Goal: Information Seeking & Learning: Learn about a topic

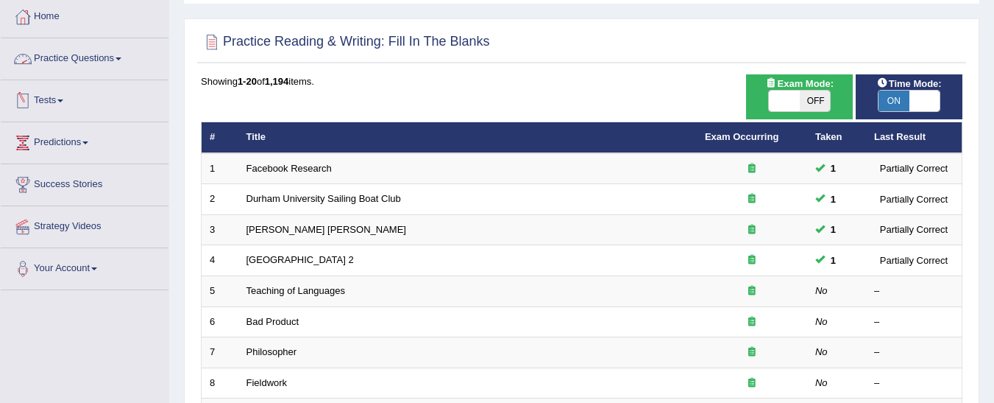
click at [77, 61] on link "Practice Questions" at bounding box center [85, 56] width 168 height 37
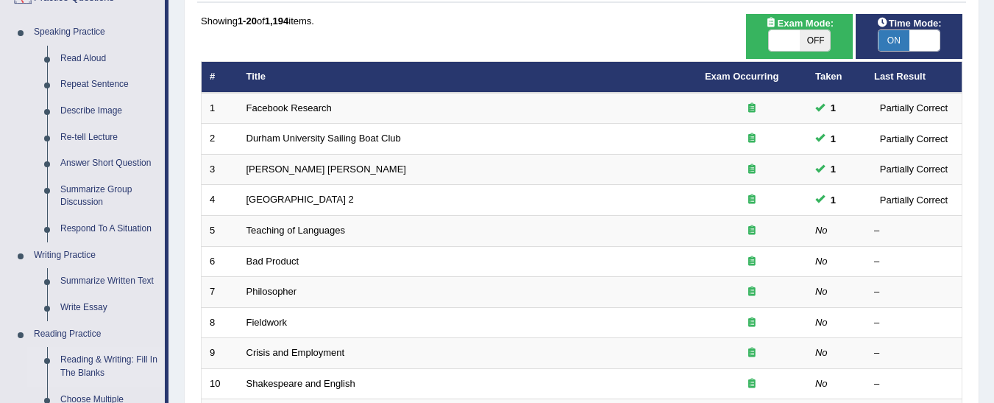
scroll to position [144, 0]
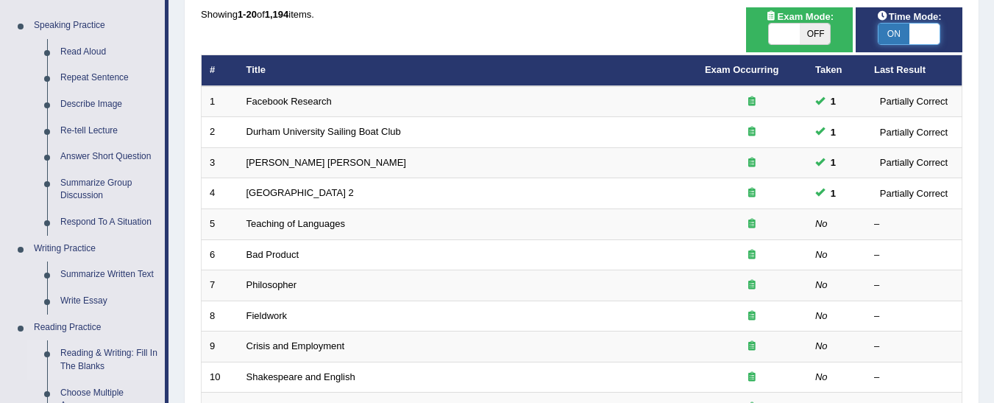
click at [913, 32] on span at bounding box center [925, 34] width 31 height 21
checkbox input "false"
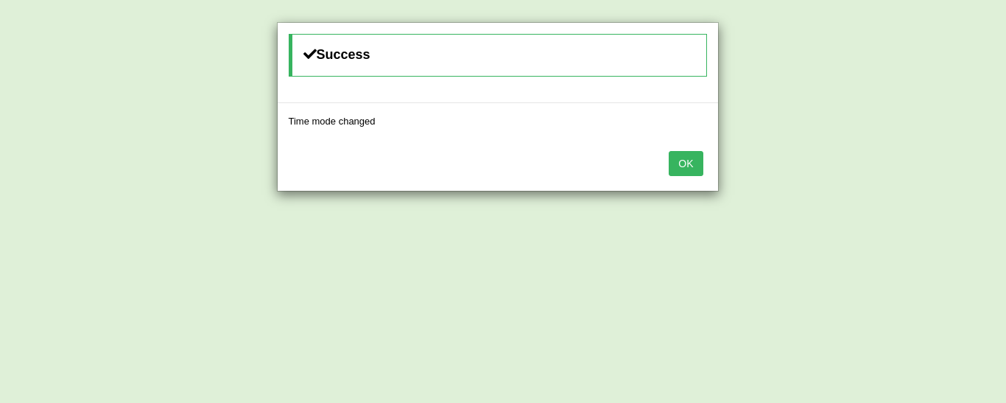
click at [676, 166] on button "OK" at bounding box center [685, 163] width 34 height 25
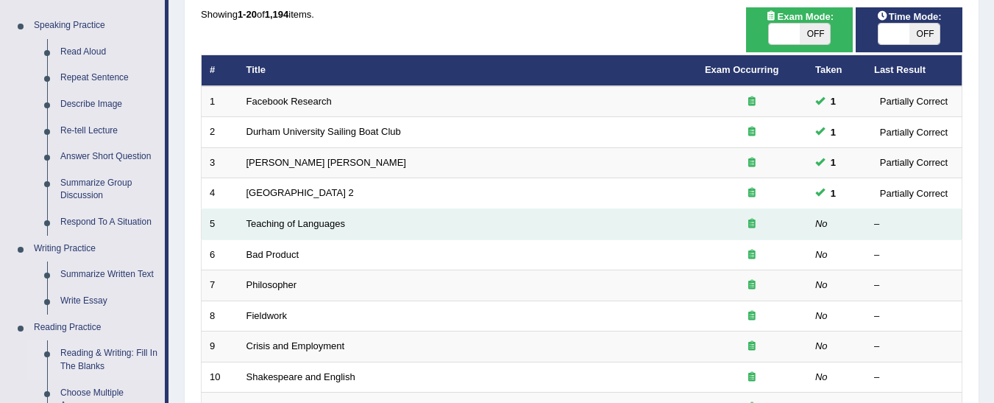
click at [802, 219] on td at bounding box center [752, 224] width 110 height 31
click at [267, 221] on link "Teaching of Languages" at bounding box center [296, 223] width 99 height 11
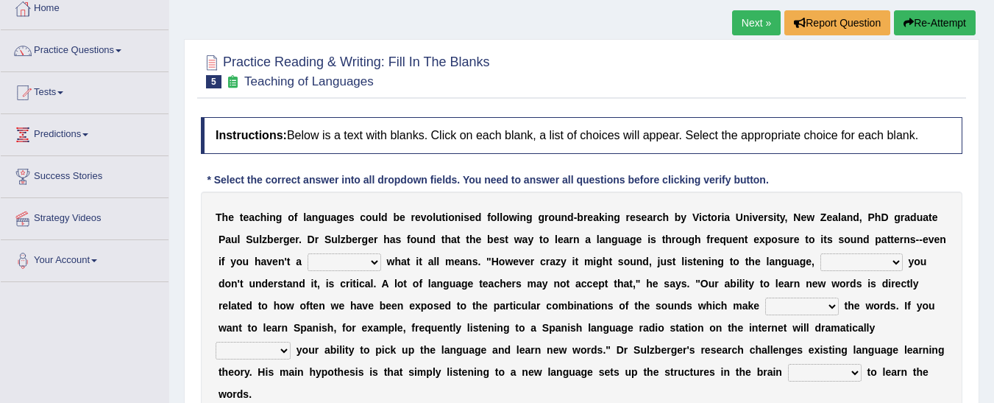
scroll to position [93, 0]
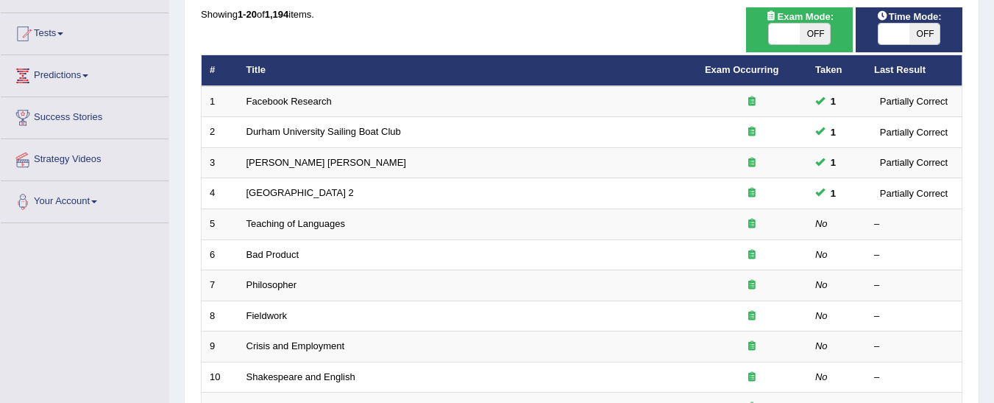
click at [920, 15] on span "Time Mode:" at bounding box center [910, 16] width 77 height 15
click at [907, 36] on span at bounding box center [894, 34] width 31 height 21
checkbox input "true"
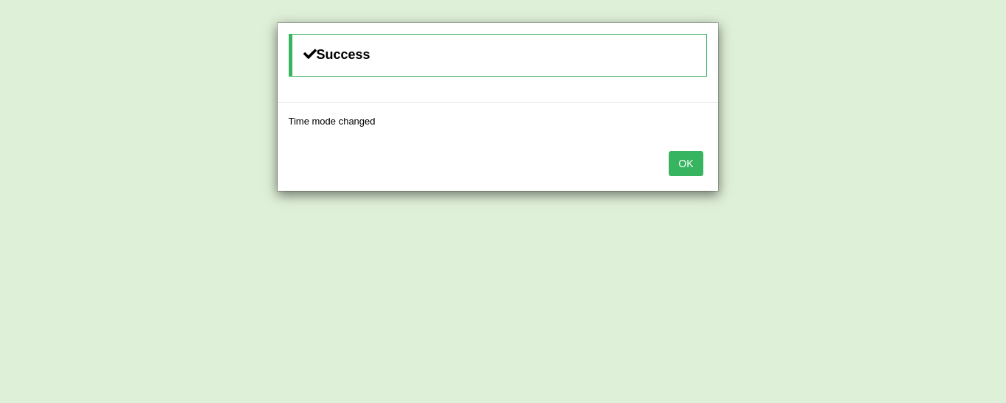
click at [676, 171] on button "OK" at bounding box center [685, 163] width 34 height 25
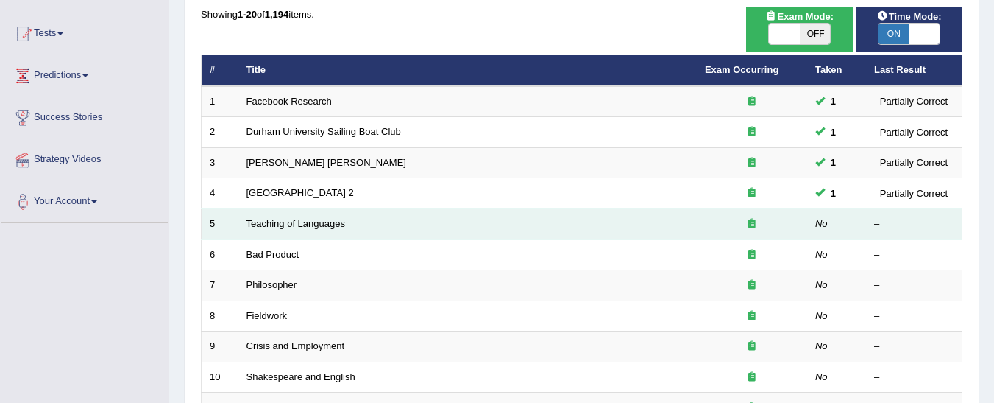
click at [302, 228] on link "Teaching of Languages" at bounding box center [296, 223] width 99 height 11
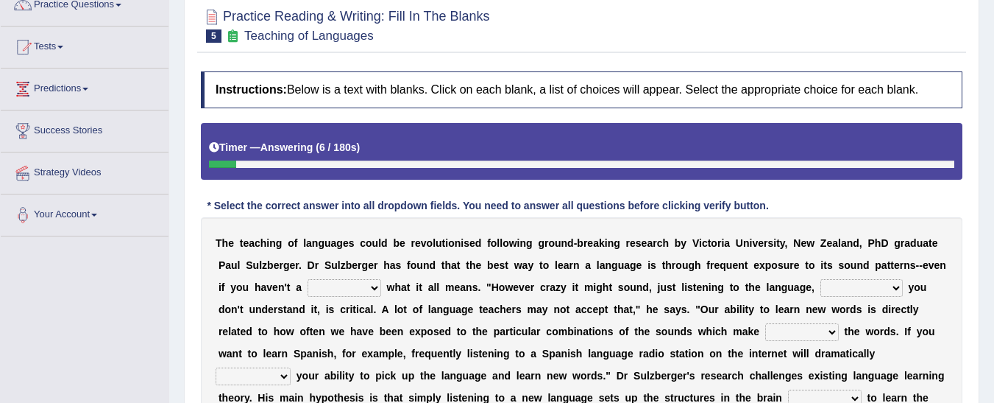
scroll to position [133, 0]
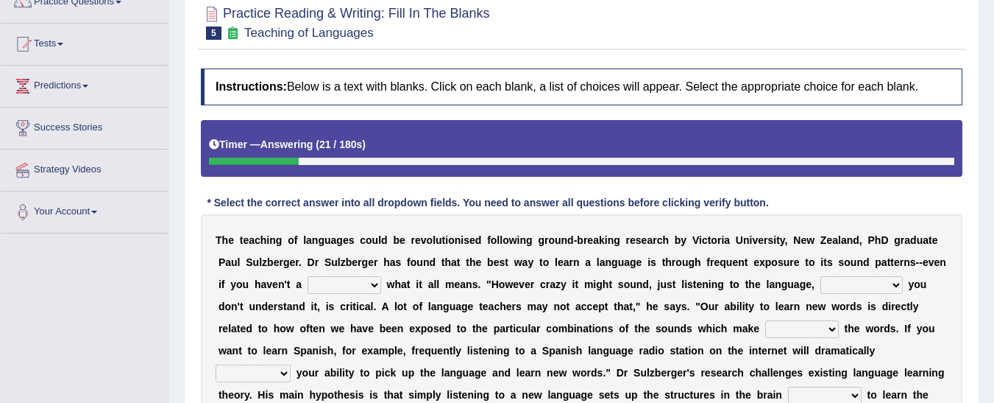
click at [308, 286] on select "dew claw clue due" at bounding box center [345, 285] width 74 height 18
select select "clue"
click at [308, 276] on select "dew claw clue due" at bounding box center [345, 285] width 74 height 18
click at [308, 280] on select "dew claw clue due" at bounding box center [345, 285] width 74 height 18
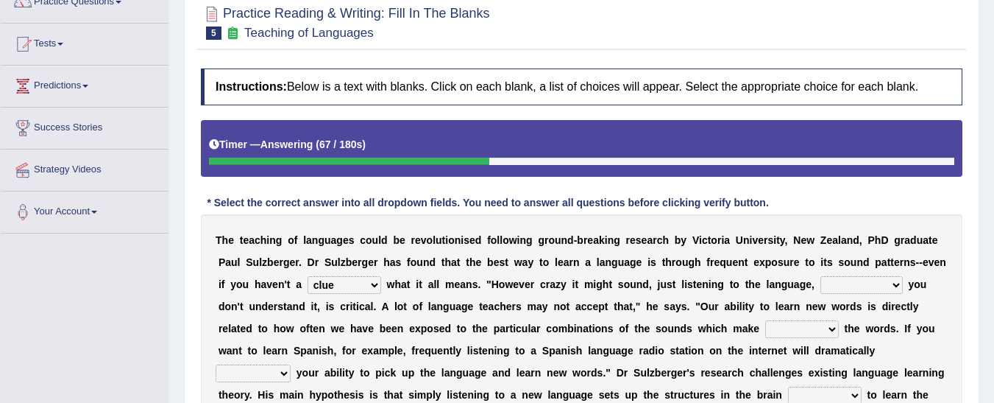
click at [550, 279] on b "a" at bounding box center [553, 284] width 6 height 12
click at [821, 290] on select "but also all together even though if so" at bounding box center [862, 285] width 82 height 18
select select "but also"
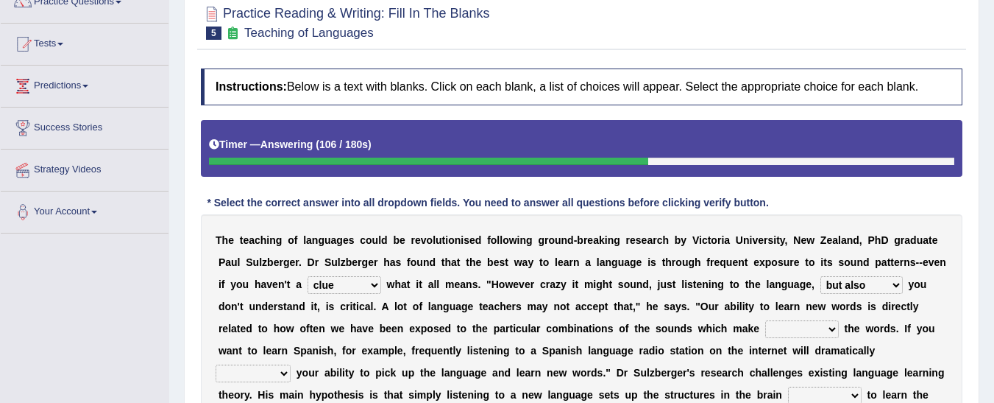
click at [821, 276] on select "but also all together even though if so" at bounding box center [862, 285] width 82 height 18
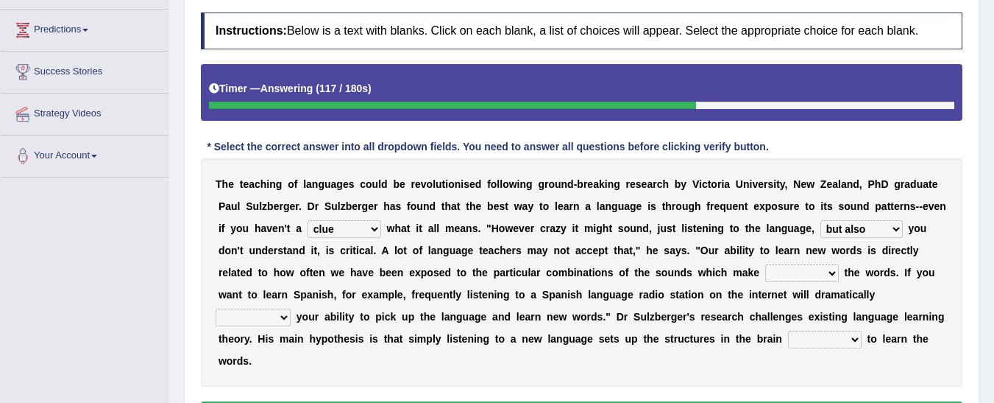
scroll to position [194, 0]
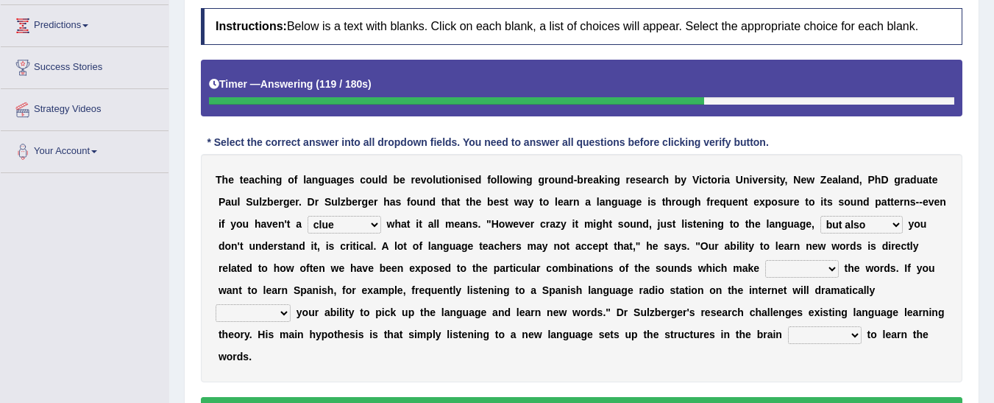
click at [766, 262] on select "down up of on" at bounding box center [803, 269] width 74 height 18
select select "of"
click at [766, 260] on select "down up of on" at bounding box center [803, 269] width 74 height 18
drag, startPoint x: 553, startPoint y: 327, endPoint x: 685, endPoint y: 290, distance: 136.8
click at [685, 290] on div "T h e t e a c h i n g o f l a n g u a g e s c o u l d b e r e v o l u t i o n i…" at bounding box center [582, 268] width 762 height 228
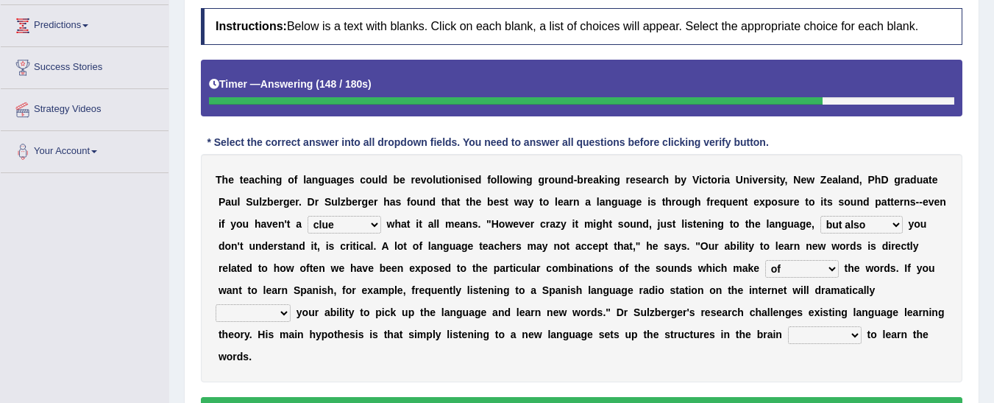
click at [291, 304] on select "evaluate exaggerate describe boost" at bounding box center [253, 313] width 75 height 18
select select "describe"
click at [291, 304] on select "evaluate exaggerate describe boost" at bounding box center [253, 313] width 75 height 18
click at [788, 340] on select "requiring required directed to require" at bounding box center [825, 335] width 74 height 18
select select "directed"
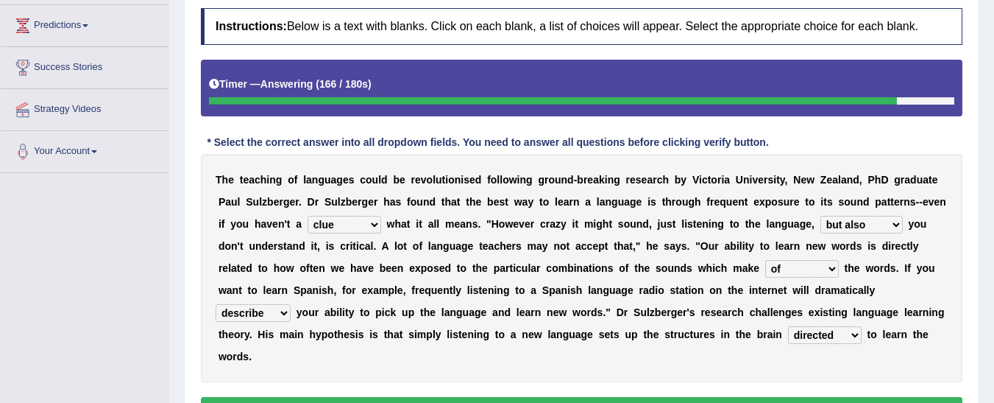
click at [788, 326] on select "requiring required directed to require" at bounding box center [825, 335] width 74 height 18
click at [494, 397] on button "Verify" at bounding box center [582, 409] width 762 height 25
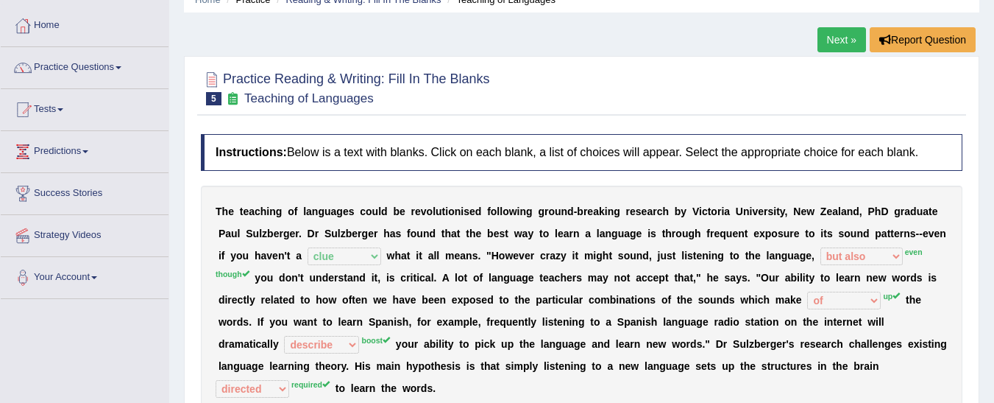
scroll to position [0, 0]
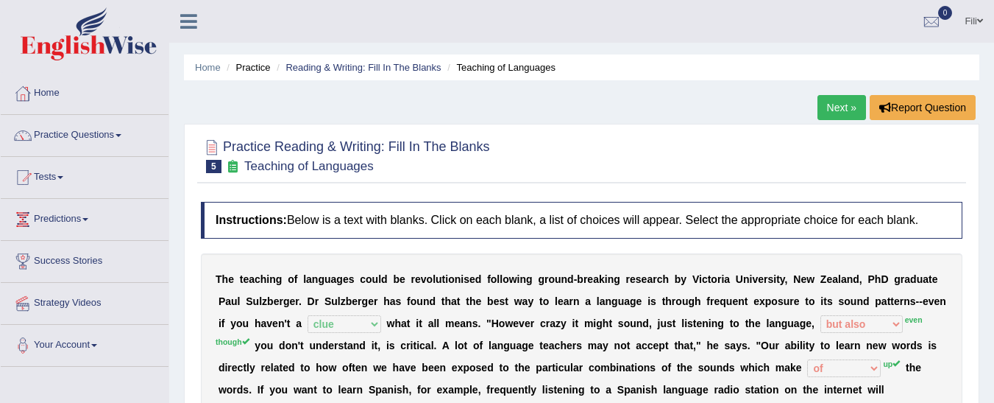
click at [820, 111] on link "Next »" at bounding box center [842, 107] width 49 height 25
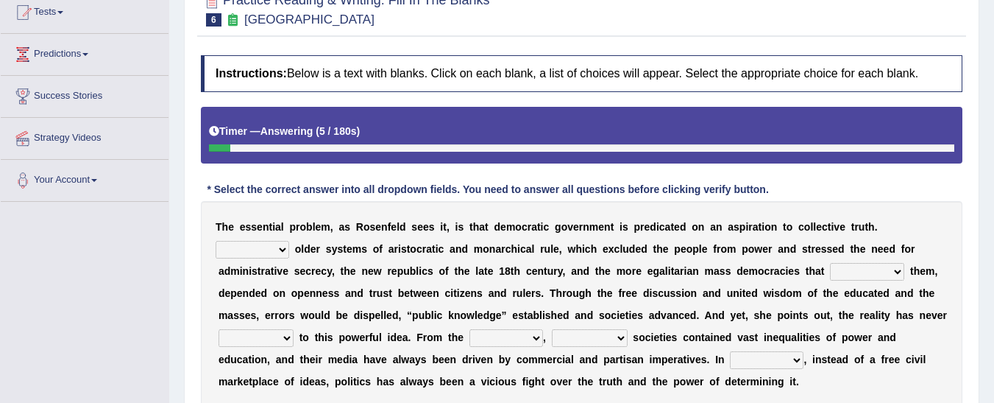
scroll to position [166, 0]
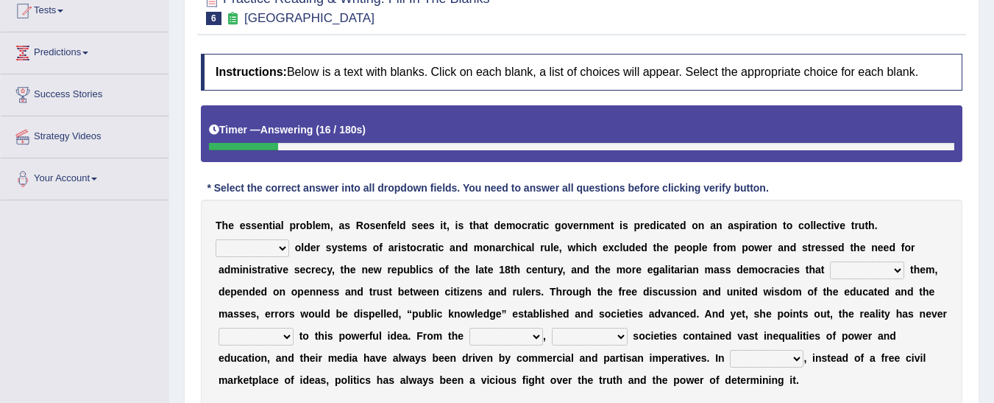
click at [289, 239] on select "Like Unlike Likely Safely" at bounding box center [253, 248] width 74 height 18
select select "Unlike"
click at [289, 239] on select "Like Unlike Likely Safely" at bounding box center [253, 248] width 74 height 18
click at [830, 278] on select "readed grated succeeded printed" at bounding box center [867, 270] width 74 height 18
select select "succeeded"
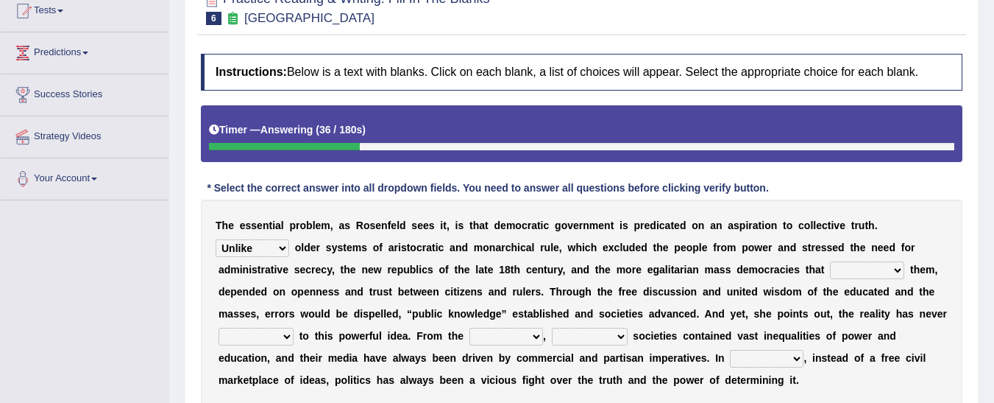
click at [830, 261] on select "readed grated succeeded printed" at bounding box center [867, 270] width 74 height 18
click at [470, 336] on select "outset ranged stood caught" at bounding box center [507, 337] width 74 height 18
select select "outset"
click at [470, 328] on select "outset ranged stood caught" at bounding box center [507, 337] width 74 height 18
click at [552, 333] on select "freedom democratic media stilled" at bounding box center [590, 337] width 76 height 18
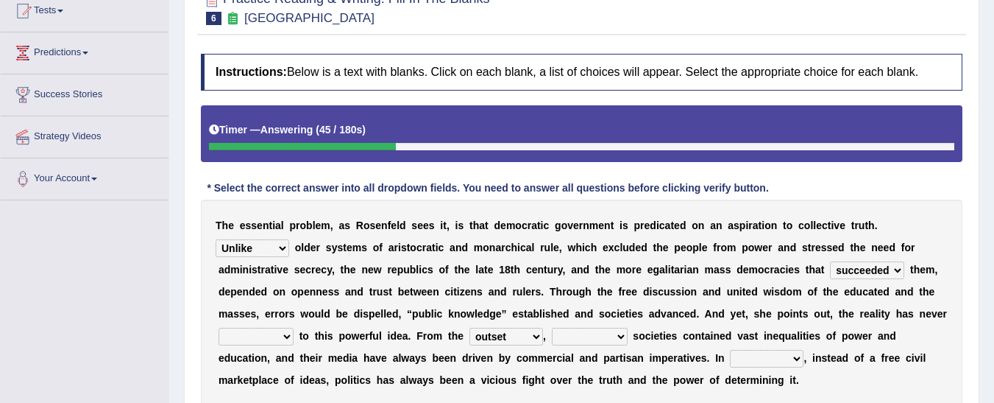
select select "democratic"
click at [552, 328] on select "freedom democratic media stilled" at bounding box center [590, 337] width 76 height 18
click at [294, 328] on select "saved up stood up brought up lived up" at bounding box center [256, 337] width 75 height 18
select select "stood up"
click at [294, 328] on select "saved up stood up brought up lived up" at bounding box center [256, 337] width 75 height 18
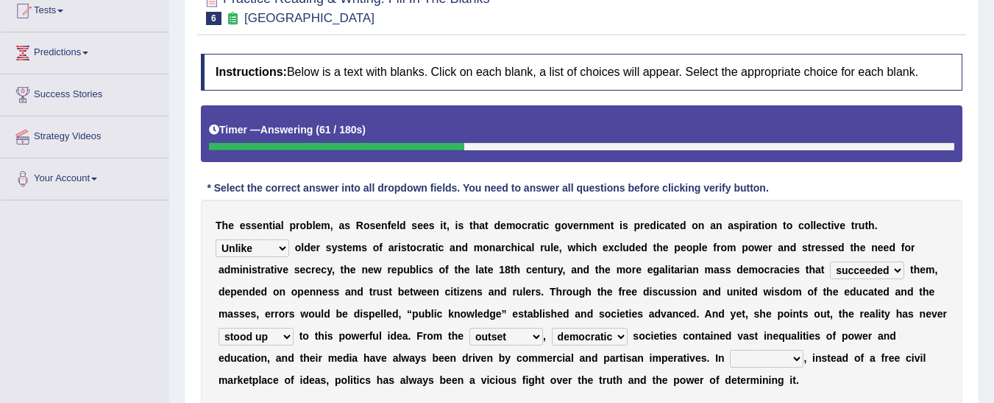
click at [730, 361] on select "power practice ideas fought" at bounding box center [767, 359] width 74 height 18
select select "practice"
click at [730, 350] on select "power practice ideas fought" at bounding box center [767, 359] width 74 height 18
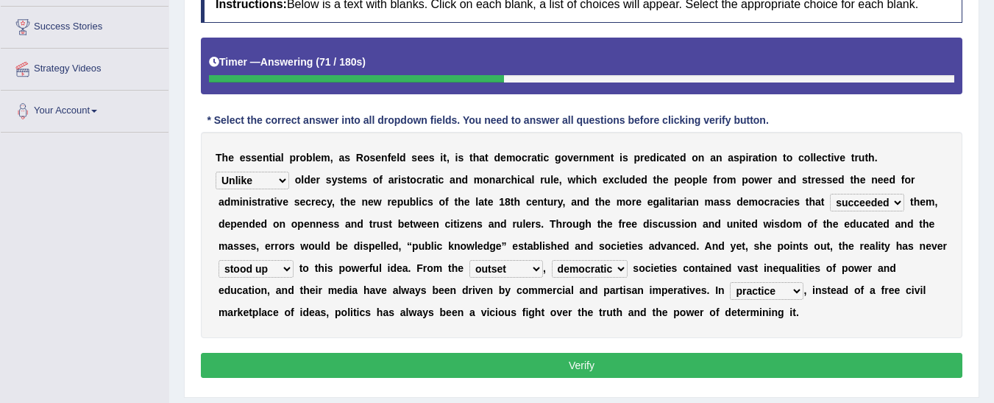
scroll to position [257, 0]
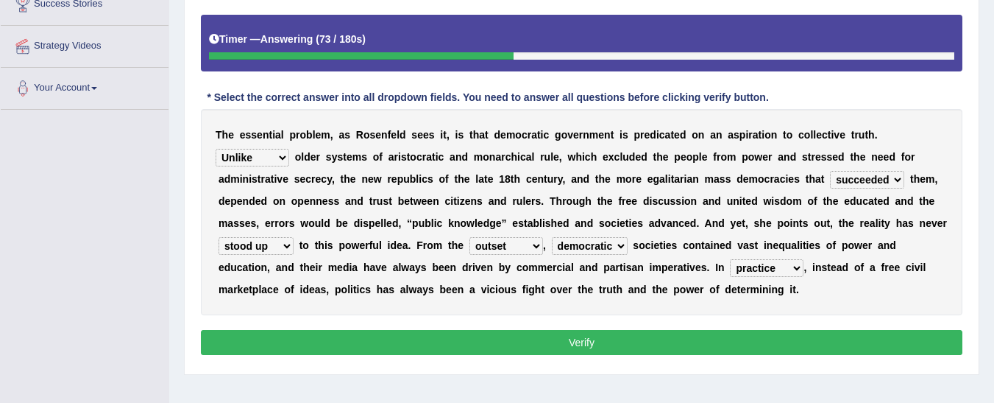
click at [699, 337] on button "Verify" at bounding box center [582, 342] width 762 height 25
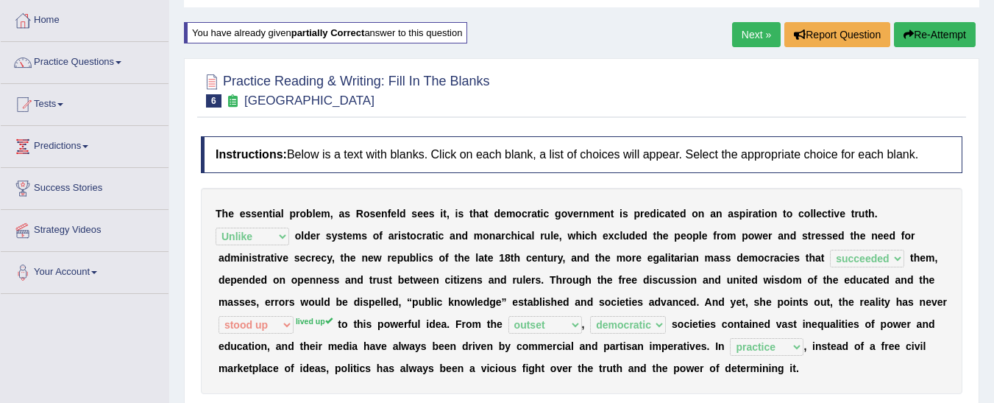
scroll to position [71, 0]
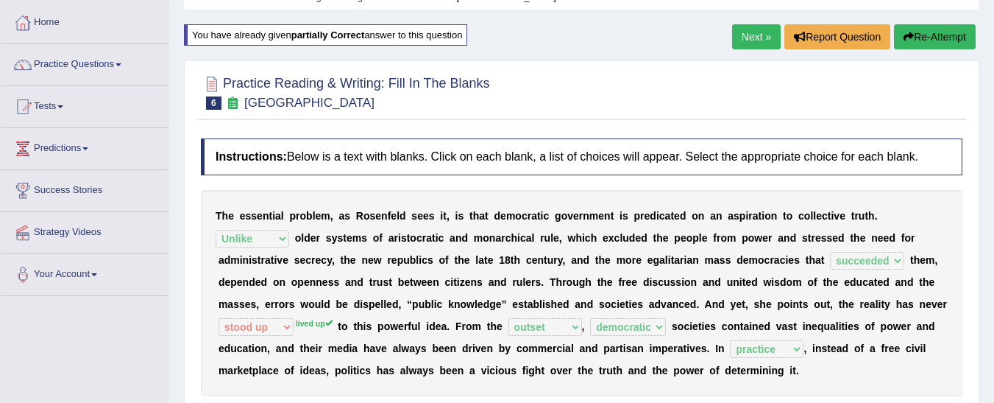
click at [755, 35] on link "Next »" at bounding box center [756, 36] width 49 height 25
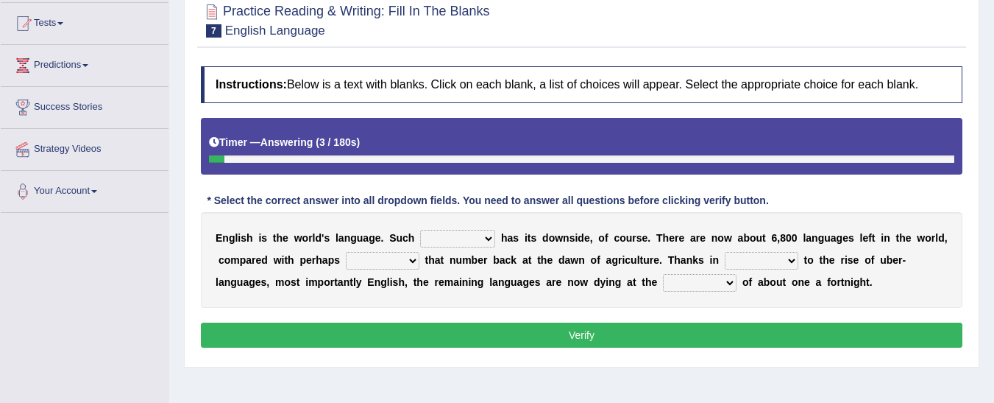
scroll to position [160, 0]
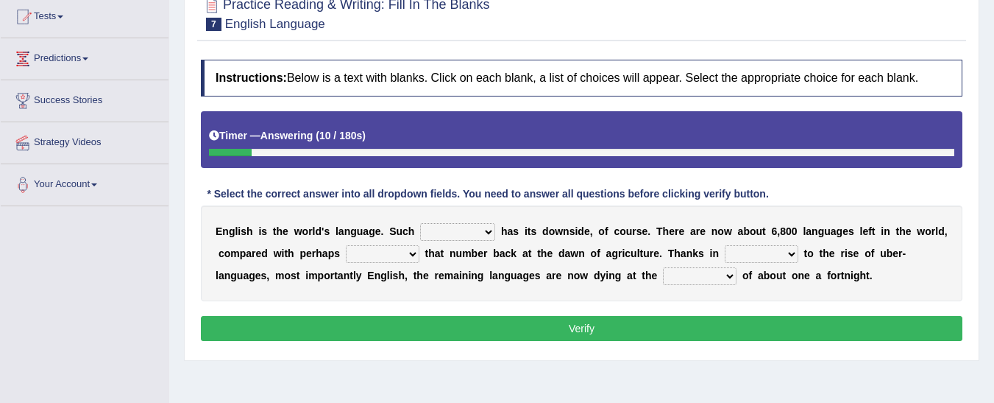
click at [457, 231] on select "power idea subject dominance" at bounding box center [457, 232] width 75 height 18
select select "subject"
click at [420, 223] on select "power idea subject dominance" at bounding box center [457, 232] width 75 height 18
click at [375, 247] on select "rise twice firstly never" at bounding box center [383, 254] width 74 height 18
select select "twice"
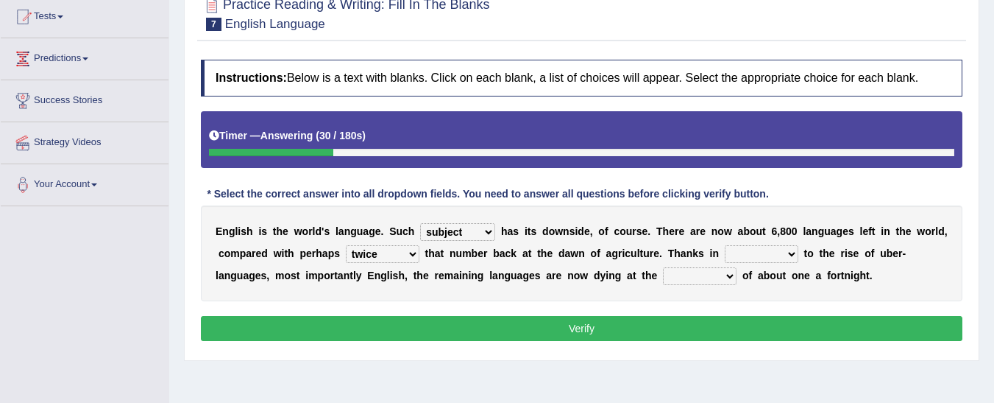
click at [346, 245] on select "rise twice firstly never" at bounding box center [383, 254] width 74 height 18
click at [734, 251] on select "rare start part bother" at bounding box center [762, 254] width 74 height 18
select select "part"
click at [725, 245] on select "rare start part bother" at bounding box center [762, 254] width 74 height 18
click at [663, 272] on select "state rate wait great" at bounding box center [700, 276] width 74 height 18
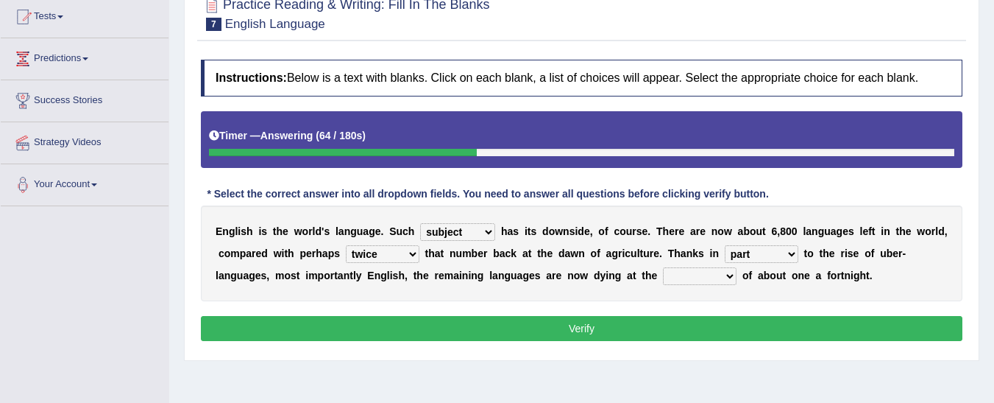
select select "rate"
click at [663, 267] on select "state rate wait great" at bounding box center [700, 276] width 74 height 18
click at [602, 317] on button "Verify" at bounding box center [582, 328] width 762 height 25
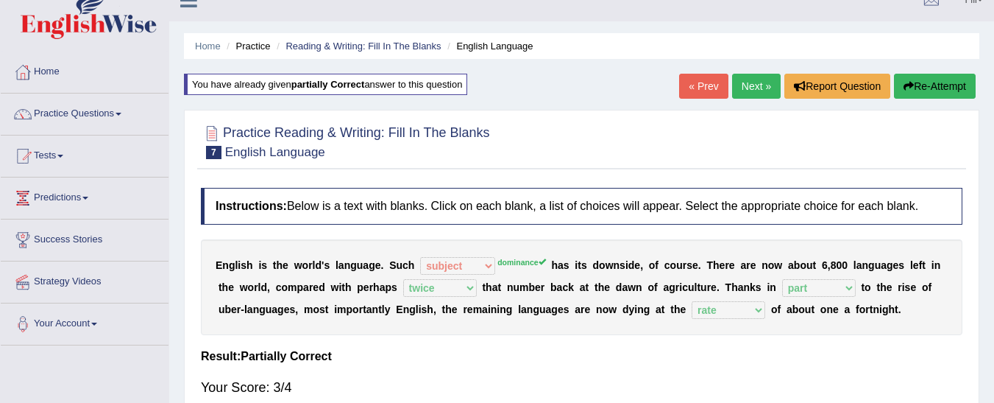
scroll to position [15, 0]
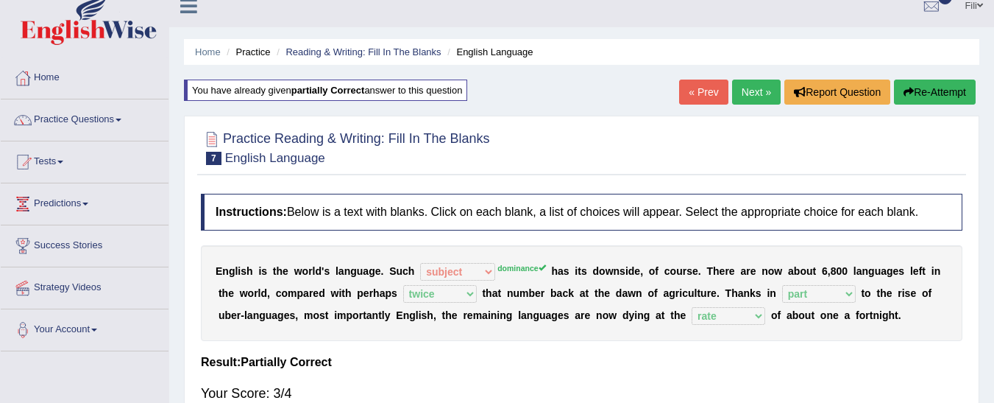
click at [750, 88] on link "Next »" at bounding box center [756, 92] width 49 height 25
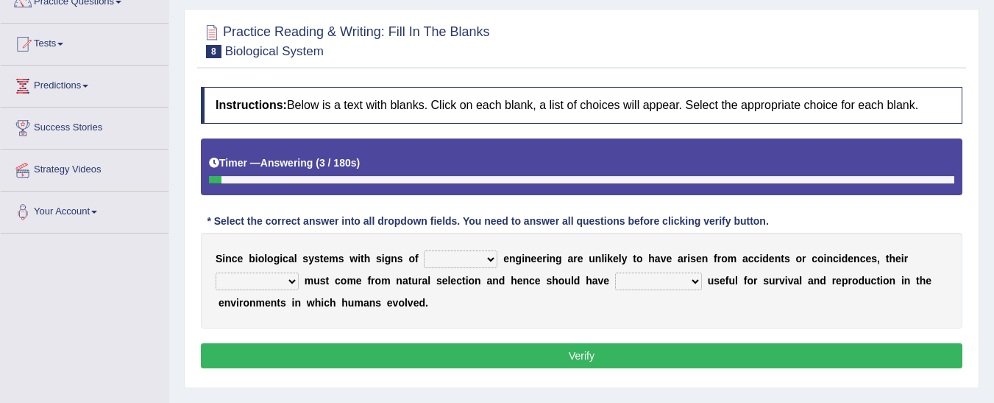
scroll to position [149, 0]
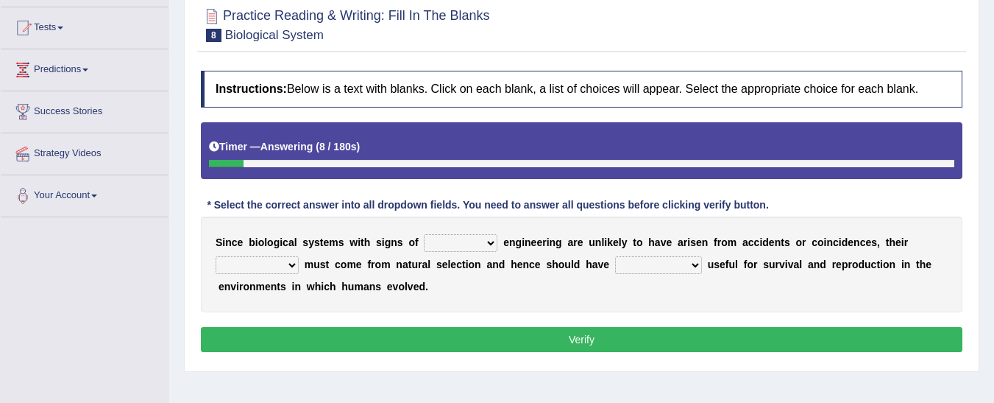
click at [440, 252] on div "S i n c e b i o l o g i c a l s y s t e m s w i t h s i g n s o f system nation…" at bounding box center [582, 264] width 762 height 96
click at [445, 244] on select "system national extra complex" at bounding box center [461, 243] width 74 height 18
select select "system"
click at [424, 234] on select "system national extra complex" at bounding box center [461, 243] width 74 height 18
click at [283, 268] on select "presence organisation registration structures" at bounding box center [257, 265] width 83 height 18
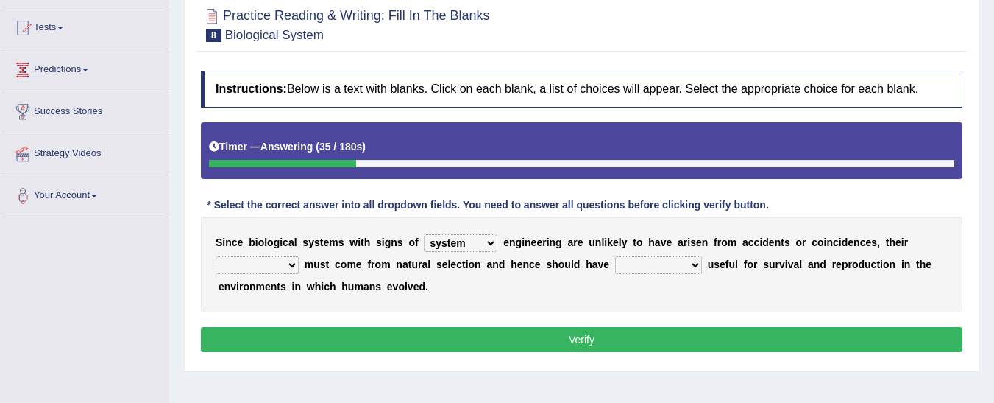
select select "organisation"
click at [216, 256] on select "presence organisation registration structures" at bounding box center [257, 265] width 83 height 18
click at [615, 264] on select "functions cultures samples introductions" at bounding box center [658, 265] width 87 height 18
select select "samples"
click at [615, 256] on select "functions cultures samples introductions" at bounding box center [658, 265] width 87 height 18
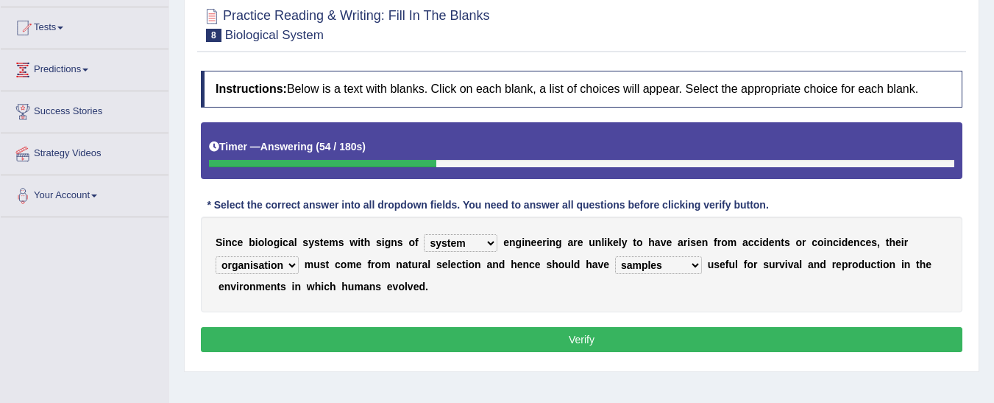
click at [610, 336] on button "Verify" at bounding box center [582, 339] width 762 height 25
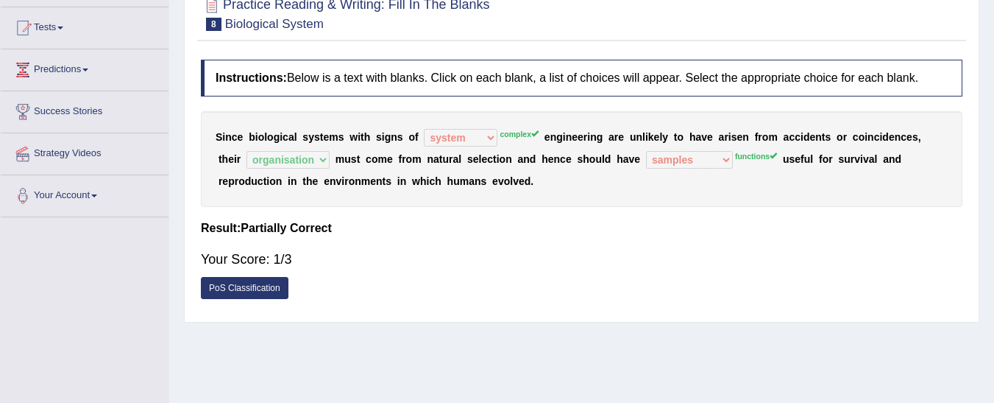
scroll to position [0, 0]
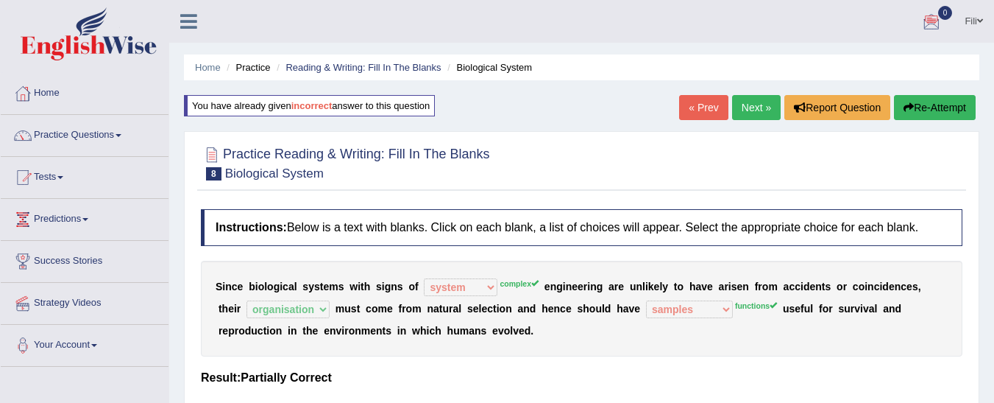
click at [758, 100] on link "Next »" at bounding box center [756, 107] width 49 height 25
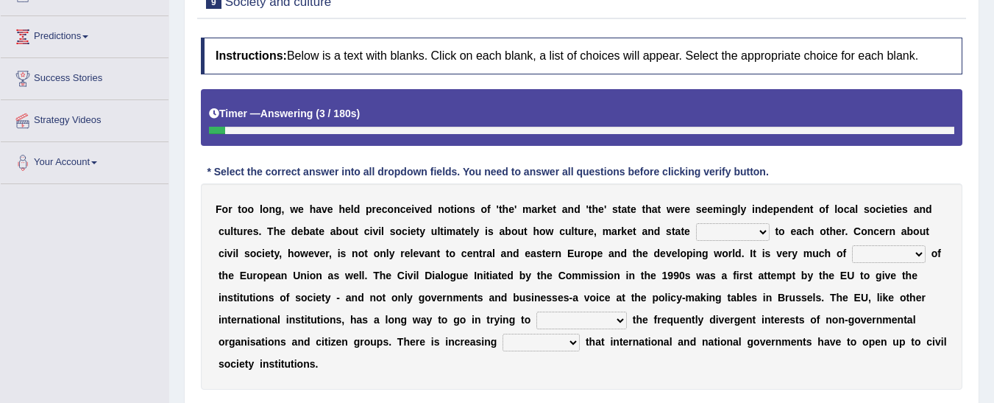
scroll to position [194, 0]
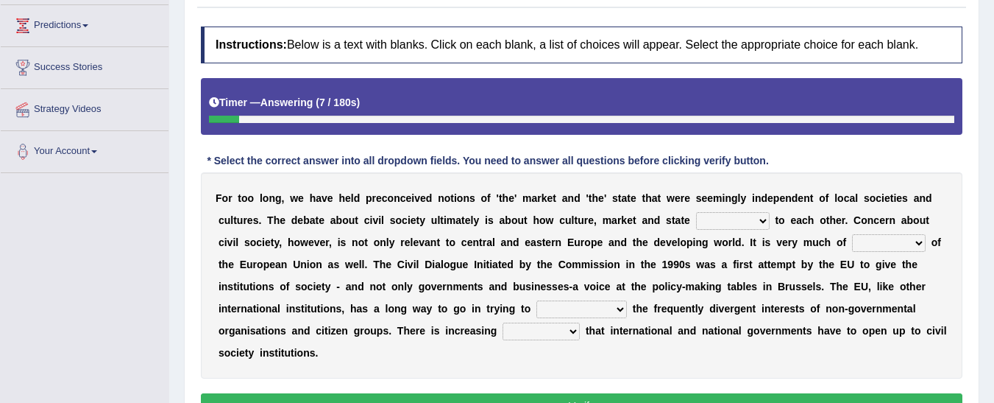
click at [696, 218] on select "stay relate bring telling" at bounding box center [733, 221] width 74 height 18
select select "relate"
click at [696, 212] on select "stay relate bring telling" at bounding box center [733, 221] width 74 height 18
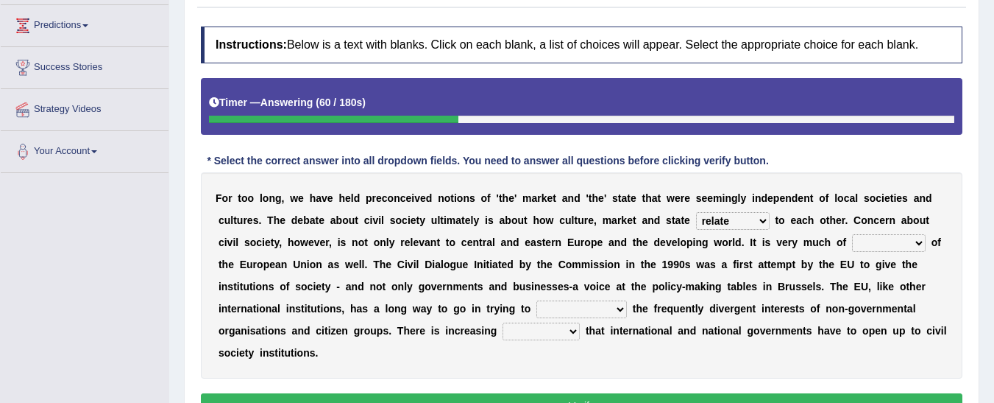
click at [852, 245] on select "interest brought shown suspect" at bounding box center [889, 243] width 74 height 18
select select "interest"
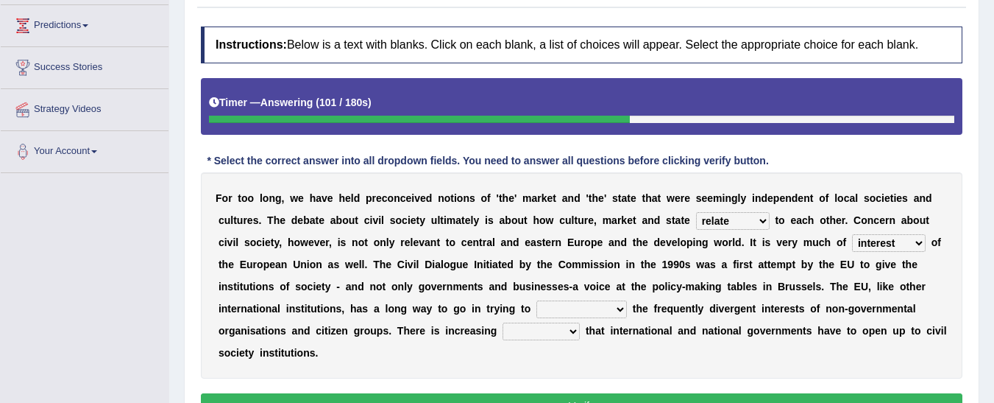
click at [852, 234] on select "interest brought shown suspect" at bounding box center [889, 243] width 74 height 18
click at [537, 303] on select "indulge express supreme accommodate" at bounding box center [582, 309] width 91 height 18
select select "express"
click at [537, 300] on select "indulge express supreme accommodate" at bounding box center [582, 309] width 91 height 18
click at [503, 327] on select "tolerance expression recognition sample" at bounding box center [541, 331] width 77 height 18
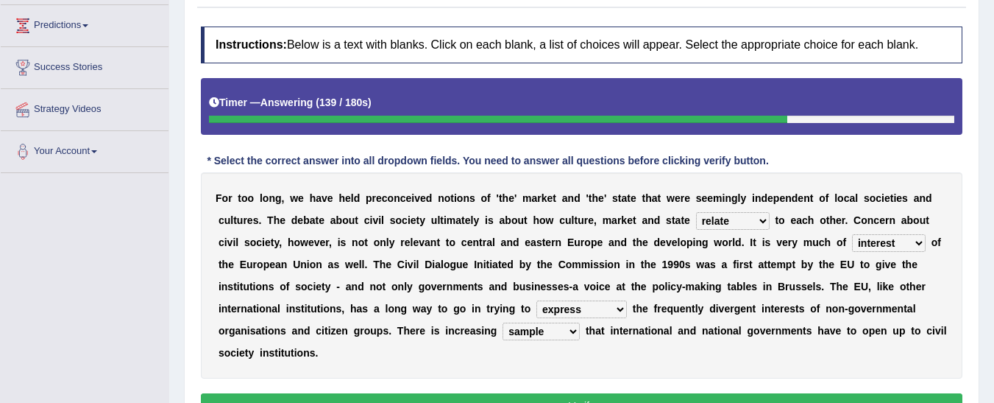
click at [503, 322] on select "tolerance expression recognition sample" at bounding box center [541, 331] width 77 height 18
click at [503, 328] on select "tolerance expression recognition sample" at bounding box center [541, 331] width 77 height 18
select select "recognition"
click at [503, 322] on select "tolerance expression recognition sample" at bounding box center [541, 331] width 77 height 18
click at [459, 393] on button "Verify" at bounding box center [582, 405] width 762 height 25
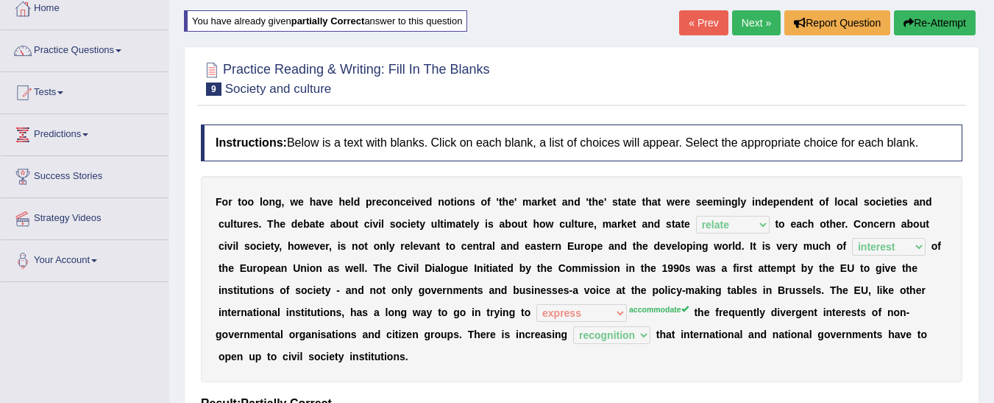
scroll to position [86, 0]
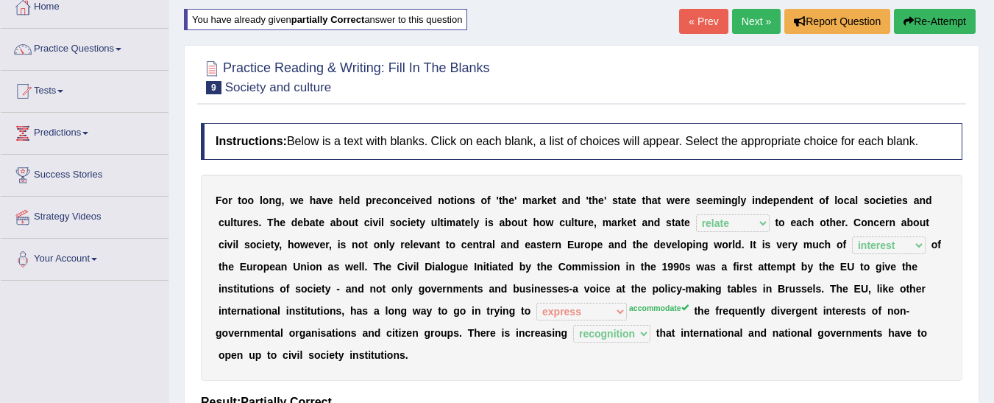
click at [746, 18] on link "Next »" at bounding box center [756, 21] width 49 height 25
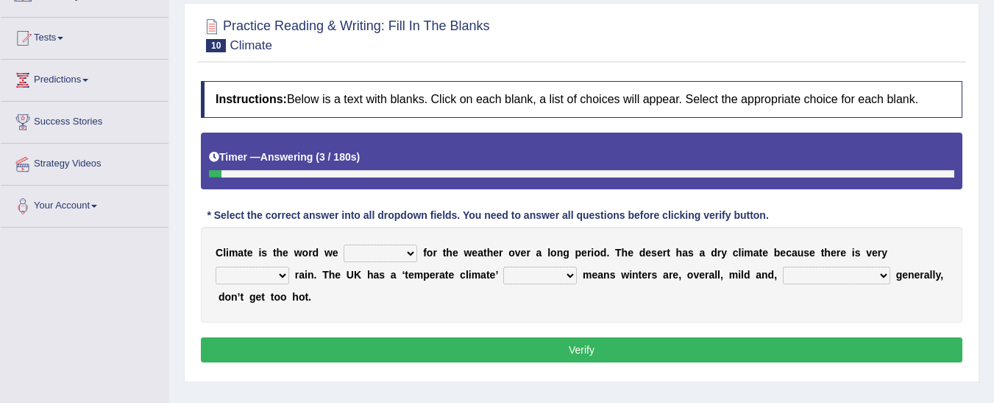
scroll to position [154, 0]
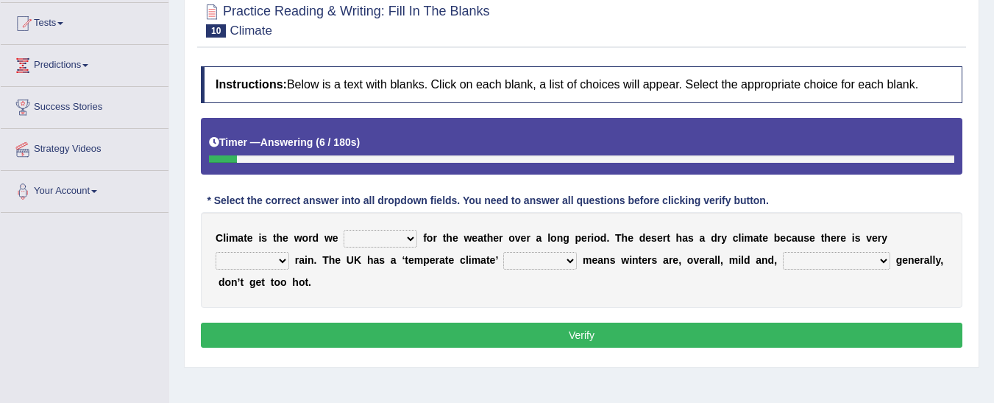
click at [395, 237] on select "give take use throw" at bounding box center [381, 239] width 74 height 18
select select "use"
click at [344, 230] on select "give take use throw" at bounding box center [381, 239] width 74 height 18
click at [289, 252] on select "much little least less" at bounding box center [253, 261] width 74 height 18
select select "little"
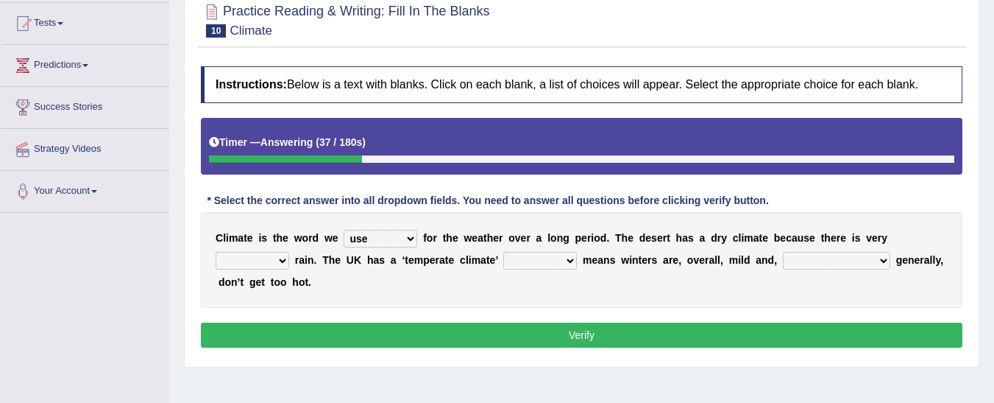
click at [289, 252] on select "much little least less" at bounding box center [253, 261] width 74 height 18
click at [504, 268] on select "when where which where" at bounding box center [541, 261] width 74 height 18
select select "which"
click at [504, 252] on select "when where which where" at bounding box center [541, 261] width 74 height 18
click at [783, 261] on select "weather winters summers warmer" at bounding box center [836, 261] width 107 height 18
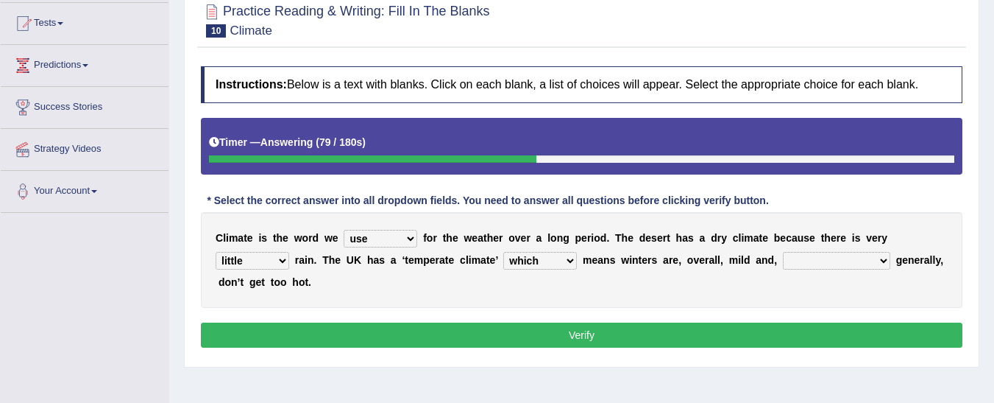
select select "summers"
click at [783, 252] on select "weather winters summers warmer" at bounding box center [836, 261] width 107 height 18
click at [692, 322] on button "Verify" at bounding box center [582, 334] width 762 height 25
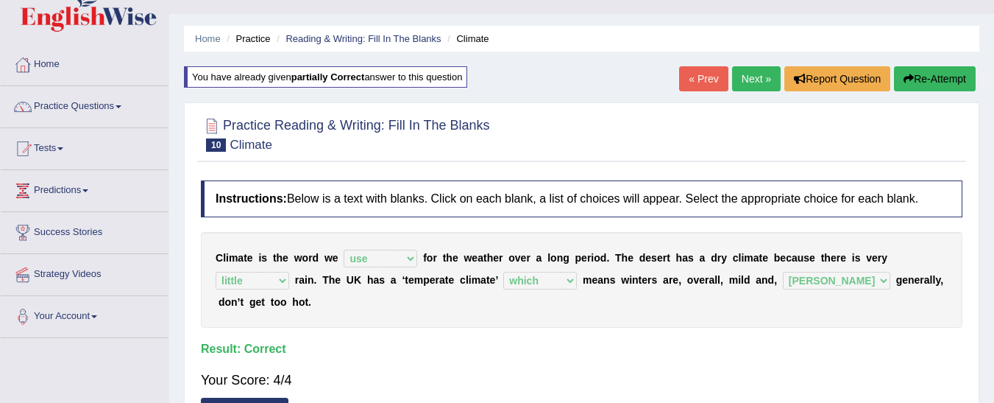
scroll to position [0, 0]
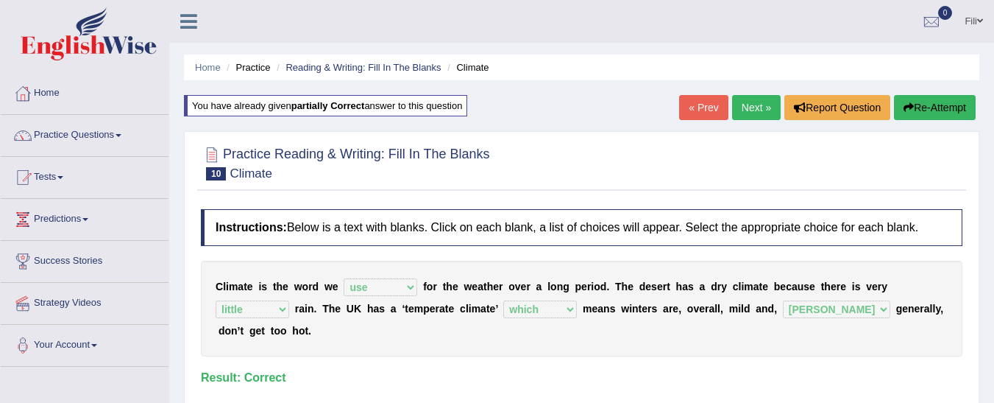
click at [752, 115] on link "Next »" at bounding box center [756, 107] width 49 height 25
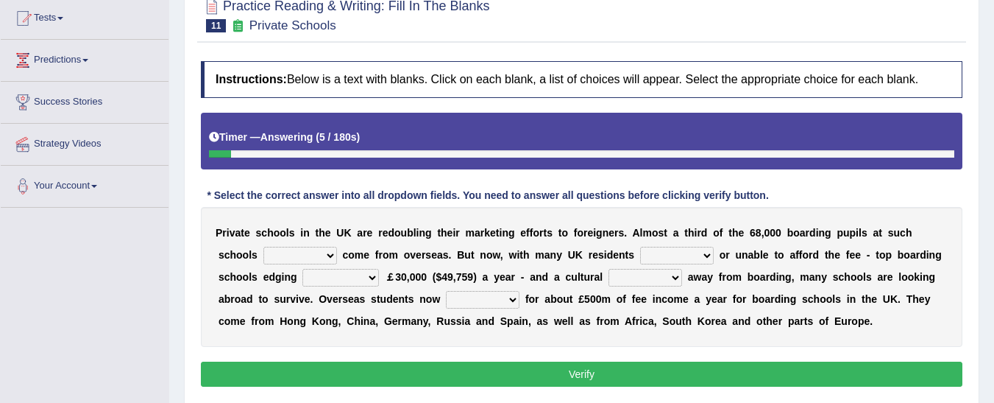
scroll to position [162, 0]
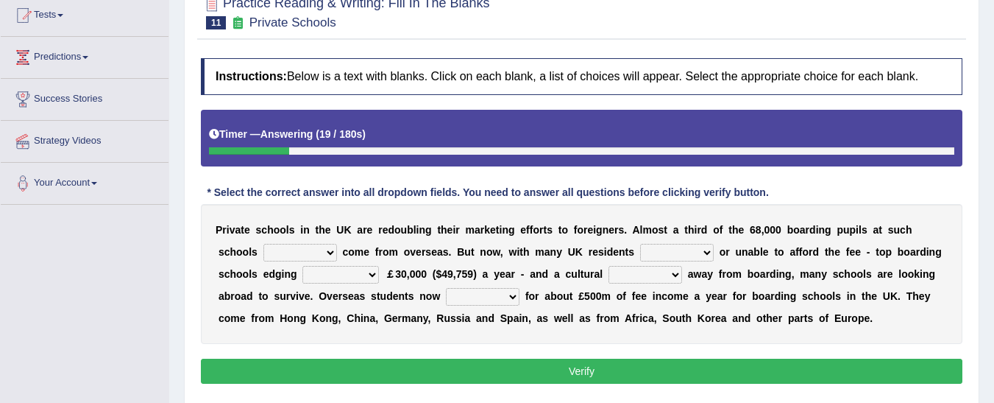
click at [278, 248] on select "all set already great news" at bounding box center [301, 253] width 74 height 18
select select "already"
click at [264, 244] on select "all set already great news" at bounding box center [301, 253] width 74 height 18
click at [640, 255] on select "answering unwilling realising storing" at bounding box center [677, 253] width 74 height 18
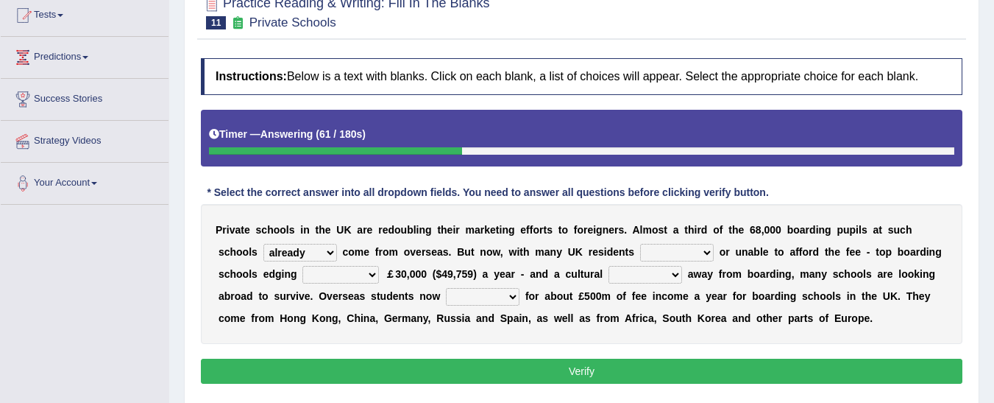
select select "unwilling"
click at [640, 244] on select "answering unwilling realising storing" at bounding box center [677, 253] width 74 height 18
click at [303, 269] on select "rewards towards notification amounting" at bounding box center [341, 275] width 77 height 18
select select "amounting"
click at [303, 266] on select "rewards towards notification amounting" at bounding box center [341, 275] width 77 height 18
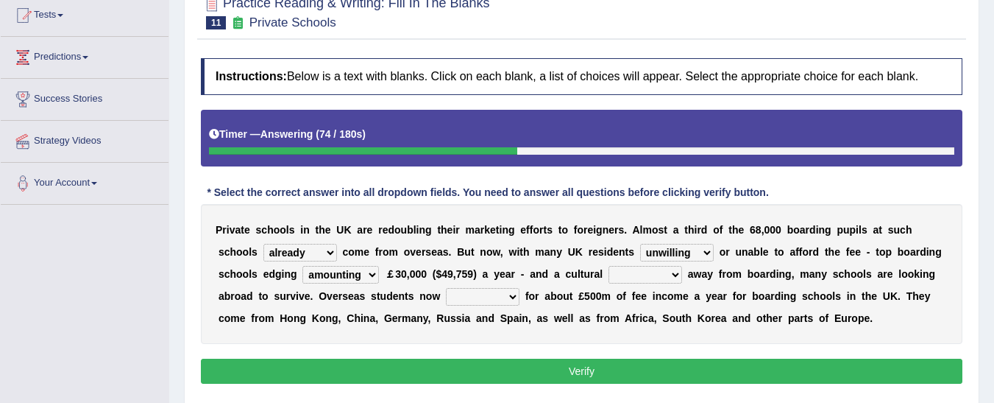
click at [255, 363] on button "Verify" at bounding box center [582, 370] width 762 height 25
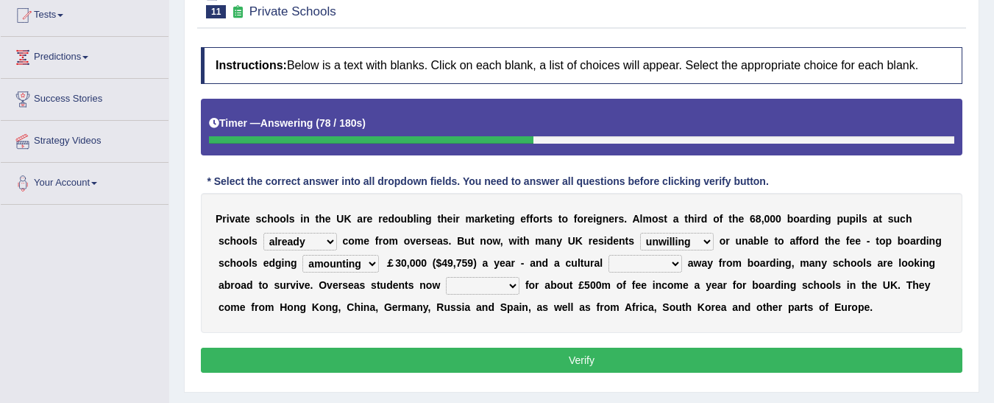
click at [609, 262] on select "go rattle shatter shift" at bounding box center [646, 264] width 74 height 18
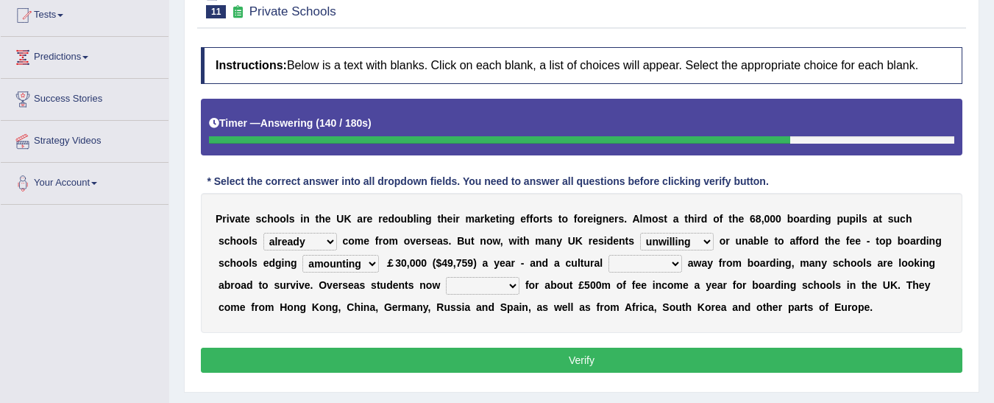
select select "go"
click at [609, 255] on select "go rattle shatter shift" at bounding box center [646, 264] width 74 height 18
click at [446, 280] on select "hold think account say" at bounding box center [483, 286] width 74 height 18
select select "account"
click at [446, 277] on select "hold think account say" at bounding box center [483, 286] width 74 height 18
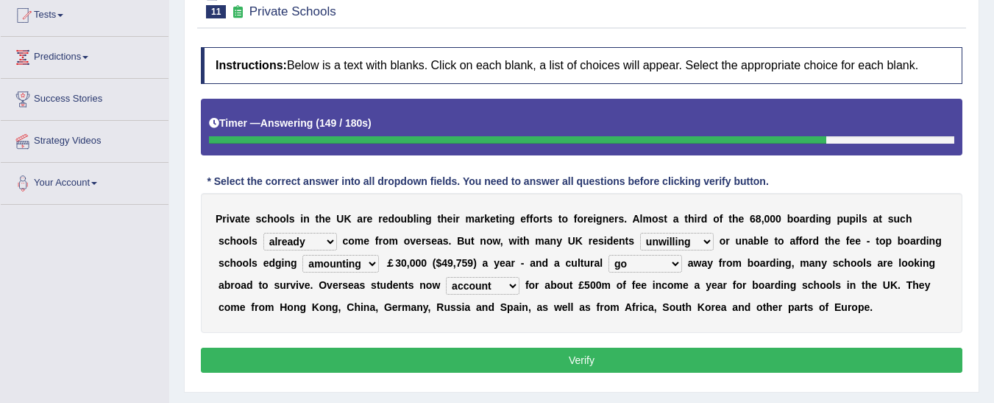
click at [481, 367] on button "Verify" at bounding box center [582, 359] width 762 height 25
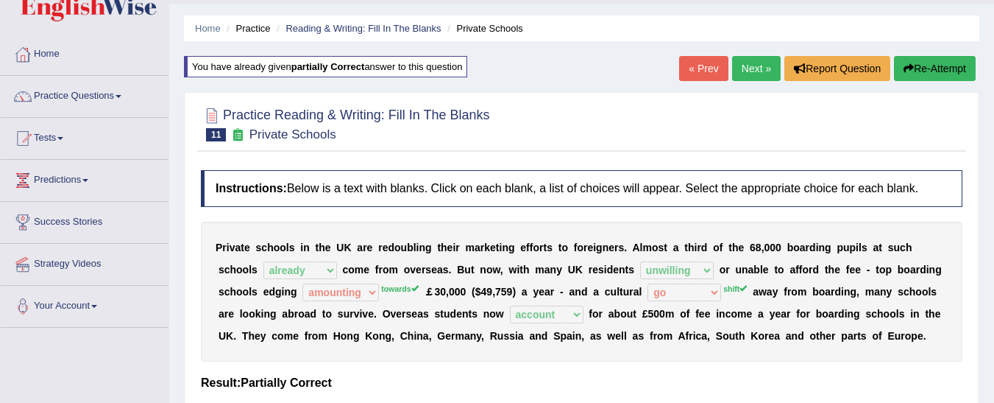
scroll to position [0, 0]
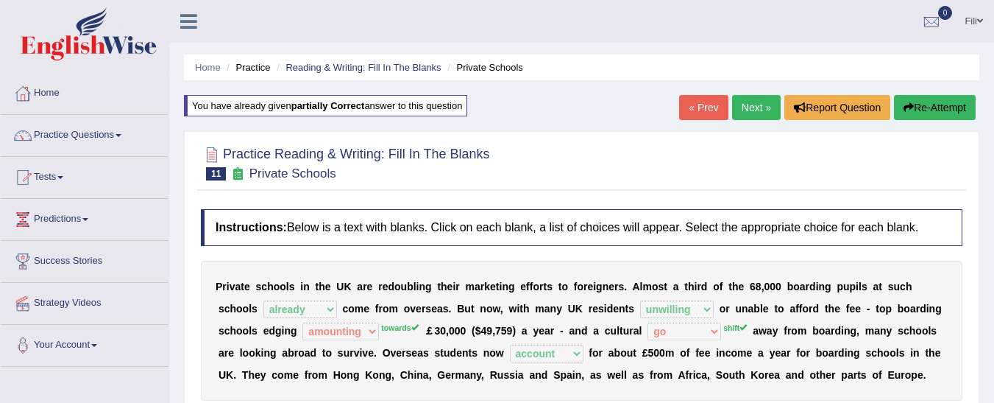
click at [748, 110] on link "Next »" at bounding box center [756, 107] width 49 height 25
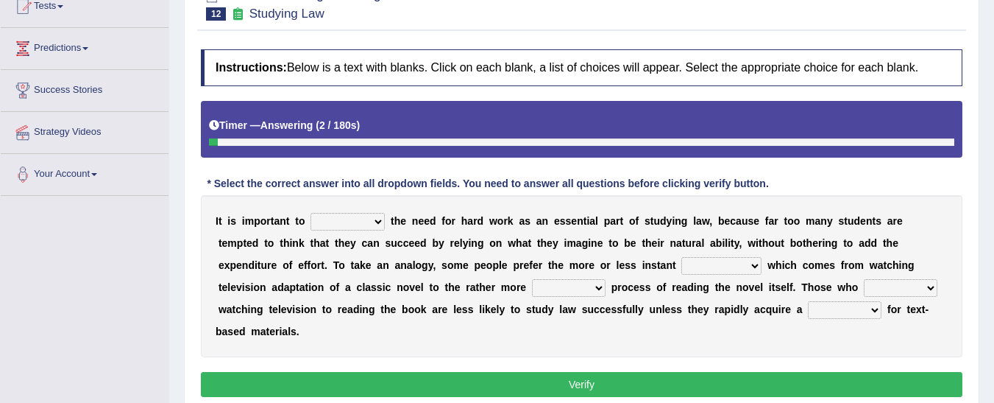
scroll to position [175, 0]
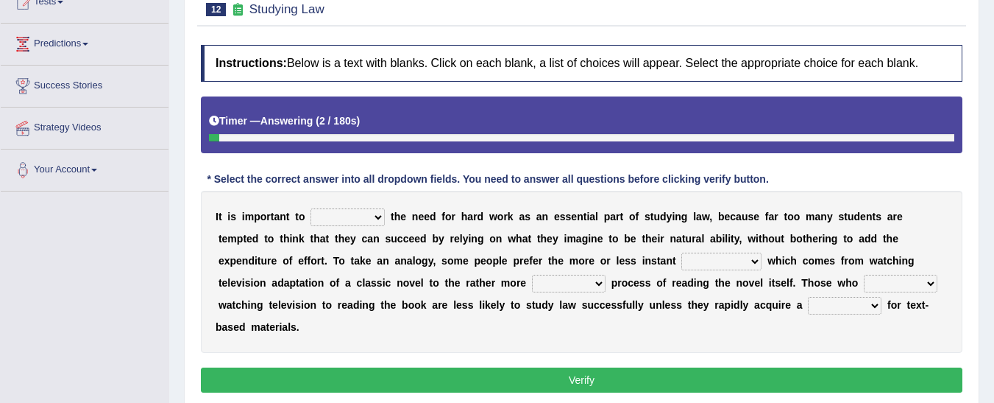
drag, startPoint x: 1003, startPoint y: 164, endPoint x: 1005, endPoint y: 250, distance: 85.4
click at [994, 227] on html "Toggle navigation Home Practice Questions Speaking Practice Read Aloud Repeat S…" at bounding box center [497, 26] width 994 height 403
click at [352, 218] on select "emphasise criticise adjust replicate" at bounding box center [348, 217] width 74 height 18
select select "emphasise"
click at [311, 208] on select "emphasise criticise adjust replicate" at bounding box center [348, 217] width 74 height 18
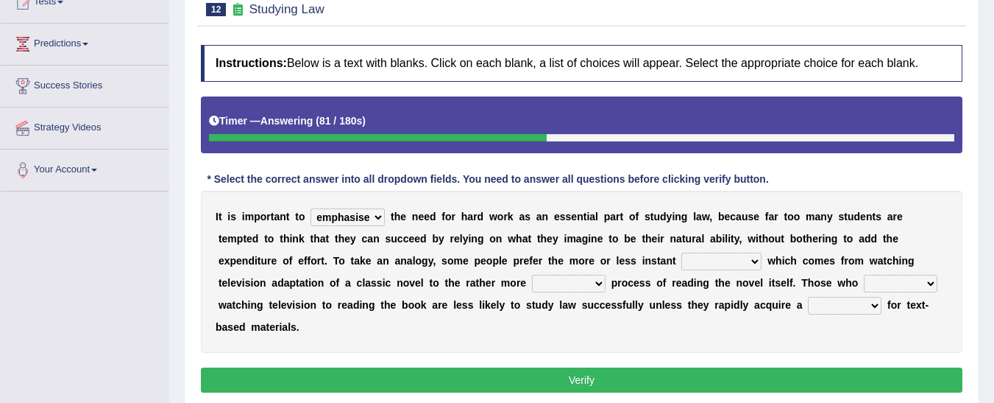
click at [682, 266] on select "satisfaction reaction gratification adjusted" at bounding box center [722, 261] width 80 height 18
select select "reaction"
click at [682, 252] on select "satisfaction reaction gratification adjusted" at bounding box center [722, 261] width 80 height 18
click at [532, 285] on select "fulfilling laborious acquire broken" at bounding box center [569, 284] width 74 height 18
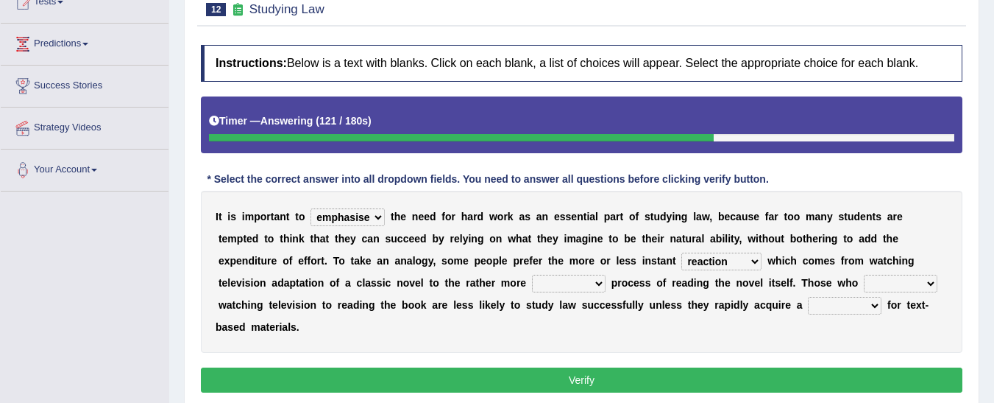
select select "laborious"
click at [532, 275] on select "fulfilling laborious acquire broken" at bounding box center [569, 284] width 74 height 18
click at [864, 279] on select "refer prefer stuff knot" at bounding box center [901, 284] width 74 height 18
select select "prefer"
click at [864, 275] on select "refer prefer stuff knot" at bounding box center [901, 284] width 74 height 18
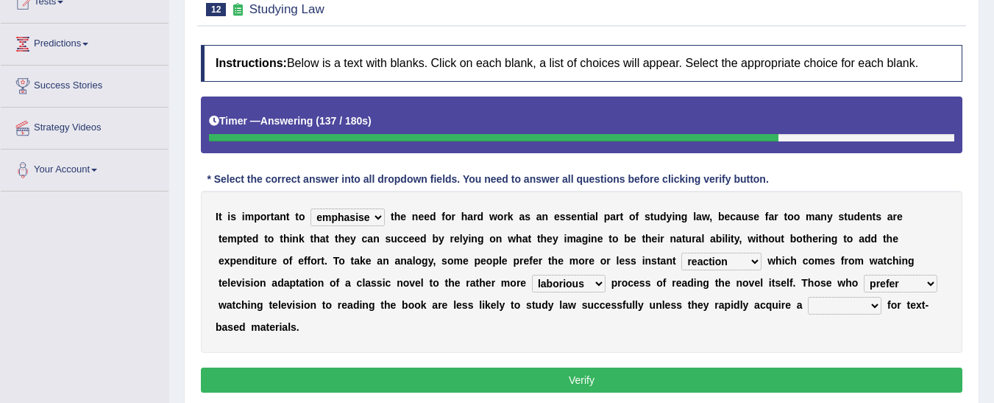
click at [808, 308] on select "judgement waste taste set" at bounding box center [845, 306] width 74 height 18
click at [808, 297] on select "judgement waste taste set" at bounding box center [845, 306] width 74 height 18
click at [808, 308] on select "judgement waste taste set" at bounding box center [845, 306] width 74 height 18
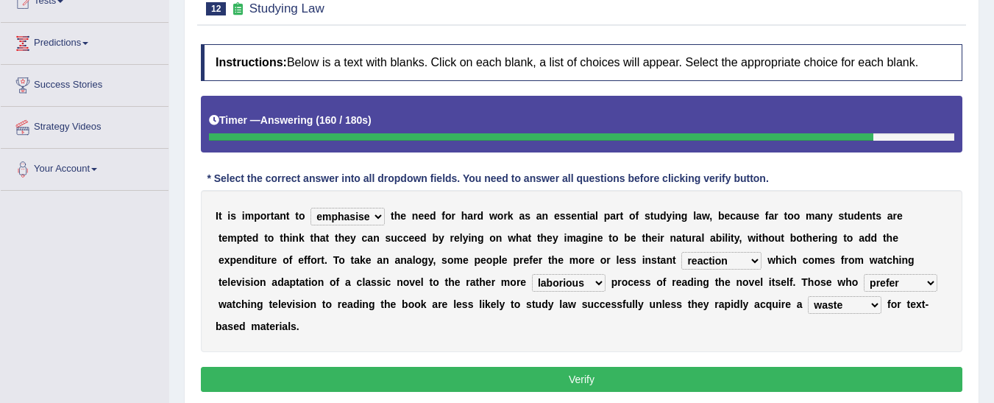
scroll to position [177, 0]
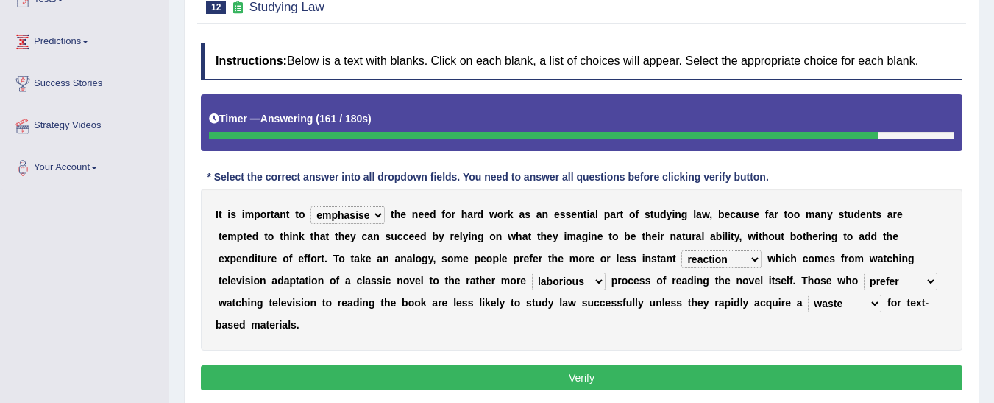
click at [808, 299] on select "judgement waste taste set" at bounding box center [845, 303] width 74 height 18
select select "set"
click at [808, 294] on select "judgement waste taste set" at bounding box center [845, 303] width 74 height 18
click at [534, 365] on button "Verify" at bounding box center [582, 377] width 762 height 25
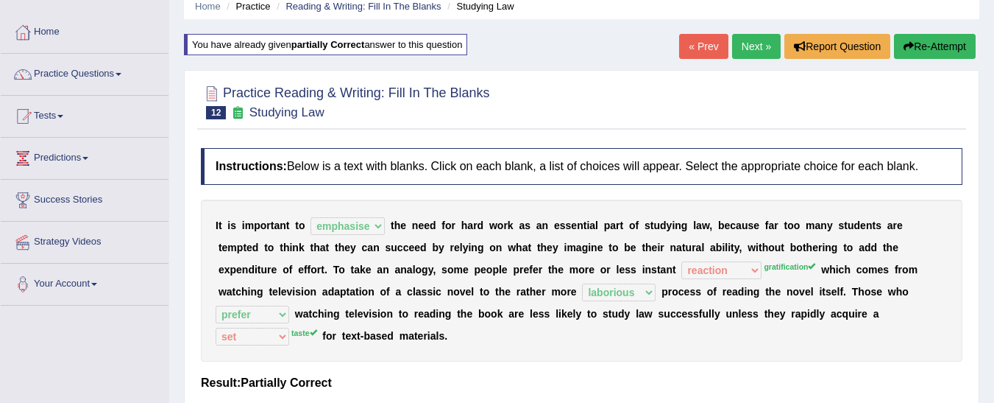
scroll to position [21, 0]
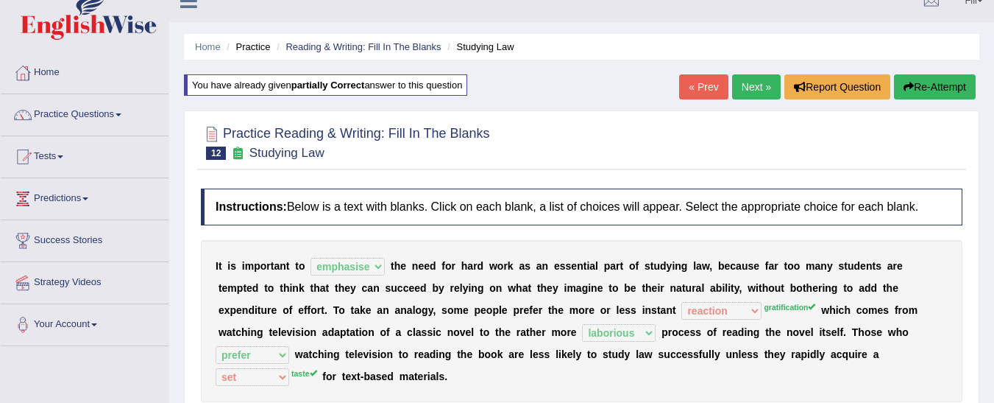
click at [763, 81] on link "Next »" at bounding box center [756, 86] width 49 height 25
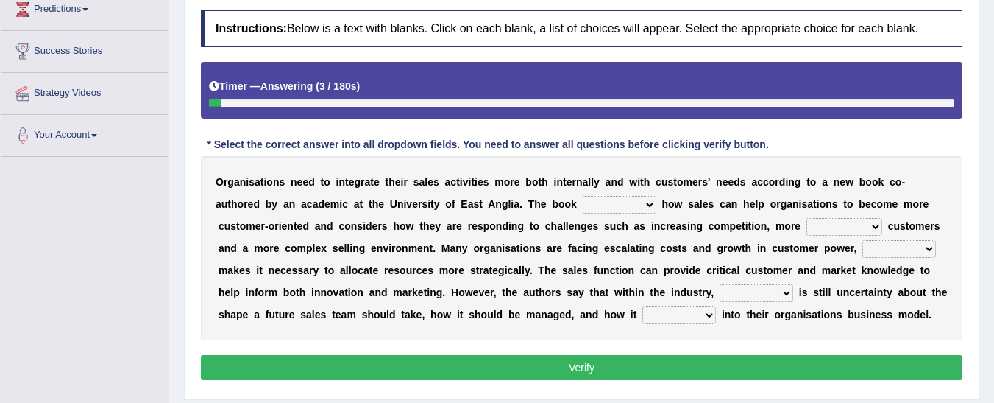
scroll to position [211, 0]
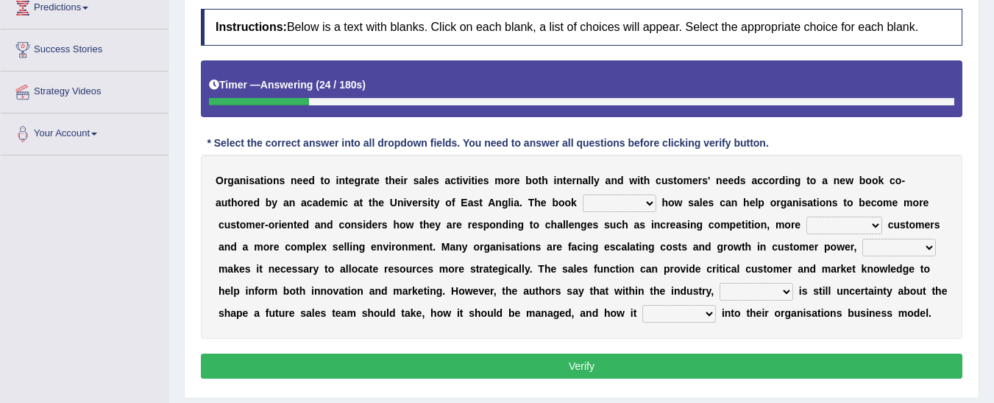
click at [583, 202] on select "expresses addresses injects inspires" at bounding box center [620, 203] width 74 height 18
select select "addresses"
click at [583, 194] on select "expresses addresses injects inspires" at bounding box center [620, 203] width 74 height 18
click at [807, 224] on select "greater valued increased demanding" at bounding box center [845, 225] width 76 height 18
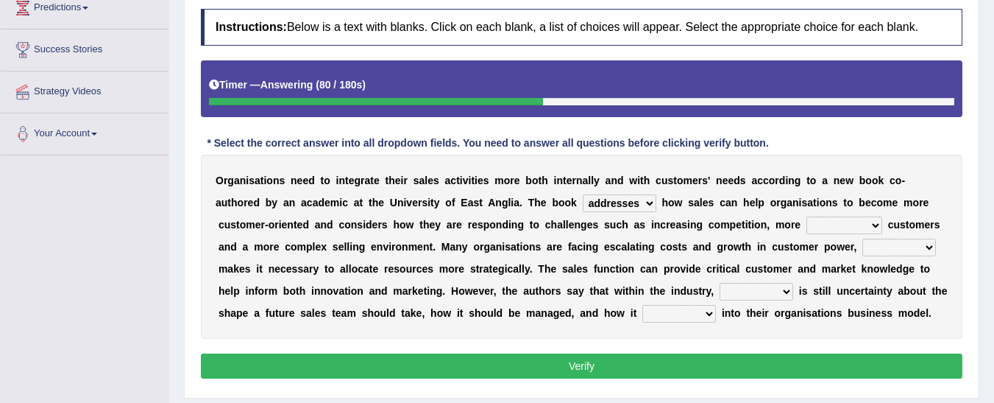
select select "greater"
click at [807, 216] on select "greater valued increased demanding" at bounding box center [845, 225] width 76 height 18
drag, startPoint x: 695, startPoint y: 252, endPoint x: 684, endPoint y: 255, distance: 11.6
click at [863, 255] on select "when where which what" at bounding box center [900, 248] width 74 height 18
select select "when"
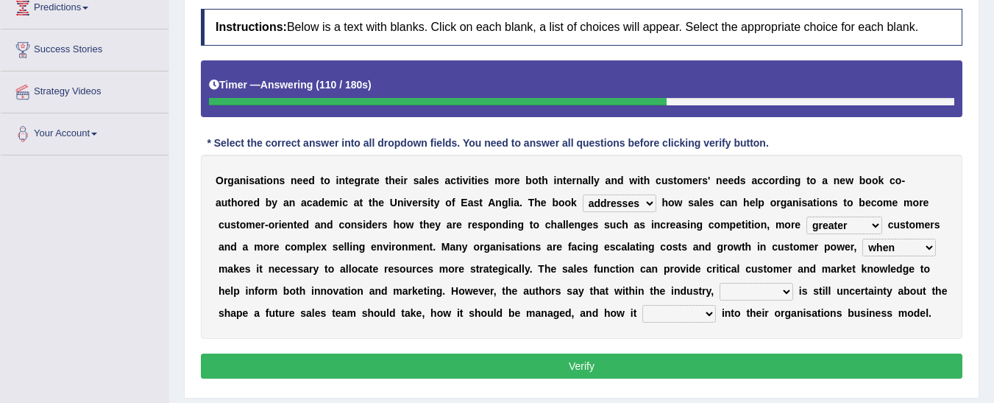
click at [863, 239] on select "when where which what" at bounding box center [900, 248] width 74 height 18
click at [720, 294] on select "there their this that" at bounding box center [757, 292] width 74 height 18
select select "there"
click at [720, 283] on select "there their this that" at bounding box center [757, 292] width 74 height 18
click at [643, 313] on select "forges fills fits forgets" at bounding box center [680, 314] width 74 height 18
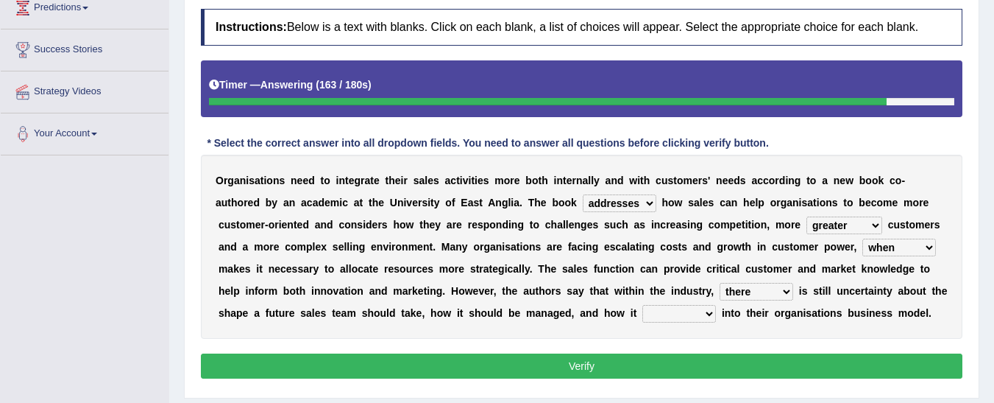
select select "fits"
click at [643, 305] on select "forges fills fits forgets" at bounding box center [680, 314] width 74 height 18
click at [456, 360] on button "Verify" at bounding box center [582, 365] width 762 height 25
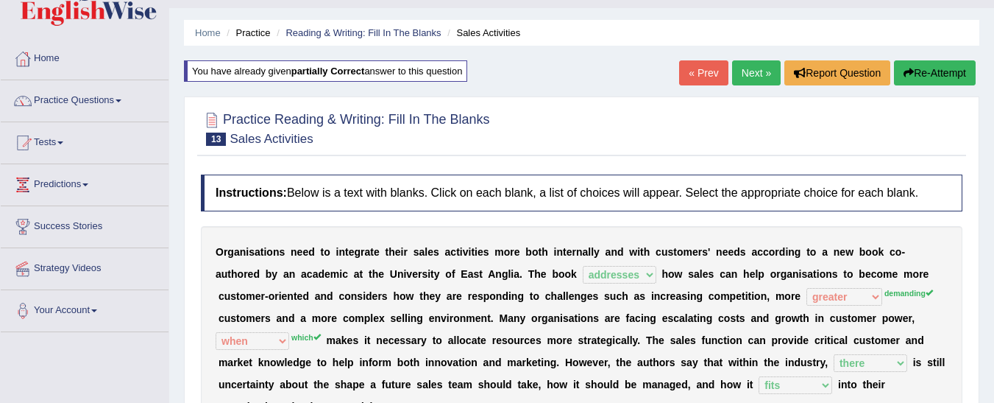
scroll to position [26, 0]
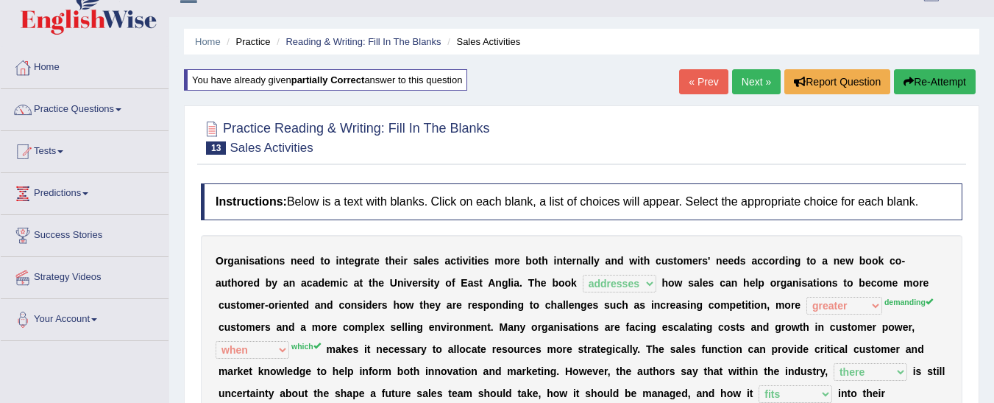
click at [752, 73] on link "Next »" at bounding box center [756, 81] width 49 height 25
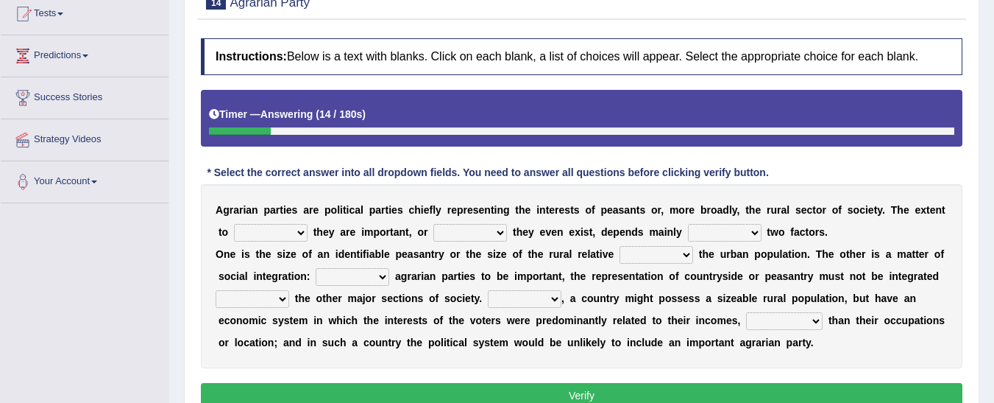
scroll to position [169, 0]
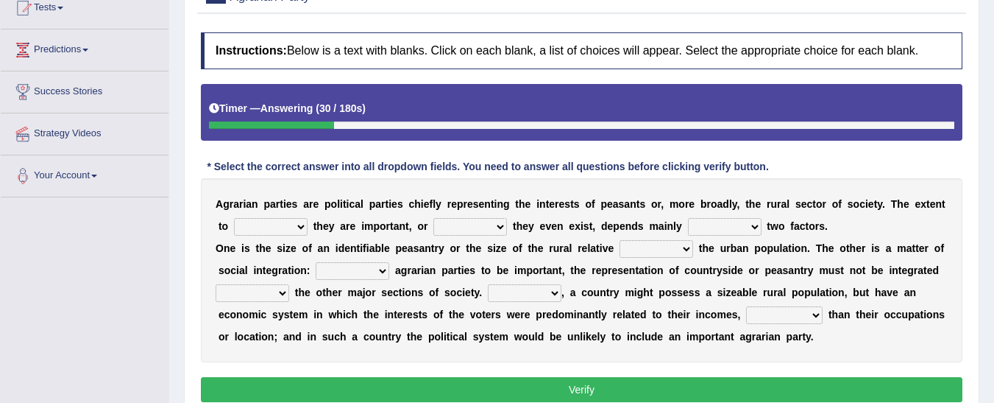
click at [283, 224] on select "where which when were" at bounding box center [271, 227] width 74 height 18
select select "where"
click at [234, 218] on select "where which when were" at bounding box center [271, 227] width 74 height 18
click at [452, 227] on select "other neither either whether" at bounding box center [471, 227] width 74 height 18
select select "neither"
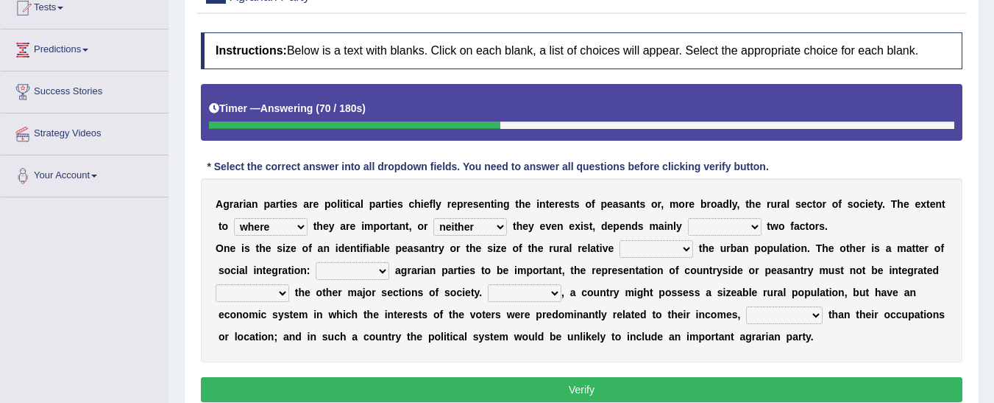
click at [434, 218] on select "other neither either whether" at bounding box center [471, 227] width 74 height 18
click at [688, 224] on select "in on is the" at bounding box center [725, 227] width 74 height 18
select select "on"
click at [688, 218] on select "in on is the" at bounding box center [725, 227] width 74 height 18
click at [628, 248] on select "is to the was" at bounding box center [657, 249] width 74 height 18
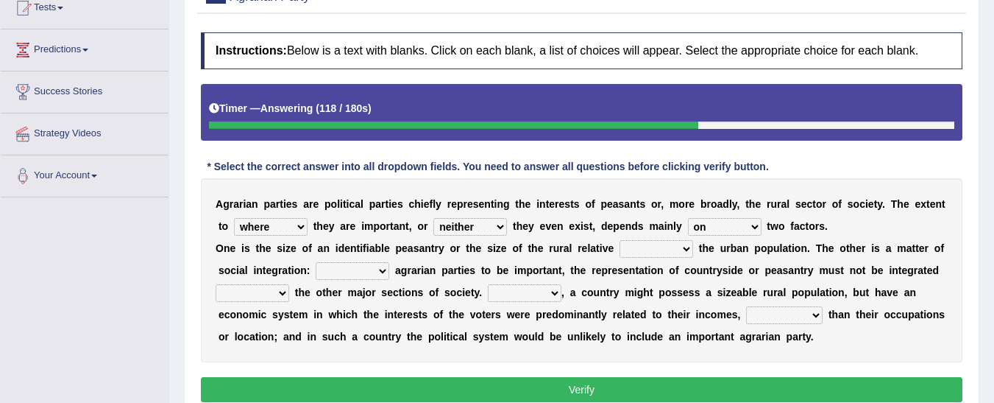
select select "was"
click at [620, 240] on select "is to the was" at bounding box center [657, 249] width 74 height 18
click at [336, 266] on select "From For First Fair" at bounding box center [353, 271] width 74 height 18
click at [384, 356] on div "A g r a r i a n p a r t i e s a r e p o l i t i c a l p a r t i e s c h i e f l…" at bounding box center [582, 270] width 762 height 184
click at [339, 268] on select "From For First Fair" at bounding box center [353, 271] width 74 height 18
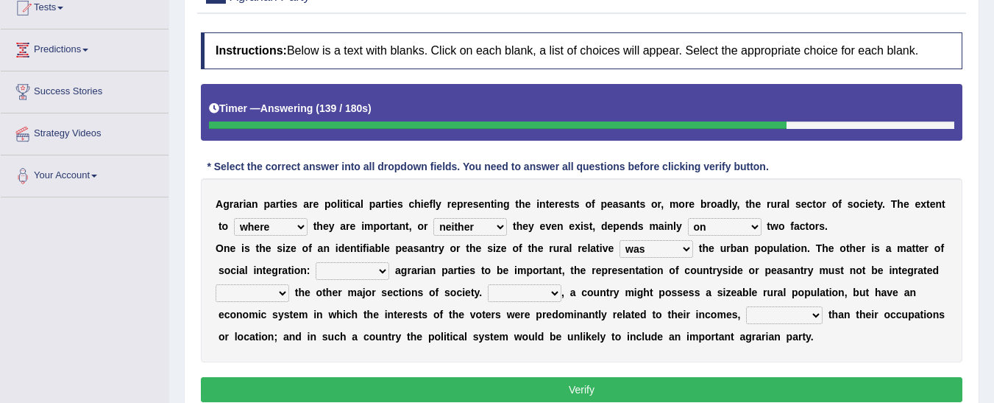
select select "For"
click at [316, 262] on select "From For First Fair" at bounding box center [353, 271] width 74 height 18
click at [289, 284] on select "will when were with" at bounding box center [253, 293] width 74 height 18
select select "when"
click at [289, 284] on select "will when were with" at bounding box center [253, 293] width 74 height 18
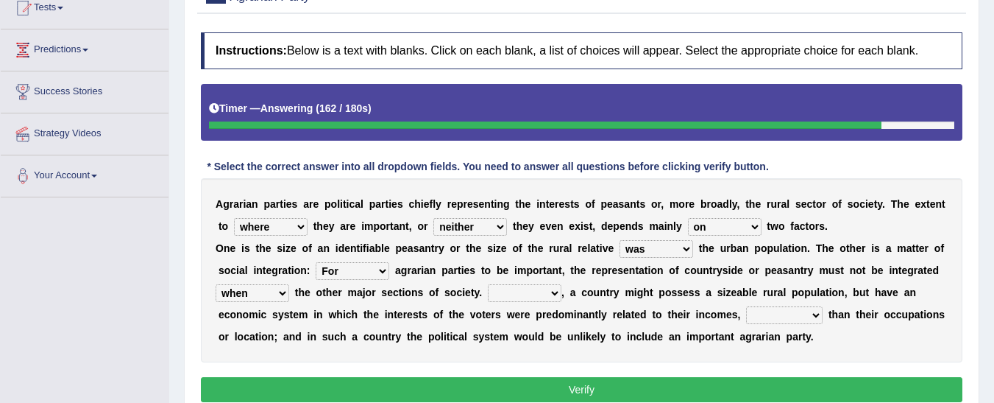
click at [488, 289] on select "Then There Thus Their" at bounding box center [525, 293] width 74 height 18
select select "There"
click at [488, 284] on select "Then There Thus Their" at bounding box center [525, 293] width 74 height 18
click at [746, 310] on select "whether rather greater many other" at bounding box center [784, 315] width 77 height 18
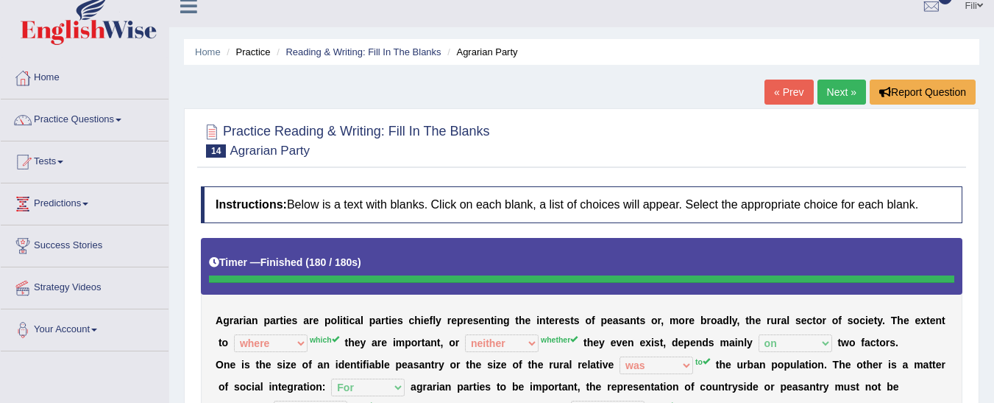
scroll to position [13, 0]
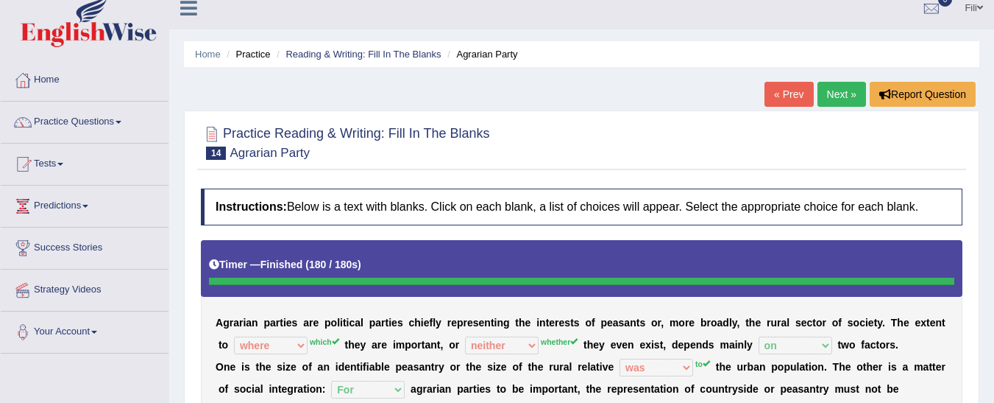
click at [833, 96] on link "Next »" at bounding box center [842, 94] width 49 height 25
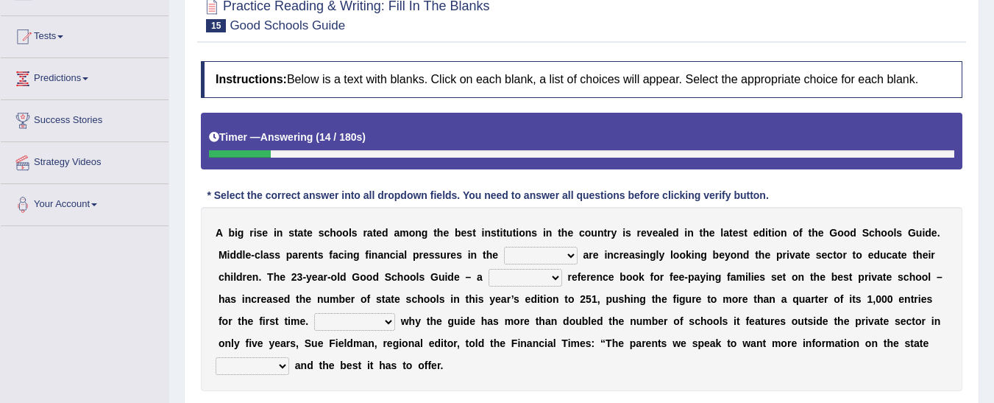
scroll to position [139, 0]
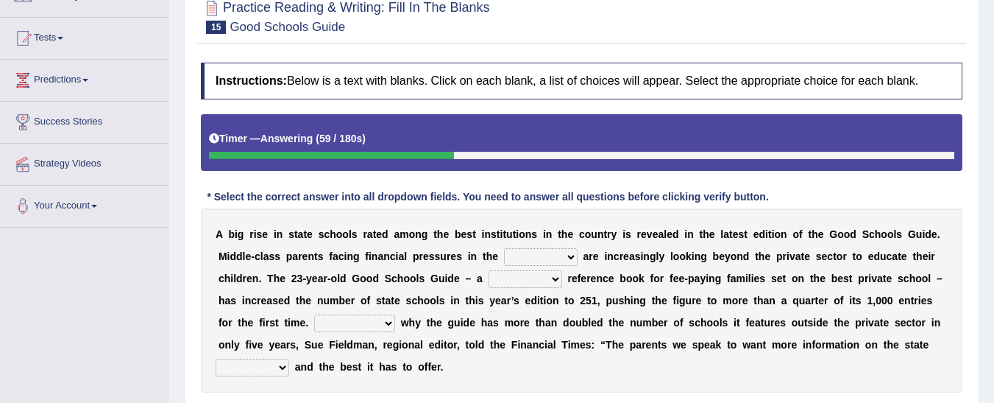
click at [520, 254] on select "downturn inturn external subjective" at bounding box center [541, 257] width 74 height 18
click at [398, 380] on div "A b i g r i s e i n s t a t e s c h o o l s r a t e d a m o n g t h e b e s t i…" at bounding box center [582, 300] width 762 height 184
click at [504, 256] on select "downturn inturn external subjective" at bounding box center [541, 257] width 74 height 18
select select "external"
click at [504, 248] on select "downturn inturn external subjective" at bounding box center [541, 257] width 74 height 18
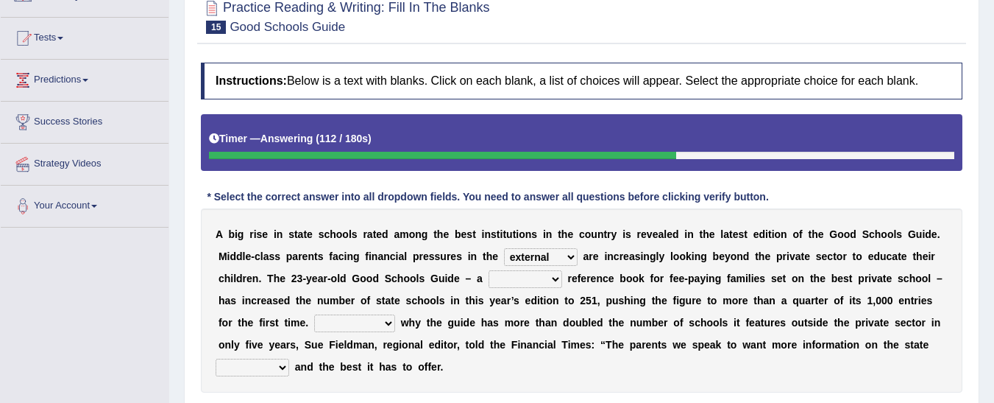
click at [489, 279] on select "nicee kind allure popular" at bounding box center [526, 279] width 74 height 18
click at [348, 360] on div "A b i g r i s e i n s t a t e s c h o o l s r a t e d a m o n g t h e b e s t i…" at bounding box center [582, 300] width 762 height 184
click at [489, 279] on select "nicee kind allure popular" at bounding box center [526, 279] width 74 height 18
select select "kind"
click at [489, 270] on select "nicee kind allure popular" at bounding box center [526, 279] width 74 height 18
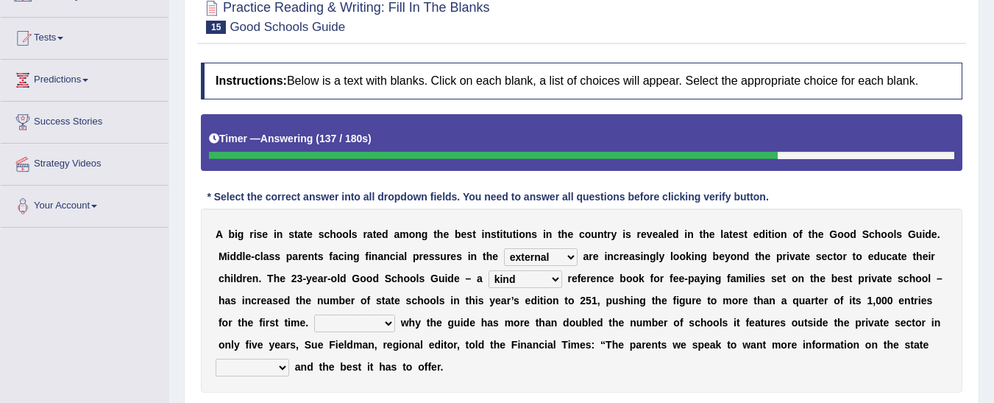
click at [314, 317] on select "Entertaining Exploring Explaining Exorting" at bounding box center [354, 323] width 81 height 18
select select "Exploring"
click at [314, 314] on select "Entertaining Exploring Explaining Exorting" at bounding box center [354, 323] width 81 height 18
click at [289, 358] on select "factor sector vector collector" at bounding box center [253, 367] width 74 height 18
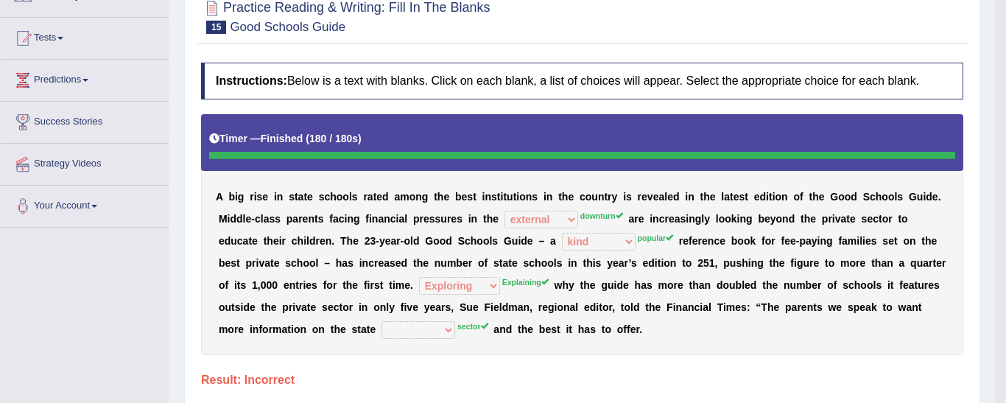
click at [801, 264] on body "Toggle navigation Home Practice Questions Speaking Practice Read Aloud Repeat S…" at bounding box center [503, 62] width 1006 height 403
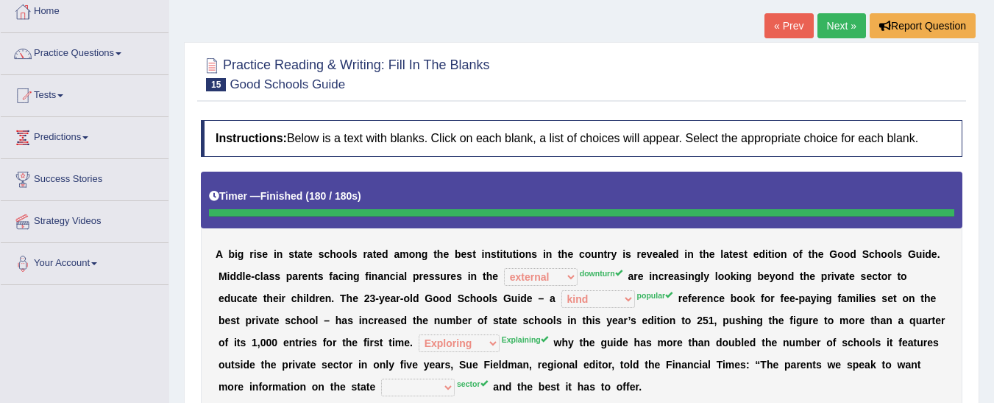
scroll to position [76, 0]
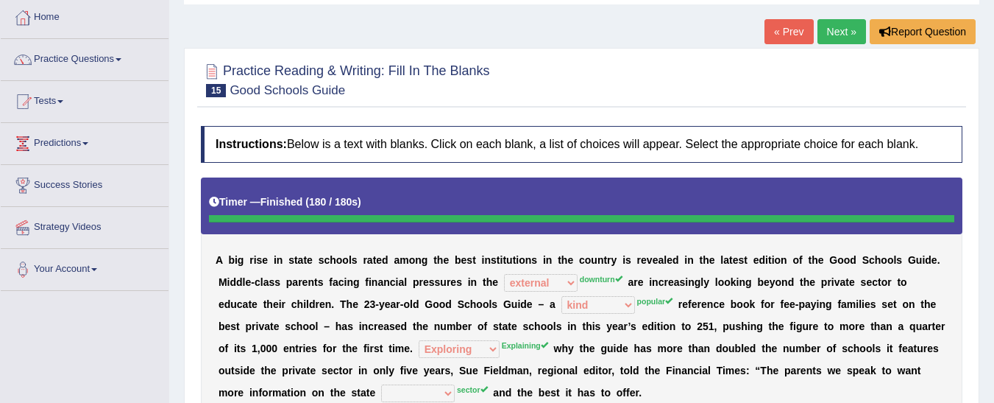
click at [857, 28] on link "Next »" at bounding box center [842, 31] width 49 height 25
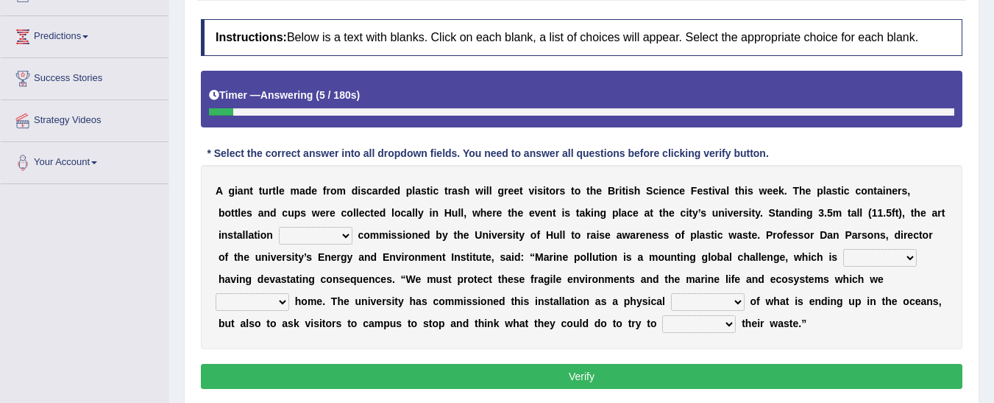
scroll to position [186, 0]
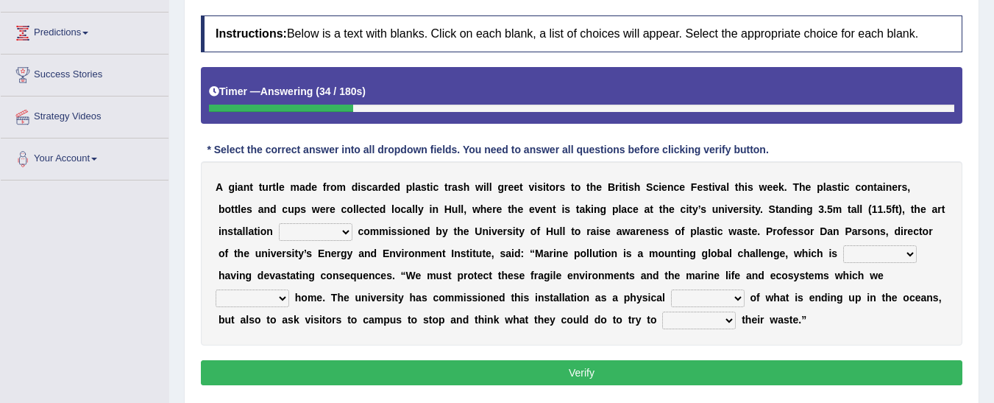
click at [281, 228] on select "was the when were" at bounding box center [316, 232] width 74 height 18
select select "were"
click at [279, 223] on select "was the when were" at bounding box center [316, 232] width 74 height 18
click at [844, 252] on select "ready already steady eveready" at bounding box center [881, 254] width 74 height 18
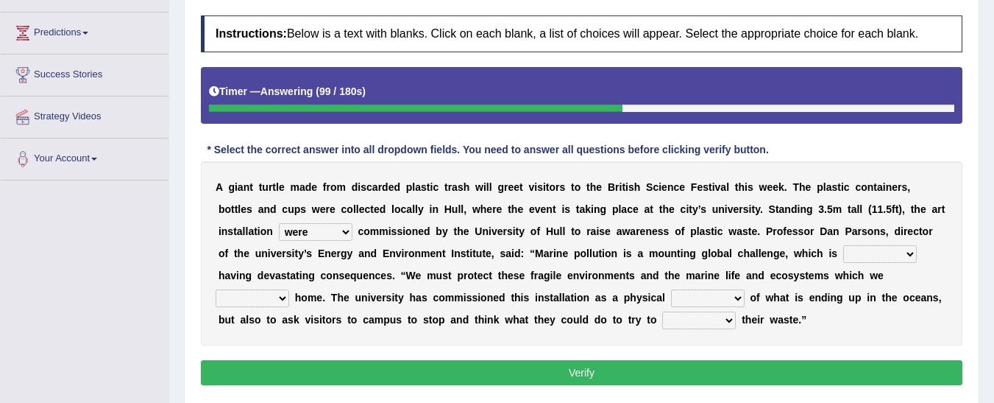
select select "already"
click at [844, 245] on select "ready already steady eveready" at bounding box center [881, 254] width 74 height 18
click at [289, 289] on select "get stay pay call" at bounding box center [253, 298] width 74 height 18
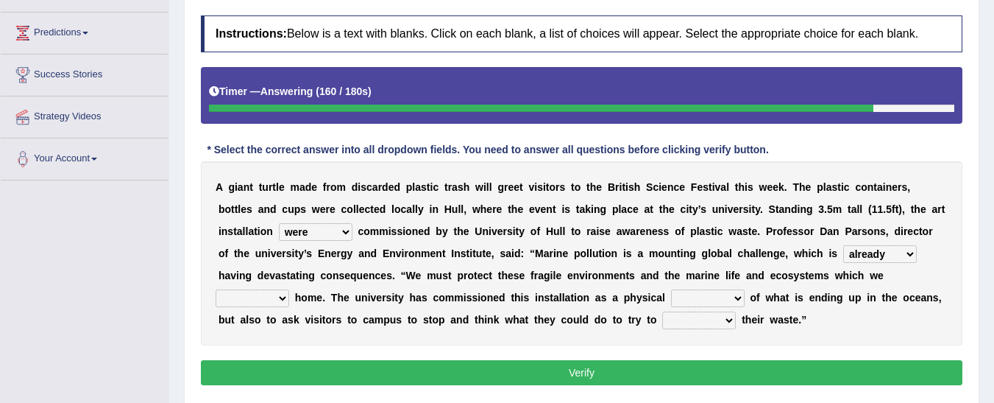
select select "get"
click at [289, 289] on select "get stay pay call" at bounding box center [253, 298] width 74 height 18
click at [671, 297] on select "slider reminder divider grinder" at bounding box center [708, 298] width 74 height 18
select select "slider"
click at [671, 289] on select "slider reminder divider grinder" at bounding box center [708, 298] width 74 height 18
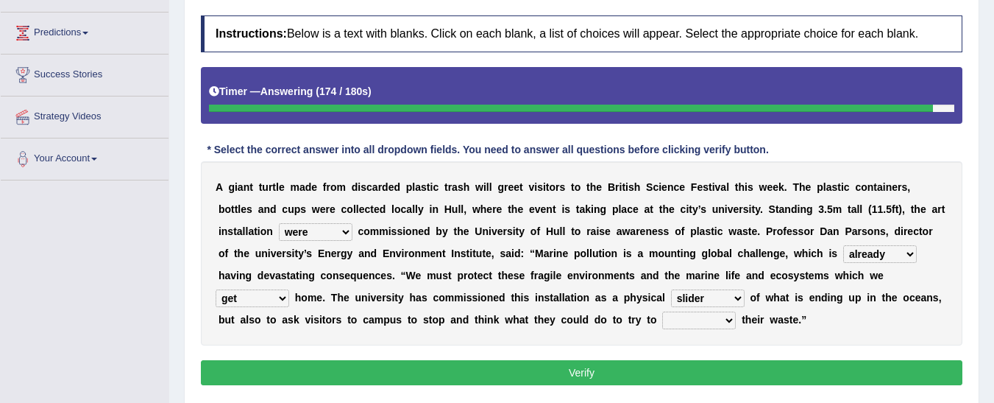
click at [663, 319] on select "allure suit route reduce" at bounding box center [700, 320] width 74 height 18
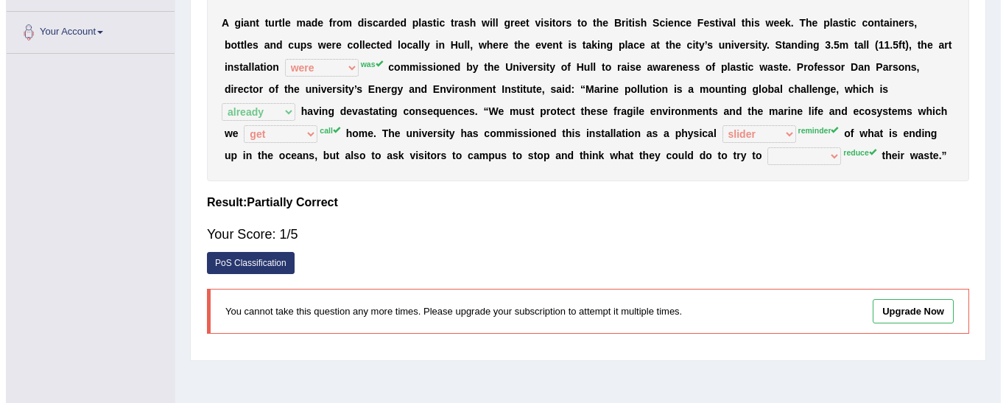
scroll to position [314, 0]
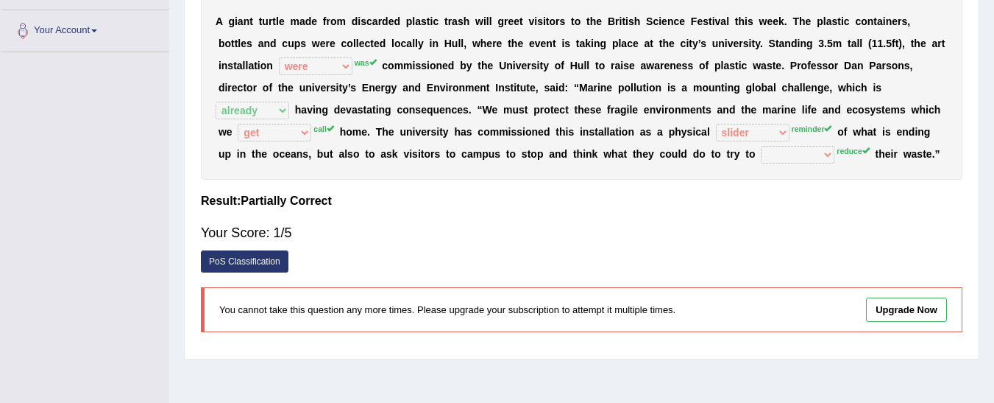
click at [246, 262] on link "PoS Classification" at bounding box center [245, 261] width 88 height 22
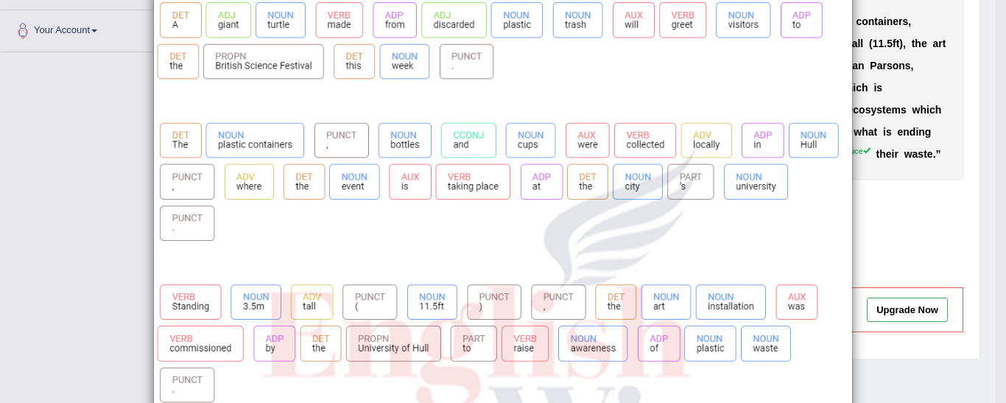
scroll to position [0, 0]
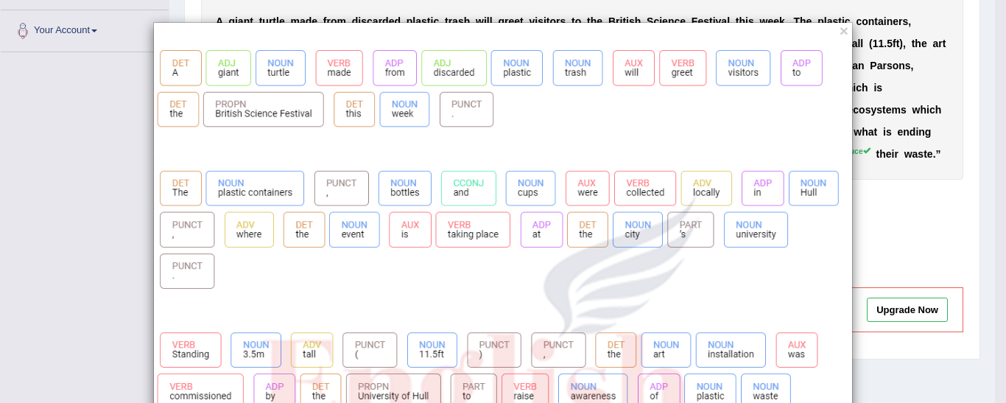
click at [839, 31] on button "×" at bounding box center [843, 30] width 9 height 15
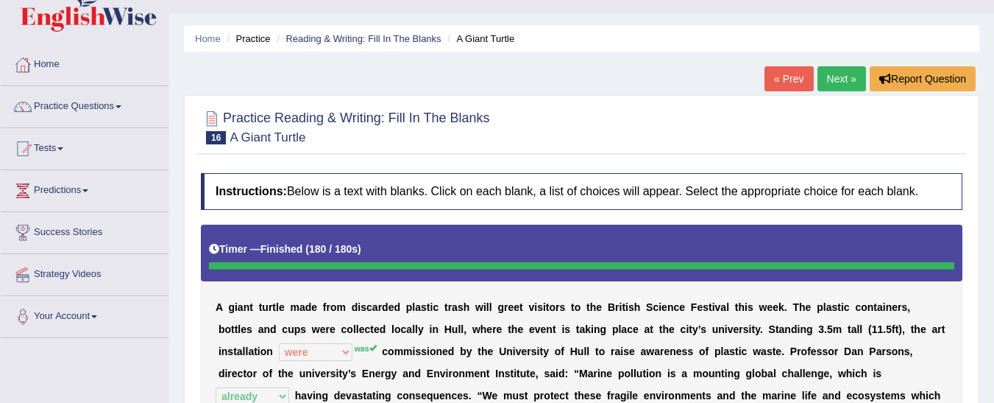
scroll to position [27, 0]
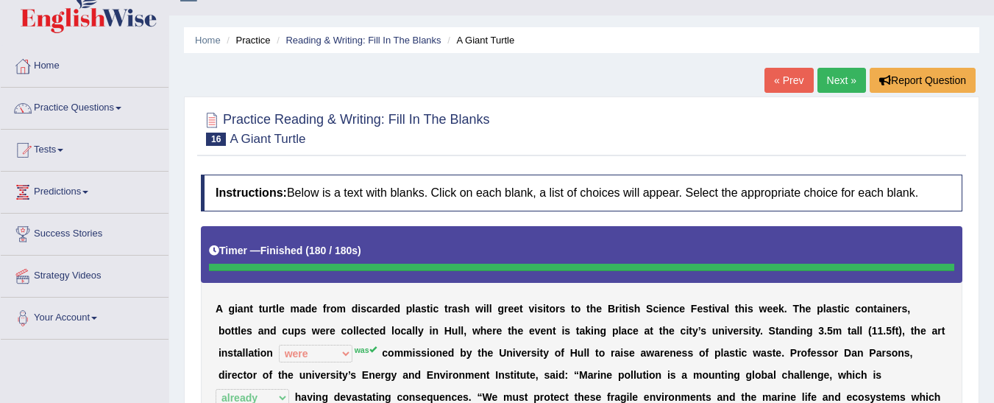
click at [836, 85] on link "Next »" at bounding box center [842, 80] width 49 height 25
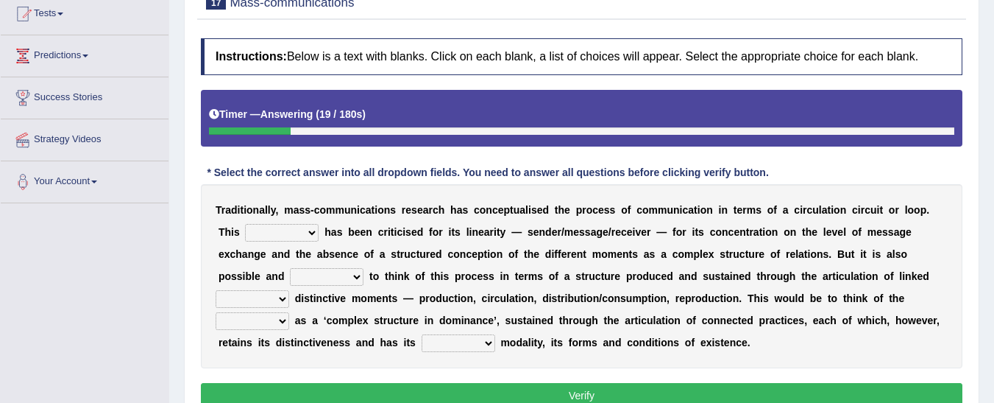
scroll to position [168, 0]
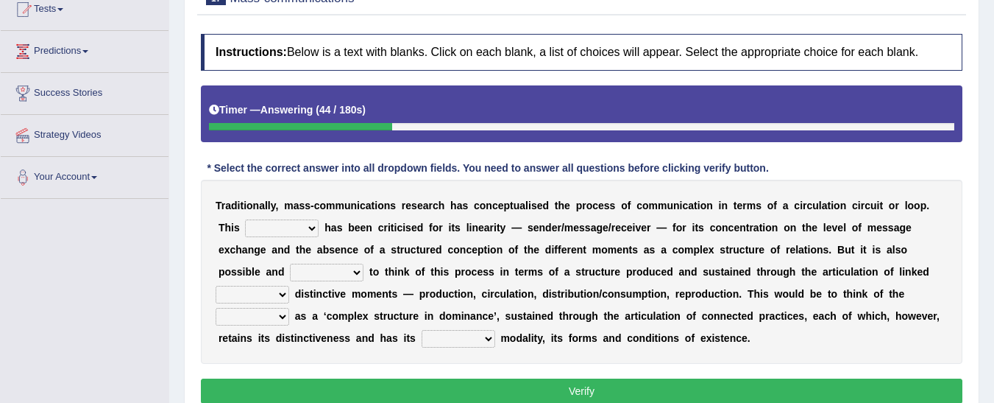
click at [283, 225] on select "odd added model creature" at bounding box center [282, 228] width 74 height 18
select select "model"
click at [245, 219] on select "odd added model creature" at bounding box center [282, 228] width 74 height 18
click at [253, 222] on select "odd added model creature" at bounding box center [282, 228] width 74 height 18
click at [666, 242] on div "T r a d i t i o n a l l y , m a s s - c o m m u n i c a t i o n s r e s e a r c…" at bounding box center [582, 272] width 762 height 184
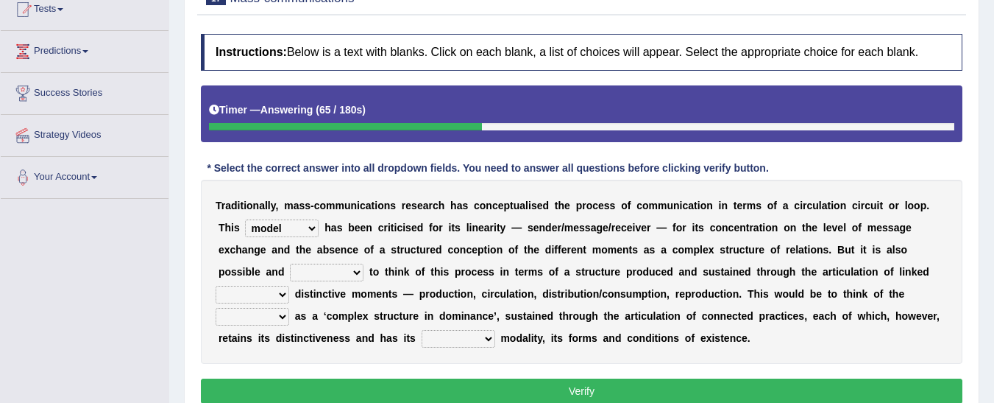
click at [364, 264] on select "careful useful helpful hopeful" at bounding box center [327, 273] width 74 height 18
select select "helpful"
click at [364, 264] on select "careful useful helpful hopeful" at bounding box center [327, 273] width 74 height 18
click at [289, 286] on select "and but here more" at bounding box center [253, 295] width 74 height 18
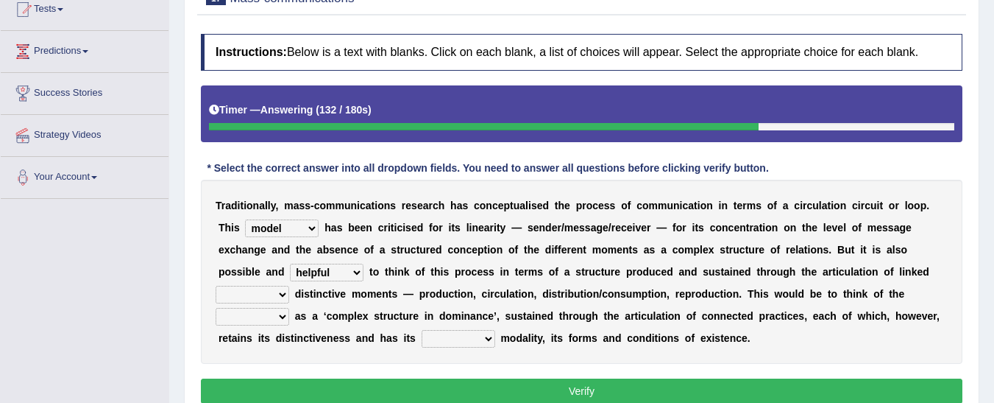
select select "more"
click at [289, 286] on select "and but here more" at bounding box center [253, 295] width 74 height 18
click at [289, 308] on select "process reccess access stress" at bounding box center [253, 317] width 74 height 18
select select "process"
click at [289, 308] on select "process reccess access stress" at bounding box center [253, 317] width 74 height 18
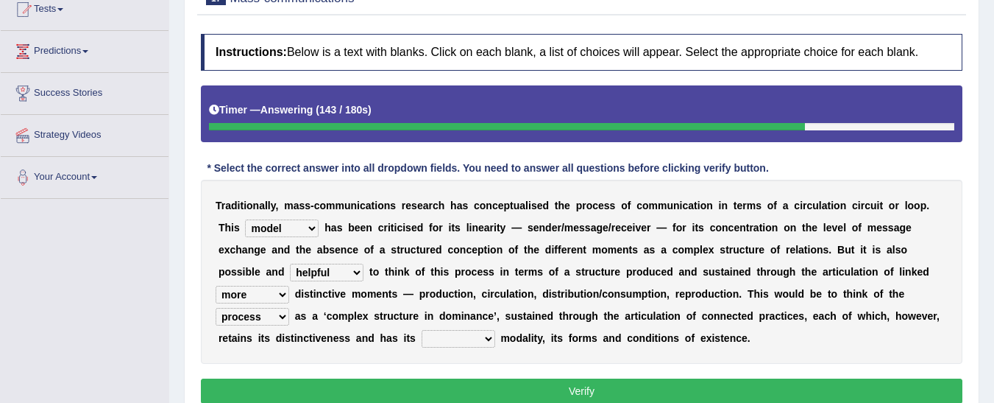
click at [495, 330] on select "real calm specific adheric" at bounding box center [459, 339] width 74 height 18
select select "real"
click at [495, 330] on select "real calm specific adheric" at bounding box center [459, 339] width 74 height 18
click at [736, 384] on button "Verify" at bounding box center [582, 390] width 762 height 25
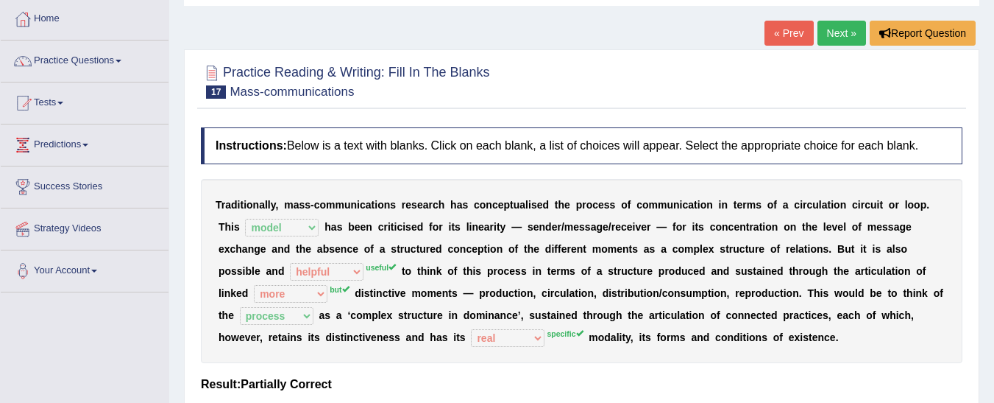
scroll to position [0, 0]
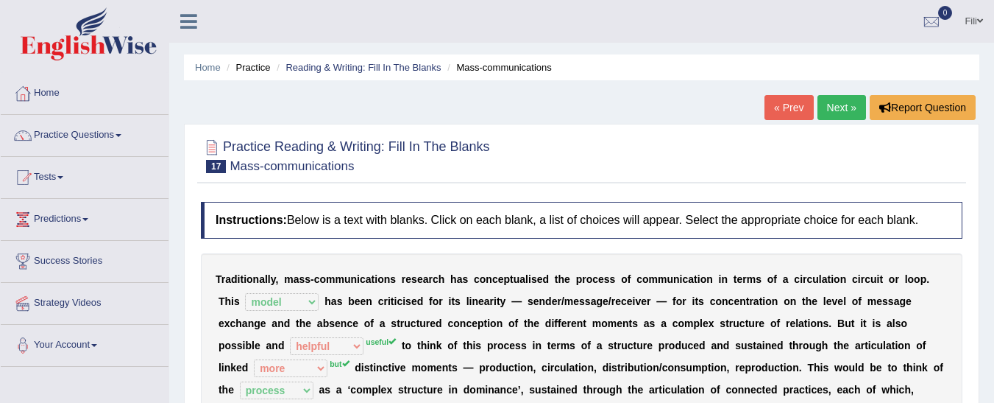
click at [848, 99] on link "Next »" at bounding box center [842, 107] width 49 height 25
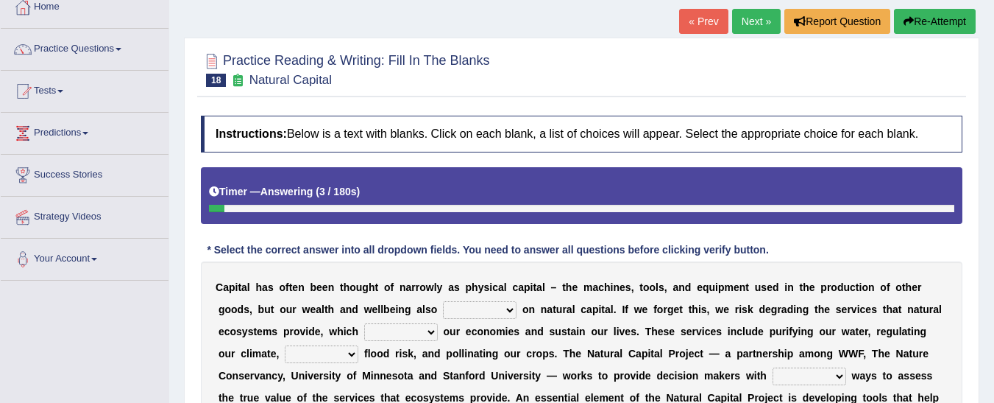
scroll to position [88, 0]
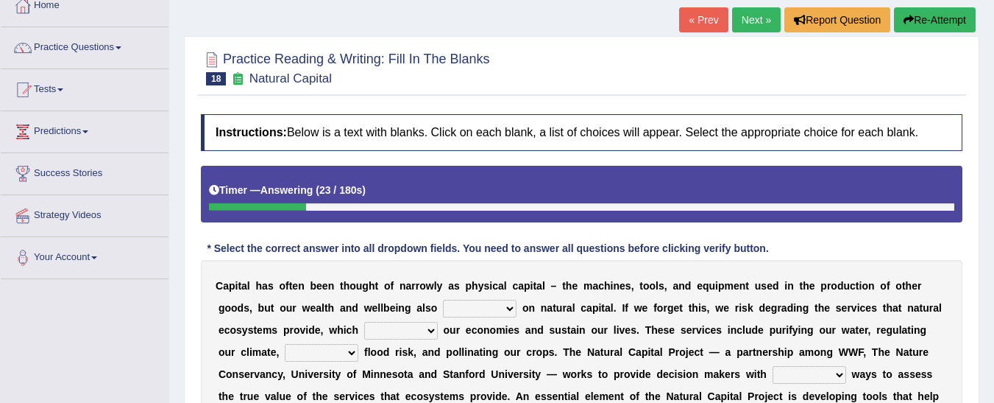
click at [443, 314] on select "rely reply supply apply" at bounding box center [480, 309] width 74 height 18
click at [185, 334] on div "Practice Reading & Writing: Fill In The Blanks 18 Natural Capital Instructions:…" at bounding box center [582, 269] width 796 height 467
click at [443, 303] on select "rely reply supply apply" at bounding box center [480, 309] width 74 height 18
select select "apply"
click at [443, 300] on select "rely reply supply apply" at bounding box center [480, 309] width 74 height 18
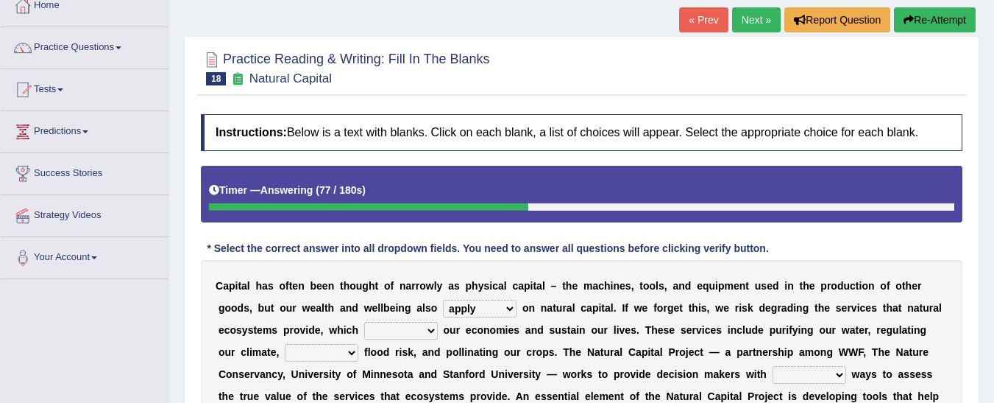
click at [364, 330] on select "import report support export" at bounding box center [401, 331] width 74 height 18
select select "support"
click at [364, 322] on select "import report support export" at bounding box center [401, 331] width 74 height 18
click at [358, 344] on select "bringing lacking staggering reducing" at bounding box center [322, 353] width 74 height 18
select select "bringing"
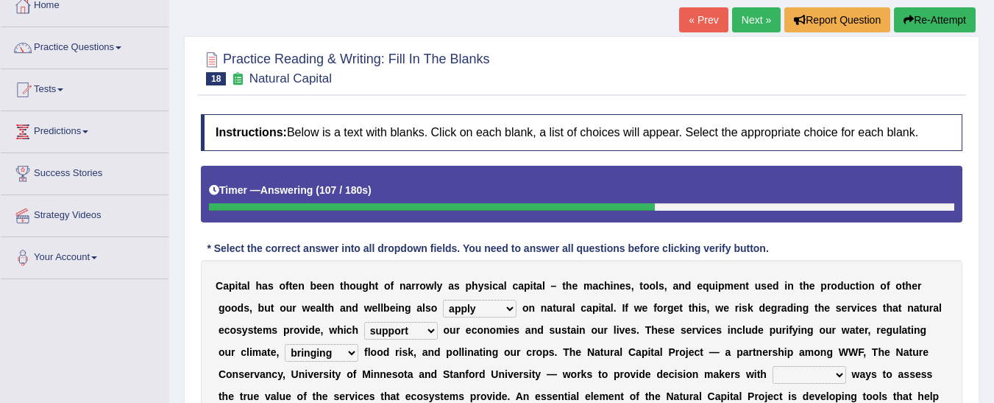
click at [358, 344] on select "bringing lacking staggering reducing" at bounding box center [322, 353] width 74 height 18
click at [773, 375] on select "liable powerful strong reliable" at bounding box center [810, 375] width 74 height 18
select select "powerful"
click at [773, 366] on select "liable powerful strong reliable" at bounding box center [810, 375] width 74 height 18
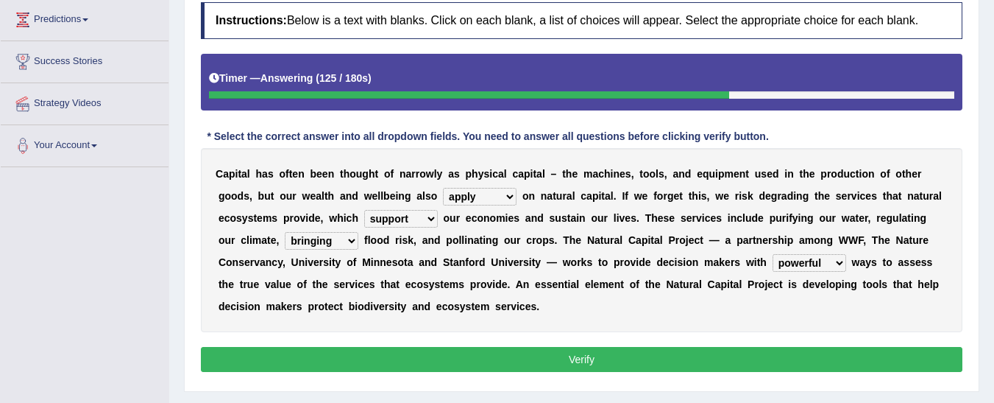
scroll to position [202, 0]
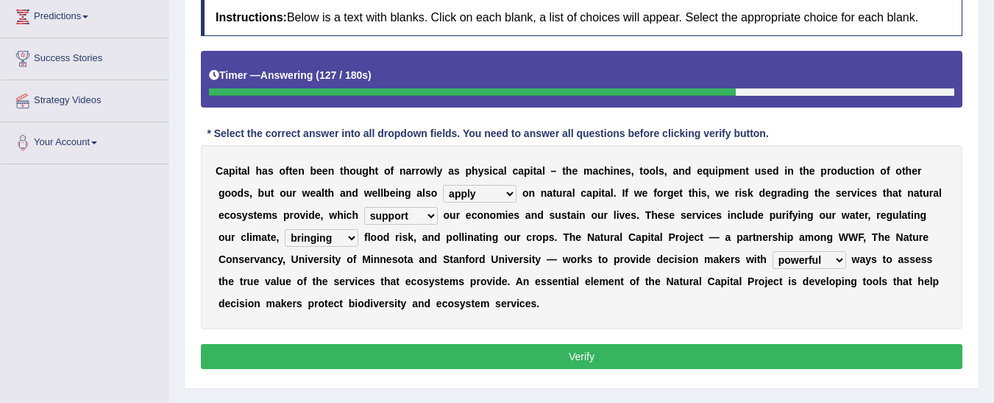
click at [864, 356] on button "Verify" at bounding box center [582, 356] width 762 height 25
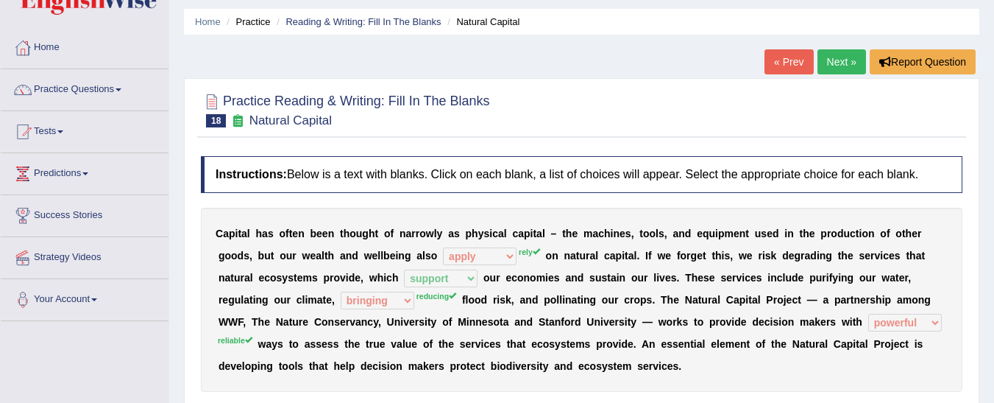
scroll to position [0, 0]
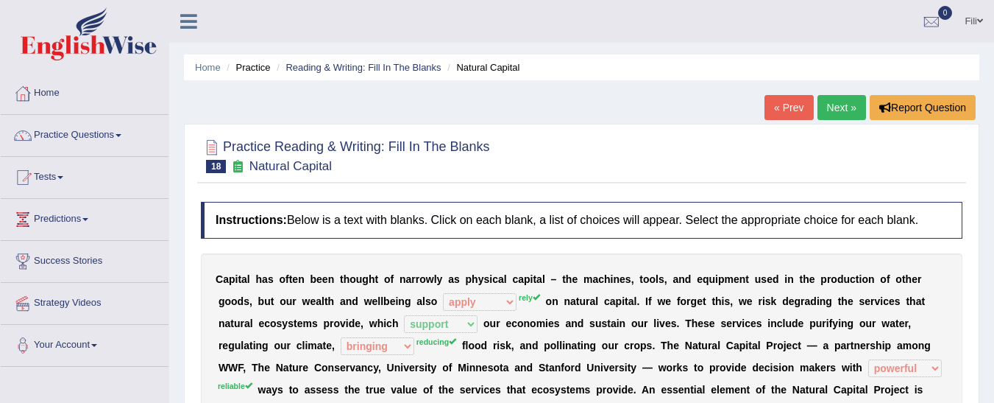
click at [850, 109] on link "Next »" at bounding box center [842, 107] width 49 height 25
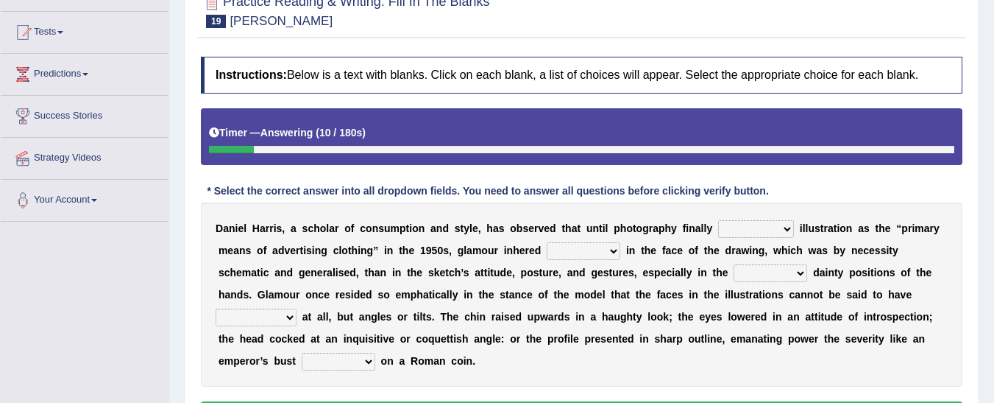
scroll to position [151, 0]
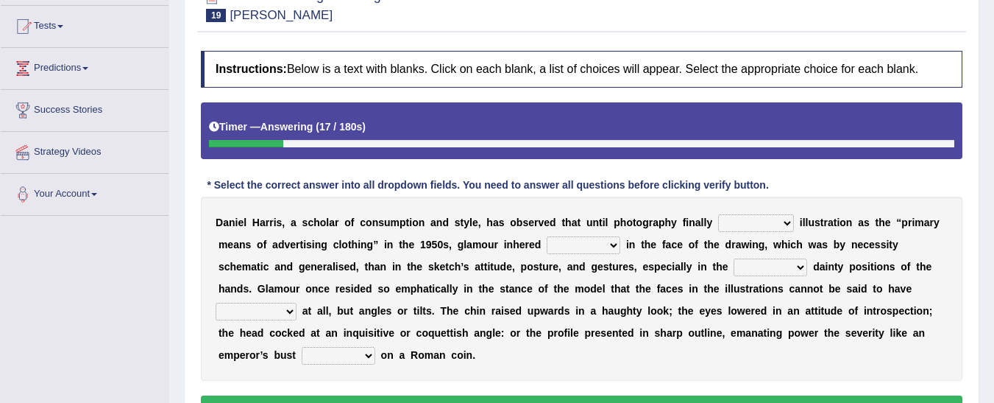
click at [743, 220] on select "supplanted removed supplied assorted" at bounding box center [756, 223] width 76 height 18
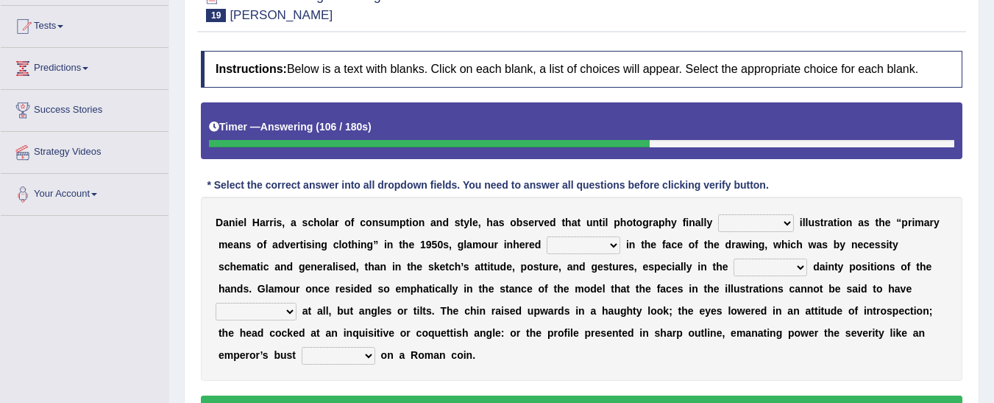
select select "supplanted"
click at [718, 214] on select "supplanted removed supplied assorted" at bounding box center [756, 223] width 76 height 18
click at [547, 245] on select "more many lack less" at bounding box center [584, 245] width 74 height 18
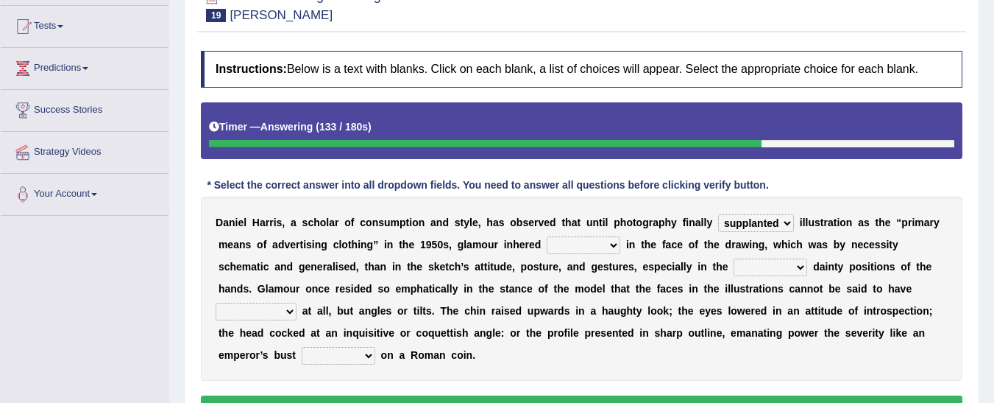
select select "more"
click at [547, 236] on select "more many lack less" at bounding box center [584, 245] width 74 height 18
click at [734, 264] on select "full exact strangely effective" at bounding box center [771, 267] width 74 height 18
select select "full"
click at [734, 258] on select "full exact strangely effective" at bounding box center [771, 267] width 74 height 18
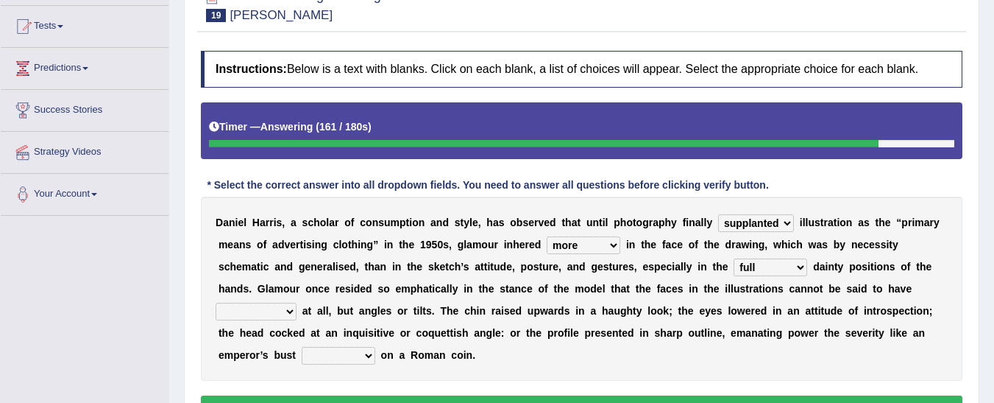
click at [297, 303] on select "impressed dubbing expressions extensions" at bounding box center [256, 312] width 81 height 18
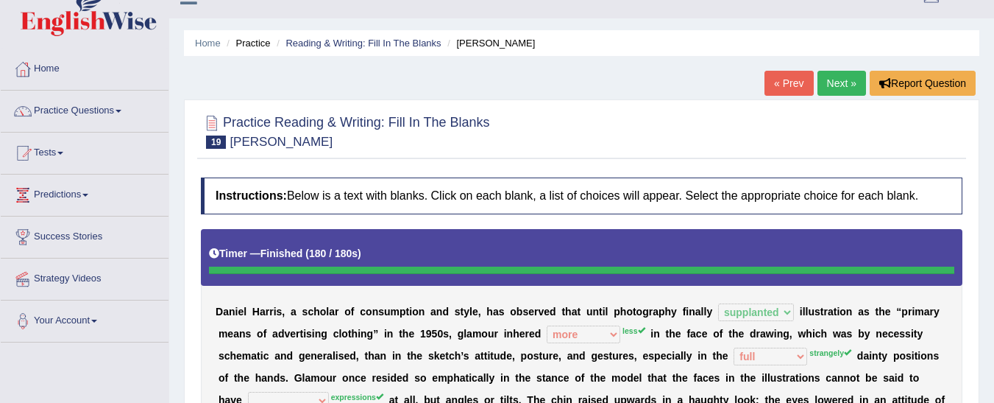
scroll to position [29, 0]
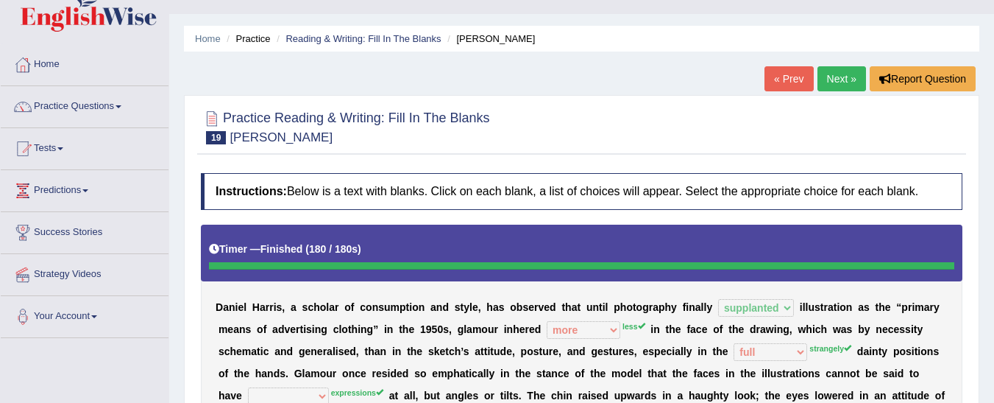
click at [847, 71] on link "Next »" at bounding box center [842, 78] width 49 height 25
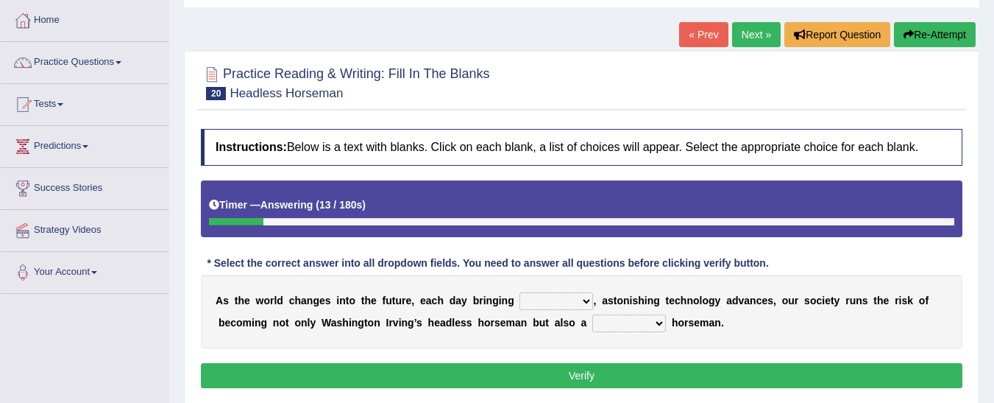
scroll to position [80, 0]
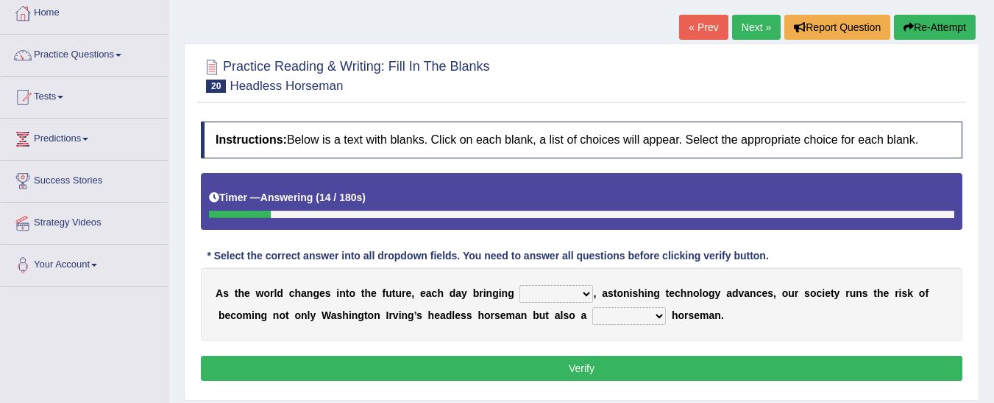
click at [218, 80] on span "20" at bounding box center [216, 86] width 20 height 13
click at [562, 292] on select "back new front extra" at bounding box center [557, 294] width 74 height 18
select select "back"
click at [520, 285] on select "back new front extra" at bounding box center [557, 294] width 74 height 18
click at [593, 308] on select "heartless rude nice kind" at bounding box center [630, 316] width 74 height 18
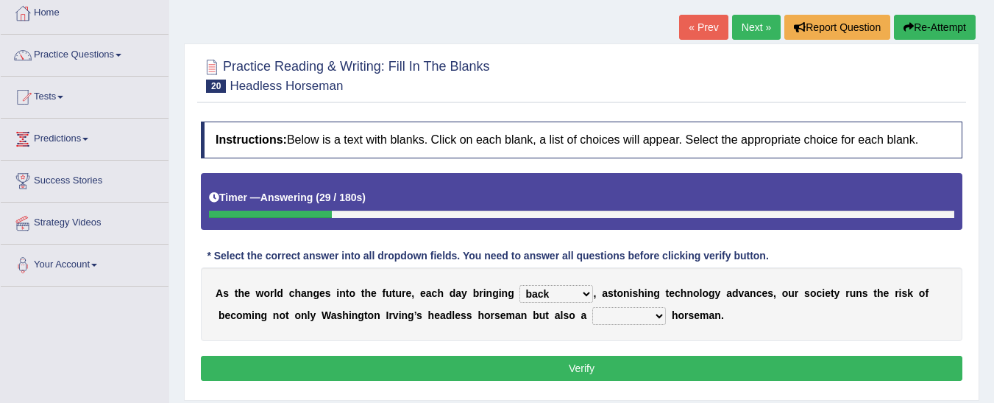
select select "kind"
click at [593, 307] on select "heartless rude nice kind" at bounding box center [630, 316] width 74 height 18
click at [554, 372] on button "Verify" at bounding box center [582, 368] width 762 height 25
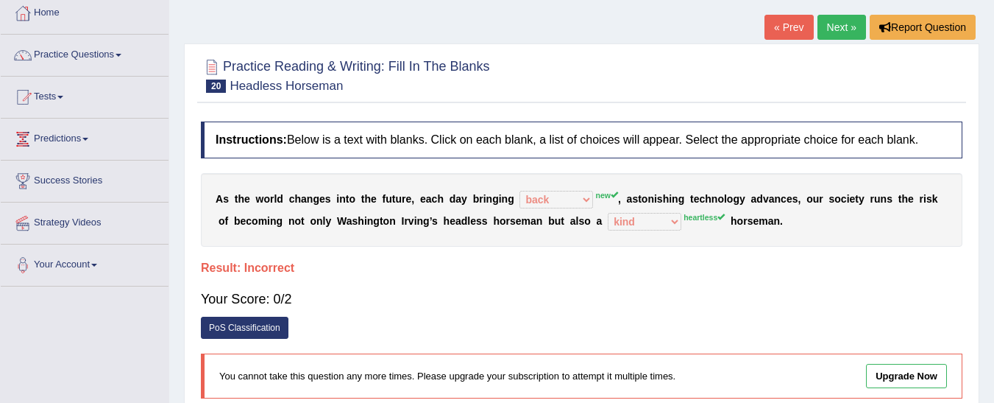
click at [833, 33] on link "Next »" at bounding box center [842, 27] width 49 height 25
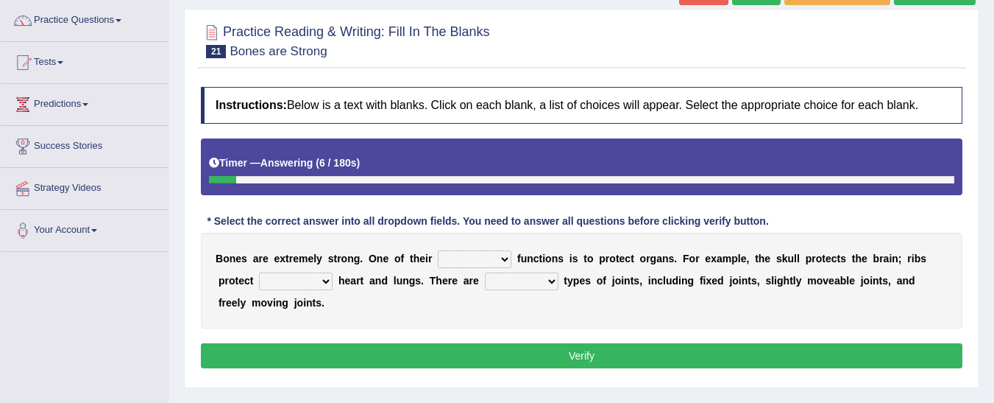
scroll to position [121, 0]
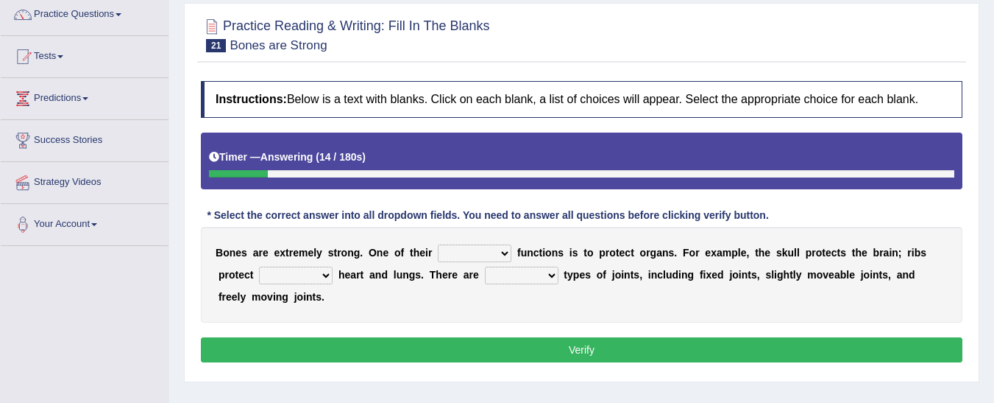
click at [481, 251] on select "first main stable important" at bounding box center [475, 253] width 74 height 18
select select "main"
click at [438, 244] on select "first main stable important" at bounding box center [475, 253] width 74 height 18
click at [259, 280] on select "then there this the" at bounding box center [296, 275] width 74 height 18
select select "the"
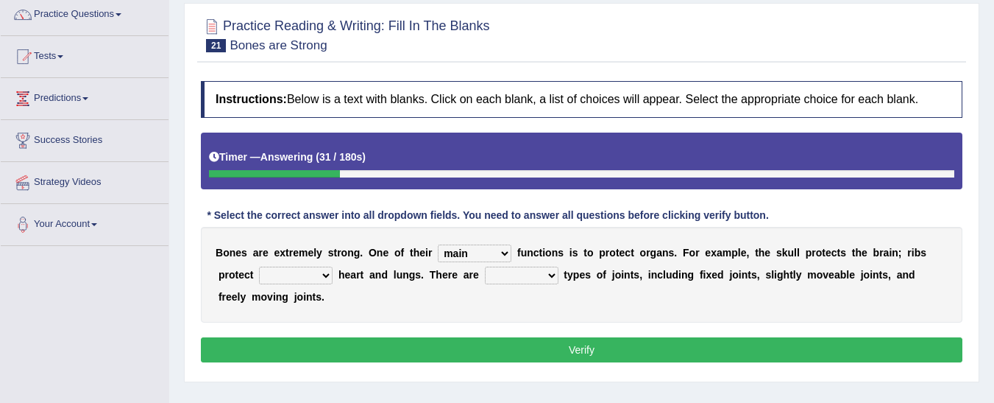
click at [259, 266] on select "then there this the" at bounding box center [296, 275] width 74 height 18
click at [485, 278] on select "several many three seperate" at bounding box center [522, 275] width 74 height 18
select select "several"
click at [485, 266] on select "several many three seperate" at bounding box center [522, 275] width 74 height 18
click at [444, 310] on div "Instructions: Below is a text with blanks. Click on each blank, a list of choic…" at bounding box center [581, 224] width 769 height 300
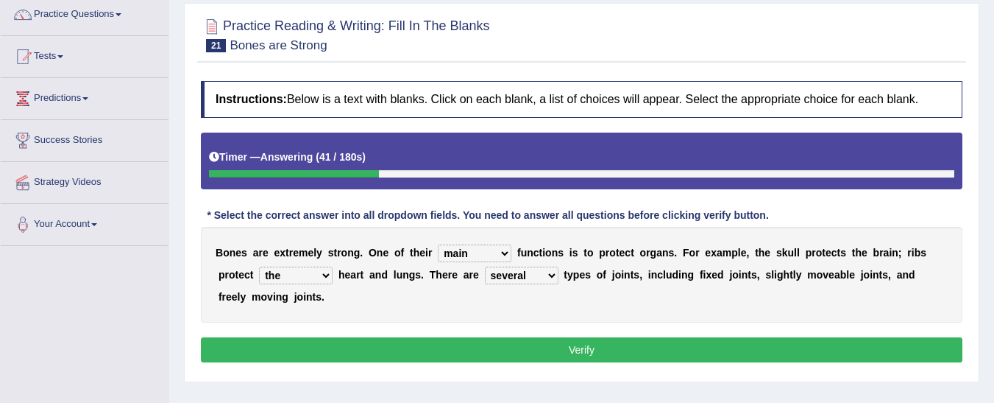
click at [450, 337] on button "Verify" at bounding box center [582, 349] width 762 height 25
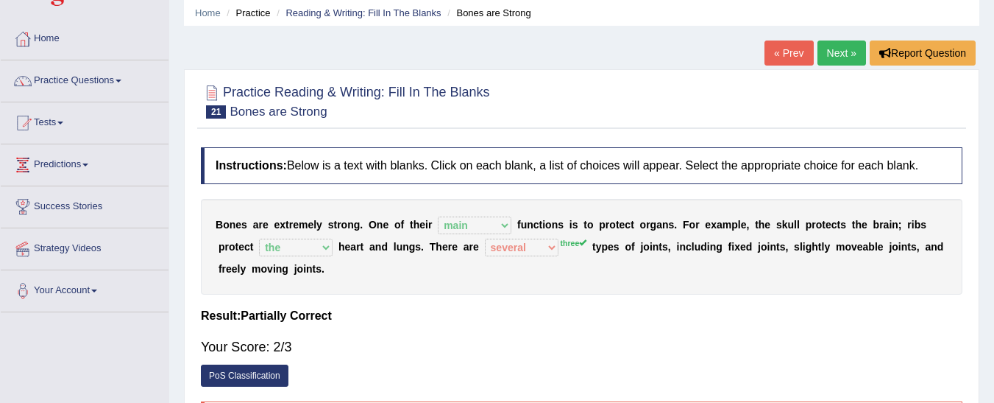
scroll to position [0, 0]
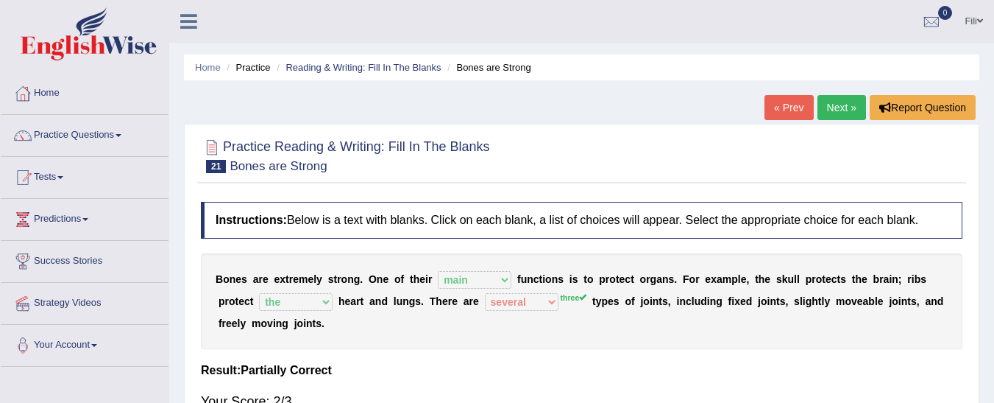
click at [833, 115] on link "Next »" at bounding box center [842, 107] width 49 height 25
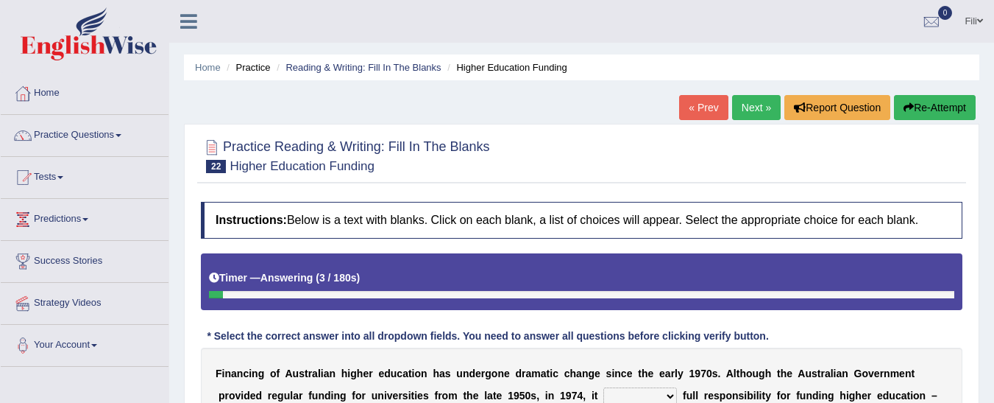
drag, startPoint x: 994, startPoint y: 198, endPoint x: 1004, endPoint y: 239, distance: 41.8
click at [994, 239] on html "Toggle navigation Home Practice Questions Speaking Practice Read Aloud Repeat S…" at bounding box center [497, 201] width 994 height 403
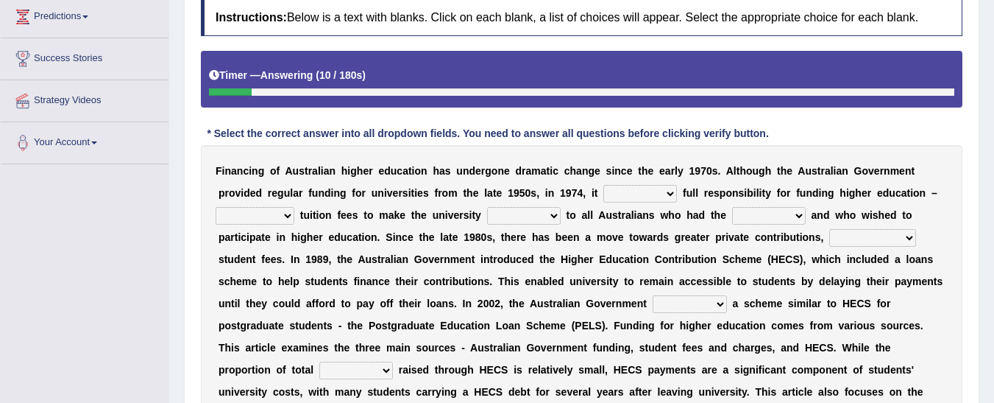
scroll to position [208, 0]
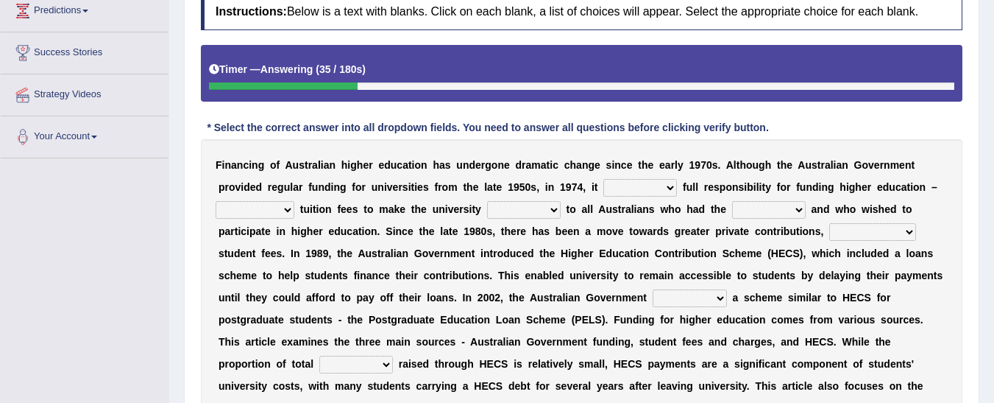
click at [604, 189] on select "affirmed assumed allured attacked" at bounding box center [641, 188] width 74 height 18
select select "assumed"
click at [604, 179] on select "affirmed assumed allured attacked" at bounding box center [641, 188] width 74 height 18
click at [294, 201] on select "polishing astonishing ravishing abolishing" at bounding box center [255, 210] width 79 height 18
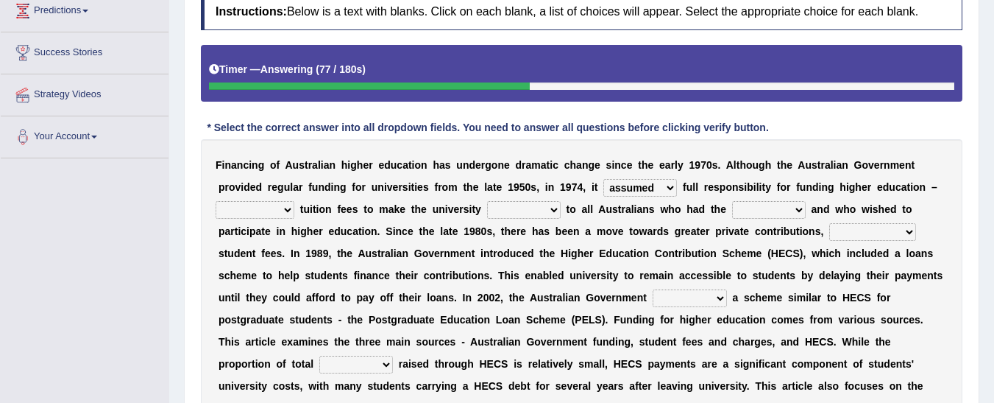
click at [294, 201] on select "polishing astonishing ravishing abolishing" at bounding box center [255, 210] width 79 height 18
select select "polishing"
click at [294, 201] on select "polishing astonishing ravishing abolishing" at bounding box center [255, 210] width 79 height 18
drag, startPoint x: 891, startPoint y: 219, endPoint x: 573, endPoint y: 80, distance: 347.1
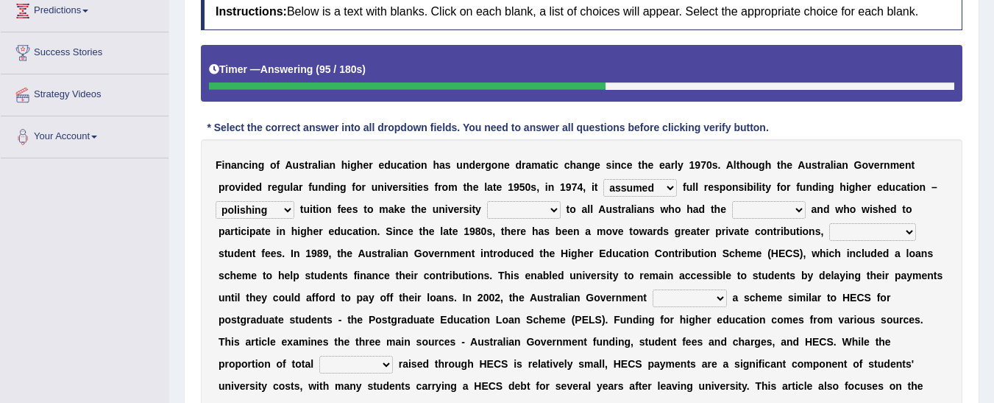
click at [573, 80] on div "Instructions: Below is a text with blanks. Click on each blank, a list of choic…" at bounding box center [581, 235] width 769 height 499
click at [487, 205] on select "accessible excessed accessed recessible" at bounding box center [524, 210] width 74 height 18
select select "excessed"
click at [487, 201] on select "accessible excessed accessed recessible" at bounding box center [524, 210] width 74 height 18
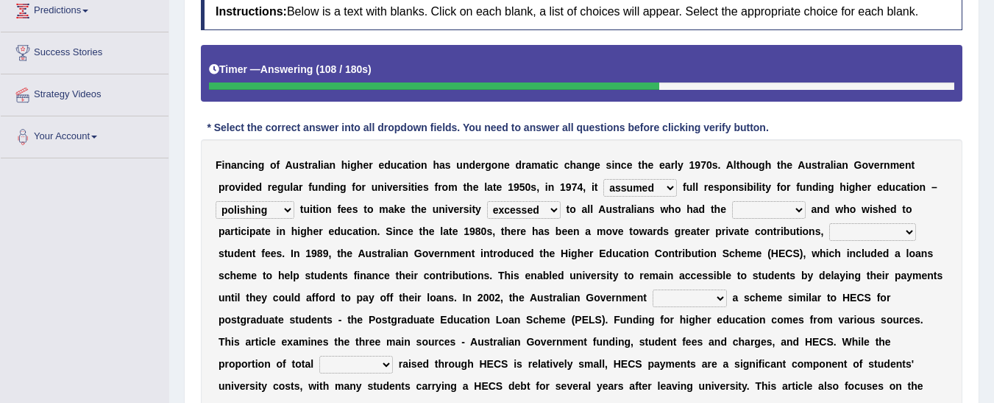
click at [732, 211] on select "credit added ability steaded" at bounding box center [769, 210] width 74 height 18
select select "ability"
click at [732, 201] on select "credit added ability steaded" at bounding box center [769, 210] width 74 height 18
click at [830, 236] on select "ridiculously particularly sustainability accessibility" at bounding box center [873, 232] width 87 height 18
select select "particularly"
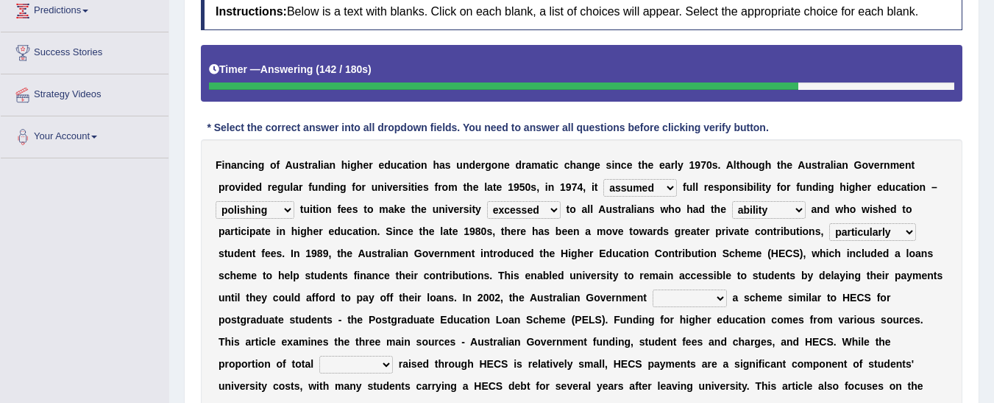
click at [830, 223] on select "ridiculously particularly sustainability accessibility" at bounding box center [873, 232] width 87 height 18
click at [653, 304] on select "reduced affused refused introduced" at bounding box center [690, 298] width 74 height 18
select select "introduced"
click at [653, 289] on select "reduced affused refused introduced" at bounding box center [690, 298] width 74 height 18
click at [393, 356] on select "money revenue losses funds" at bounding box center [356, 365] width 74 height 18
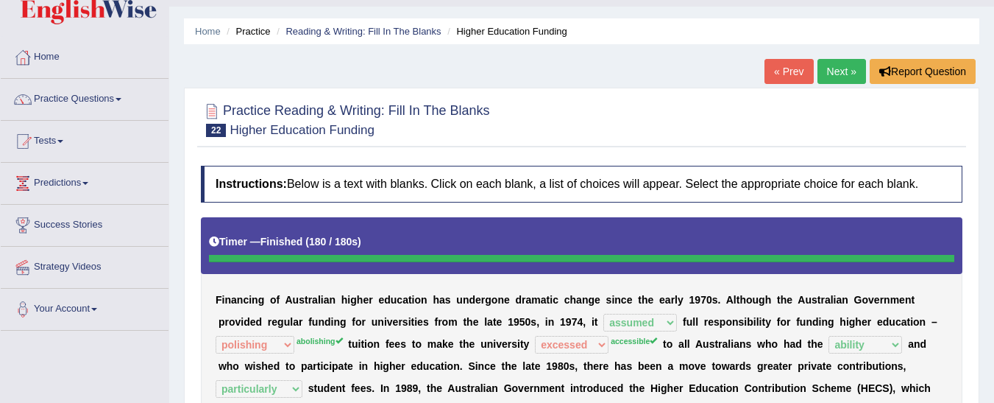
scroll to position [24, 0]
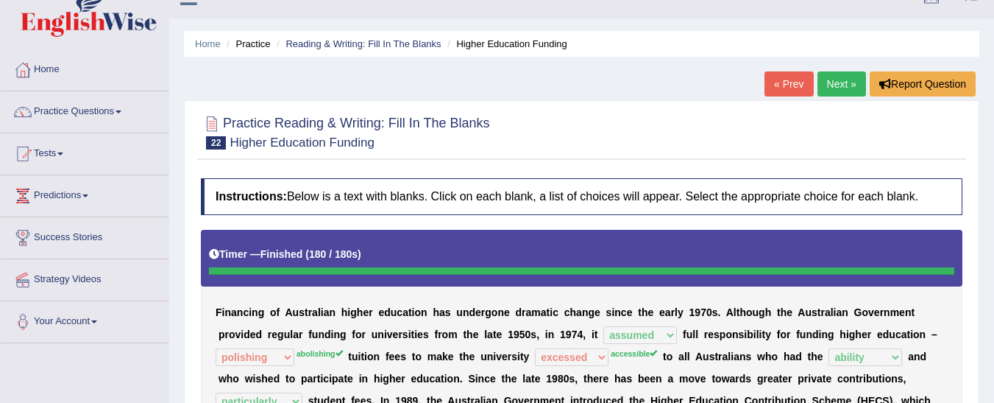
click at [849, 79] on link "Next »" at bounding box center [842, 83] width 49 height 25
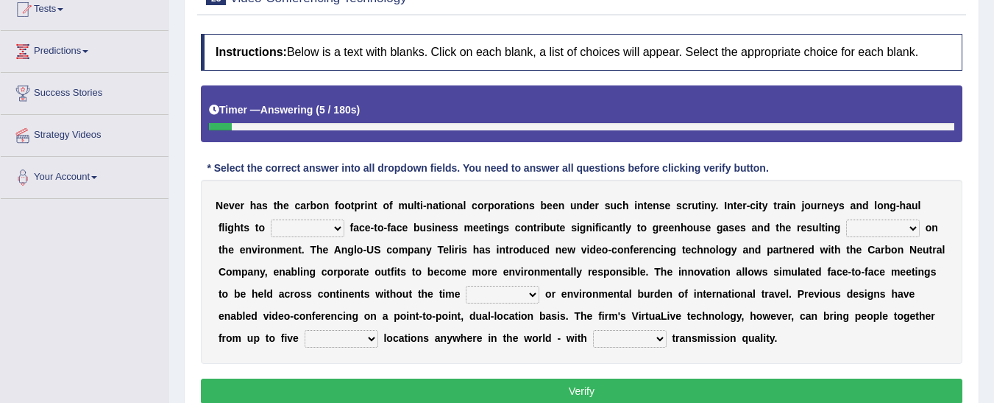
scroll to position [169, 0]
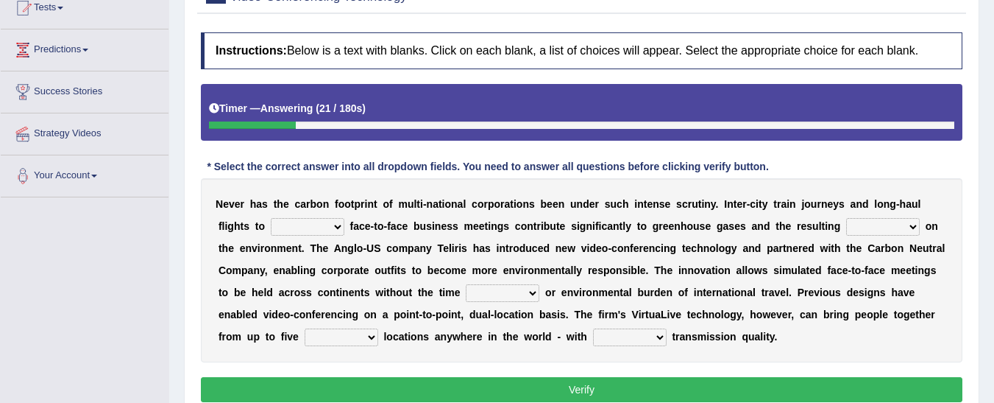
click at [277, 221] on select "take show conduct extend" at bounding box center [308, 227] width 74 height 18
select select "show"
click at [271, 218] on select "take show conduct extend" at bounding box center [308, 227] width 74 height 18
click at [277, 227] on select "take show conduct extend" at bounding box center [308, 227] width 74 height 18
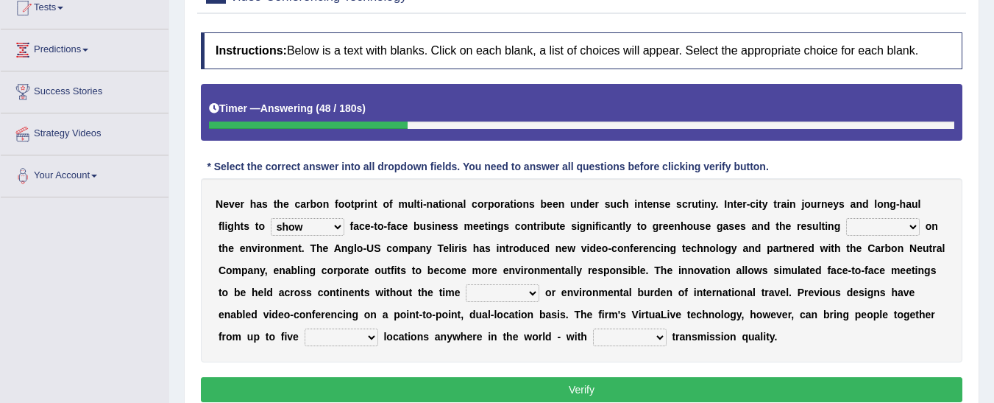
click at [847, 229] on select "stress pain rest strain" at bounding box center [884, 227] width 74 height 18
select select "strain"
click at [847, 218] on select "stress pain rest strain" at bounding box center [884, 227] width 74 height 18
click at [466, 289] on select "pressure leisure stable measure" at bounding box center [503, 293] width 74 height 18
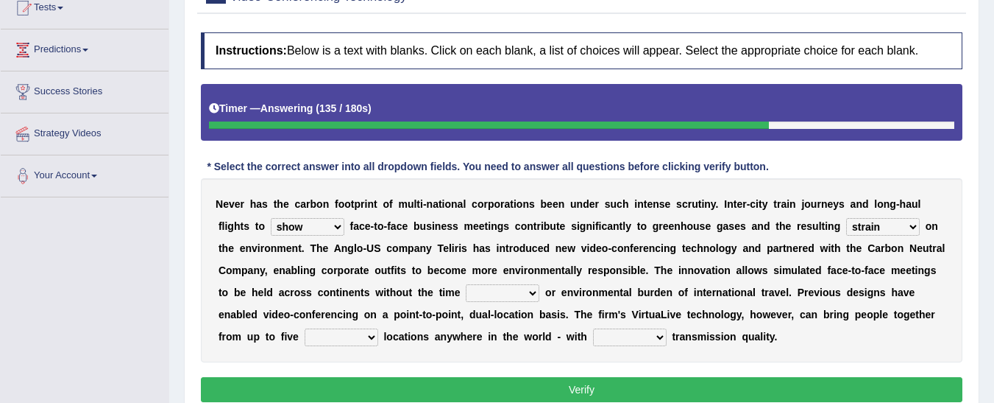
select select "stable"
click at [466, 284] on select "pressure leisure stable measure" at bounding box center [503, 293] width 74 height 18
click at [466, 290] on select "pressure leisure stable measure" at bounding box center [503, 293] width 74 height 18
click at [631, 345] on div "N e v e r h a s t h e c a r b o n f o o t p r i n t o f m u l t i - n a t i o n…" at bounding box center [582, 270] width 762 height 184
click at [378, 328] on select "different great separate suspect" at bounding box center [342, 337] width 74 height 18
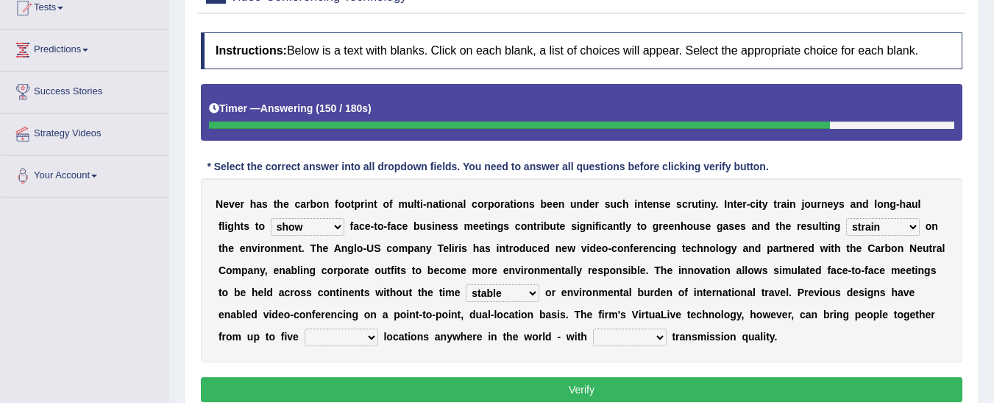
select select "different"
click at [378, 328] on select "different great separate suspect" at bounding box center [342, 337] width 74 height 18
click at [593, 336] on select "called suspected unrivalled tribled" at bounding box center [630, 337] width 74 height 18
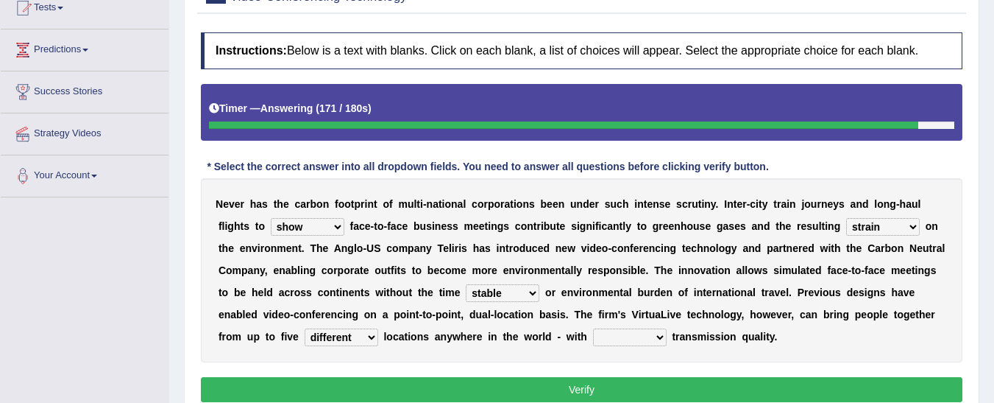
select select "called"
click at [593, 328] on select "called suspected unrivalled tribled" at bounding box center [630, 337] width 74 height 18
click at [409, 394] on button "Verify" at bounding box center [582, 389] width 762 height 25
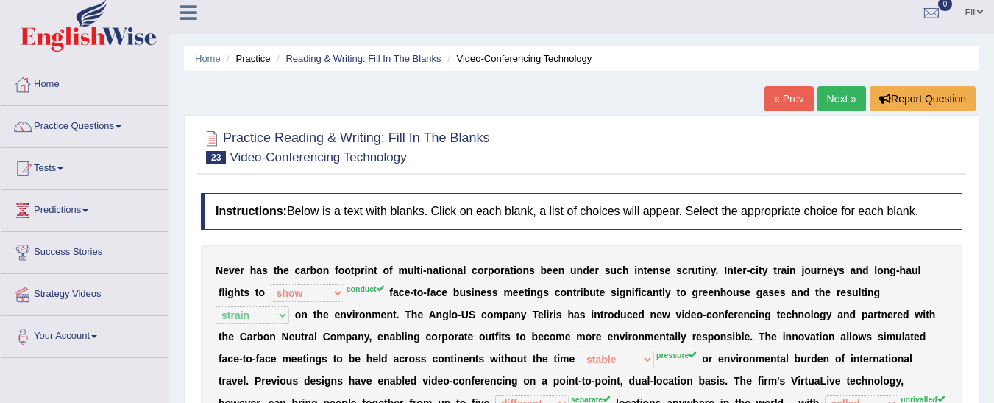
scroll to position [0, 0]
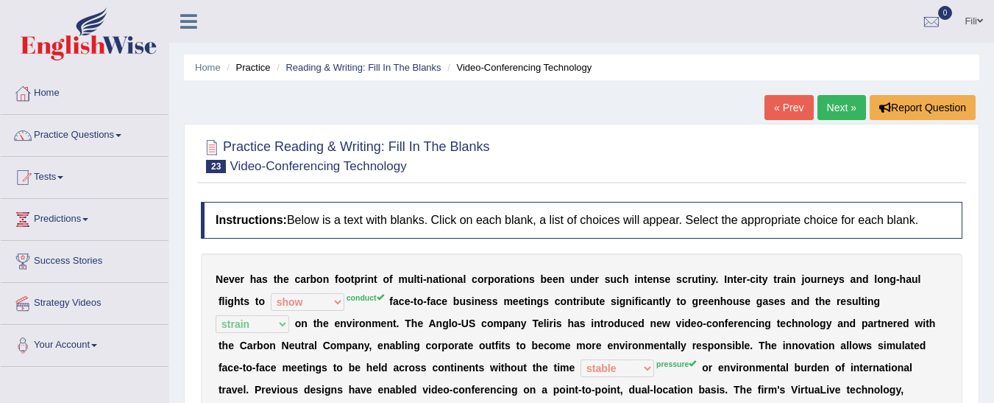
click at [832, 109] on link "Next »" at bounding box center [842, 107] width 49 height 25
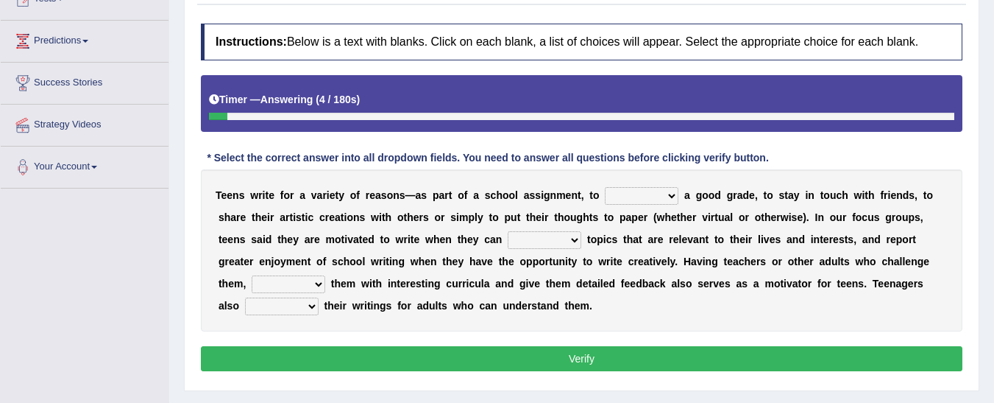
scroll to position [180, 0]
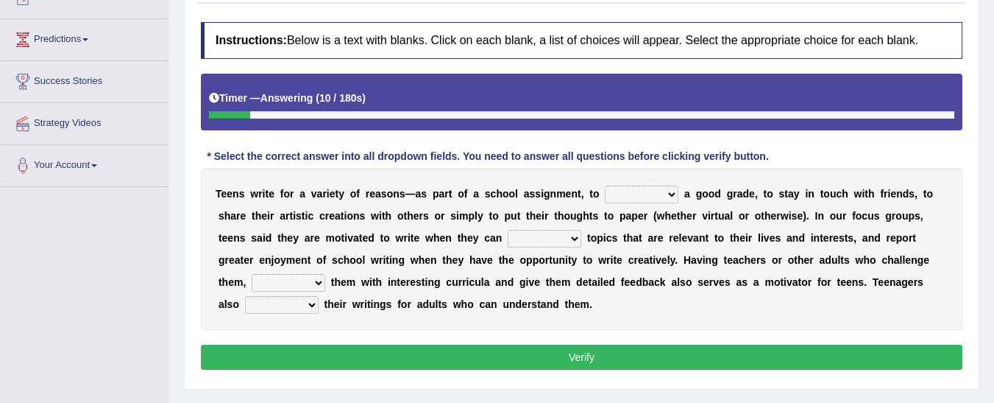
click at [605, 199] on select "take get give held" at bounding box center [642, 195] width 74 height 18
select select "take"
click at [605, 186] on select "take get give held" at bounding box center [642, 195] width 74 height 18
click at [508, 233] on select "show handle subscribe select" at bounding box center [545, 239] width 74 height 18
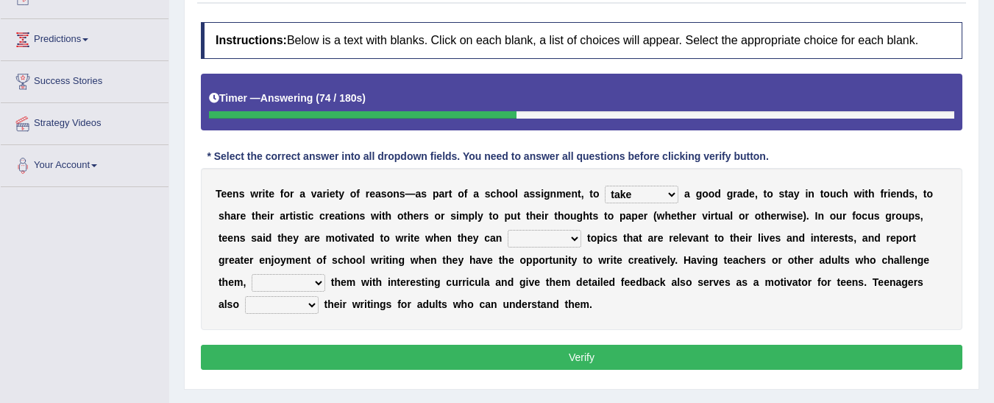
select select "select"
click at [508, 230] on select "show handle subscribe select" at bounding box center [545, 239] width 74 height 18
click at [325, 274] on select "shower present exempt fill" at bounding box center [289, 283] width 74 height 18
select select "present"
click at [325, 274] on select "shower present exempt fill" at bounding box center [289, 283] width 74 height 18
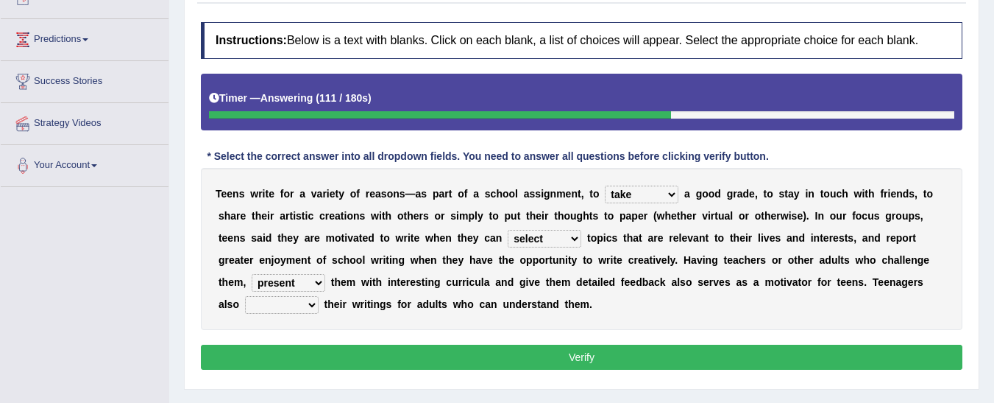
click at [319, 296] on select "compose recite show serve" at bounding box center [282, 305] width 74 height 18
select select "compose"
click at [319, 296] on select "compose recite show serve" at bounding box center [282, 305] width 74 height 18
click at [380, 356] on button "Verify" at bounding box center [582, 357] width 762 height 25
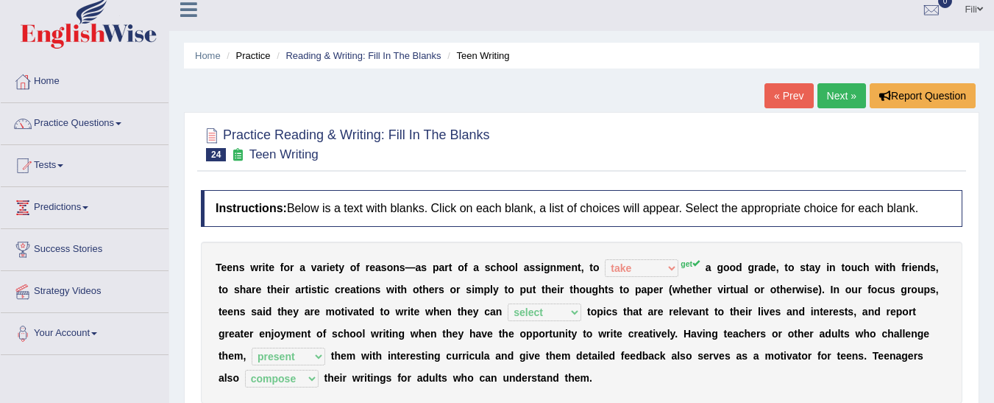
scroll to position [0, 0]
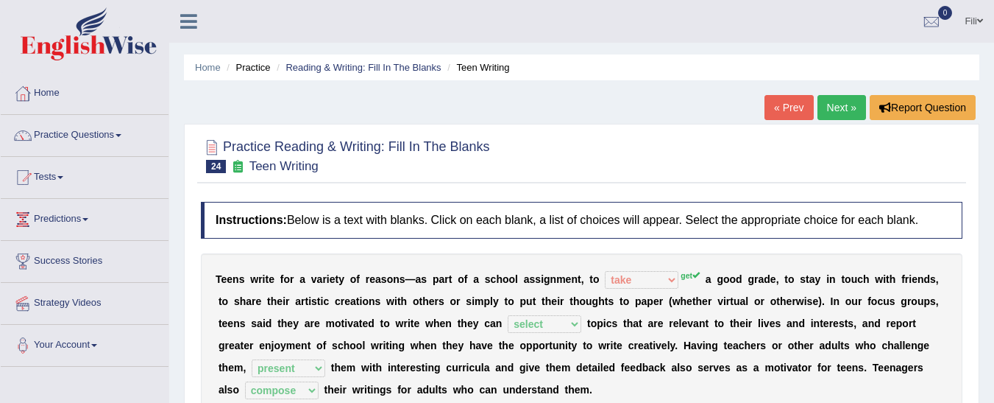
click at [839, 114] on link "Next »" at bounding box center [842, 107] width 49 height 25
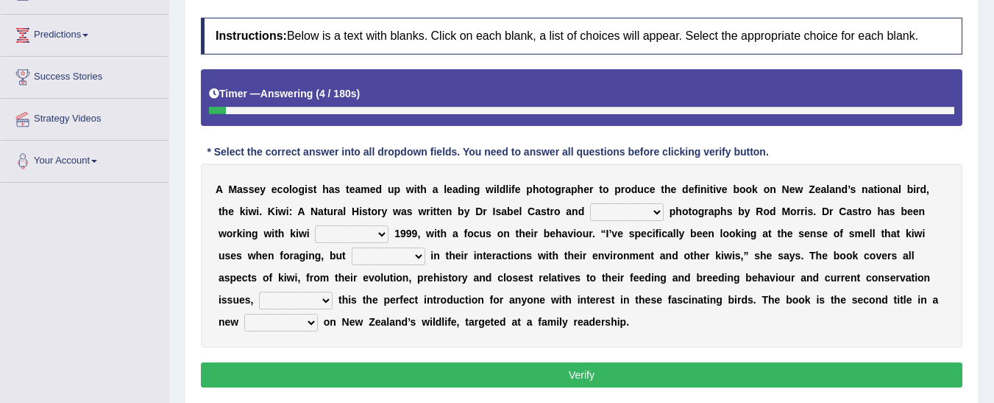
scroll to position [188, 0]
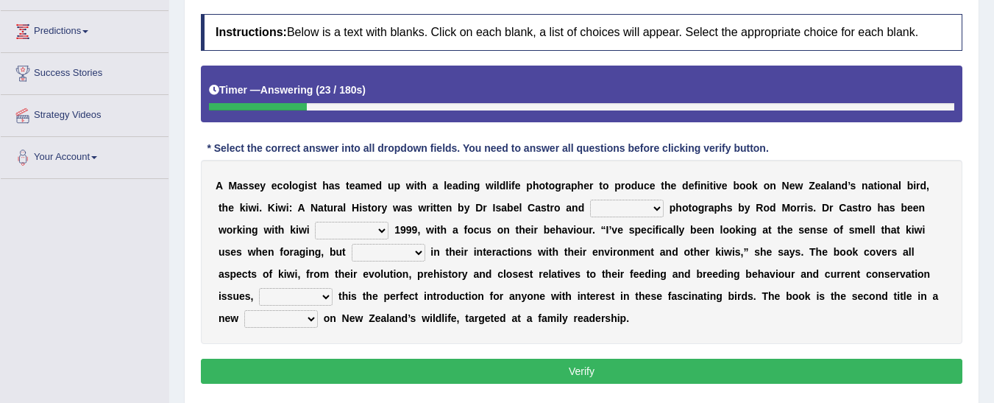
click at [590, 213] on select "taken brought featured crept" at bounding box center [627, 208] width 74 height 18
select select "taken"
click at [590, 199] on select "taken brought featured crept" at bounding box center [627, 208] width 74 height 18
click at [315, 232] on select "at with before since" at bounding box center [352, 231] width 74 height 18
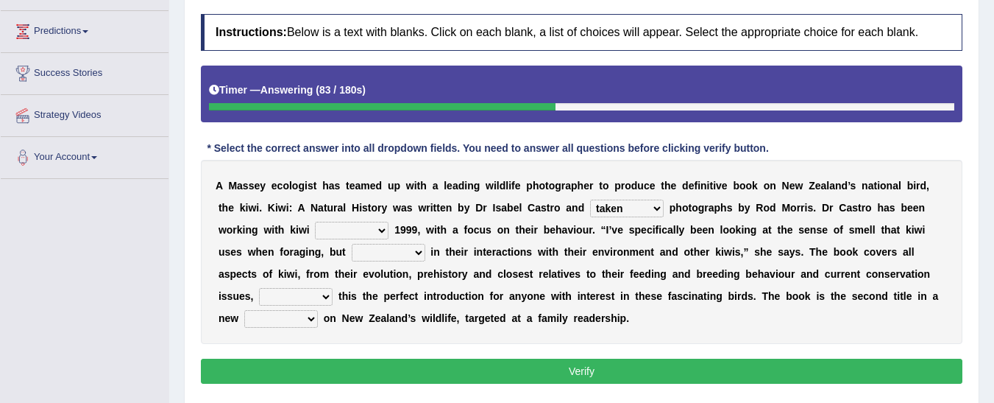
select select "before"
click at [315, 222] on select "at with before since" at bounding box center [352, 231] width 74 height 18
click at [352, 256] on select "also and hence therefore" at bounding box center [389, 253] width 74 height 18
select select "also"
click at [352, 244] on select "also and hence therefore" at bounding box center [389, 253] width 74 height 18
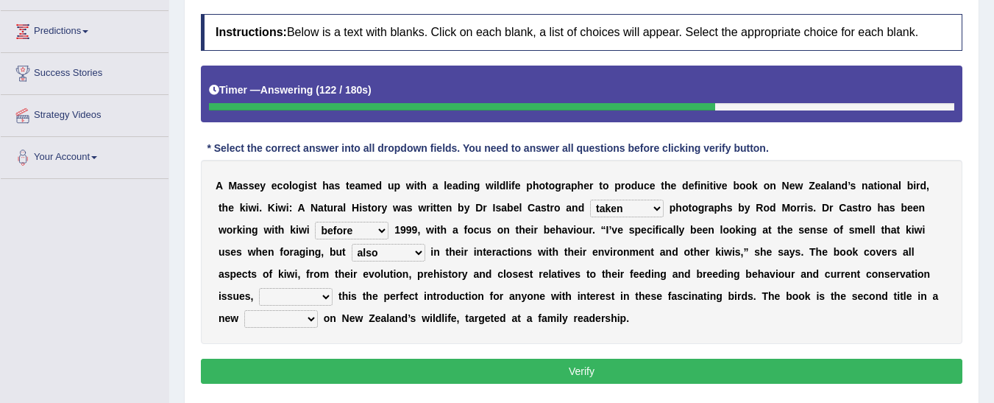
click at [333, 288] on select "taking thinking making calling" at bounding box center [296, 297] width 74 height 18
select select "making"
click at [333, 288] on select "taking thinking making calling" at bounding box center [296, 297] width 74 height 18
click at [318, 310] on select "wedge series tokens groups" at bounding box center [281, 319] width 74 height 18
select select "series"
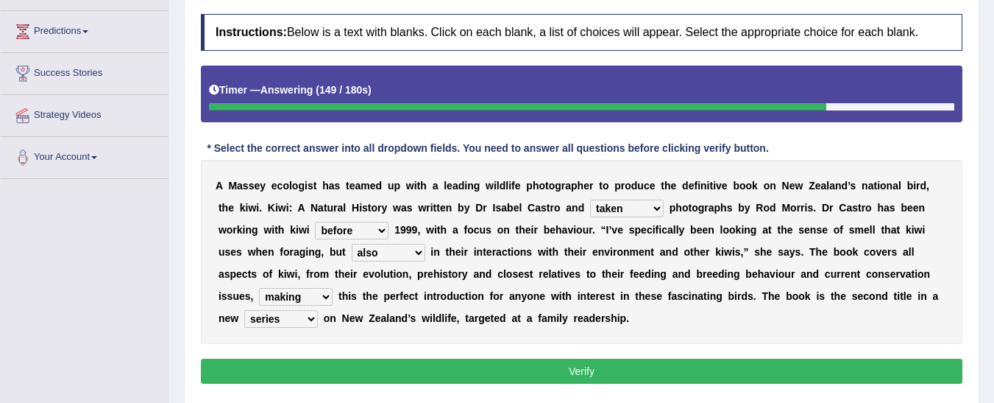
click at [318, 310] on select "wedge series tokens groups" at bounding box center [281, 319] width 74 height 18
click at [666, 374] on button "Verify" at bounding box center [582, 370] width 762 height 25
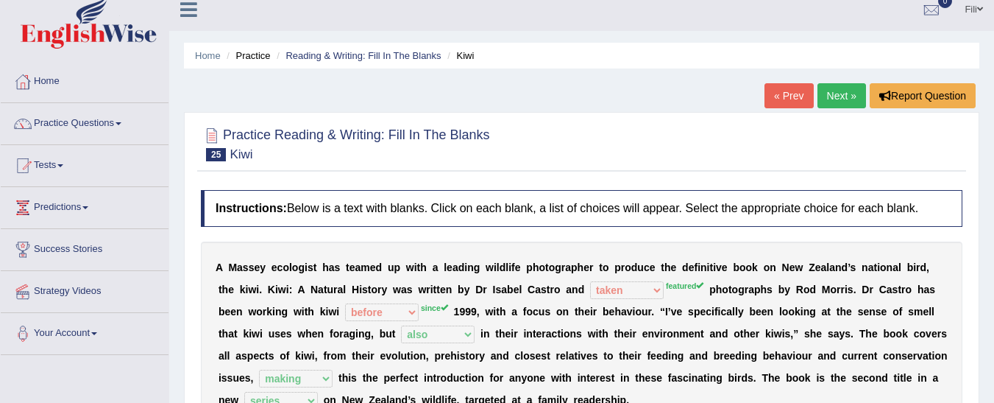
scroll to position [0, 0]
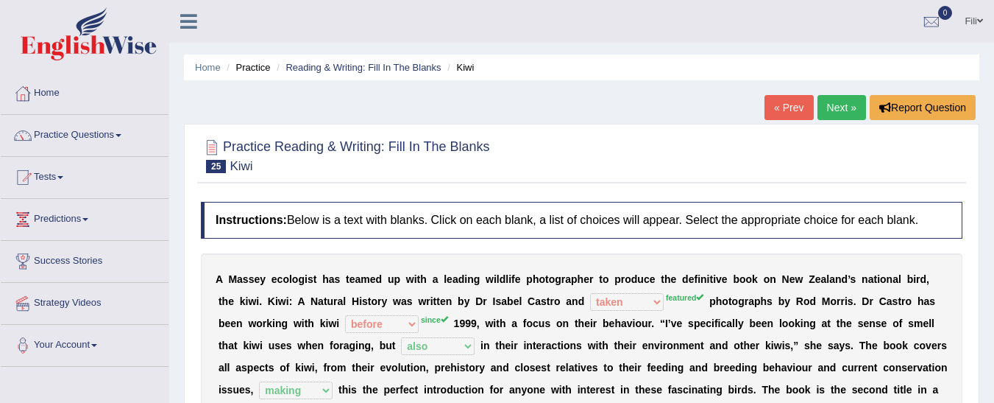
click at [843, 118] on link "Next »" at bounding box center [842, 107] width 49 height 25
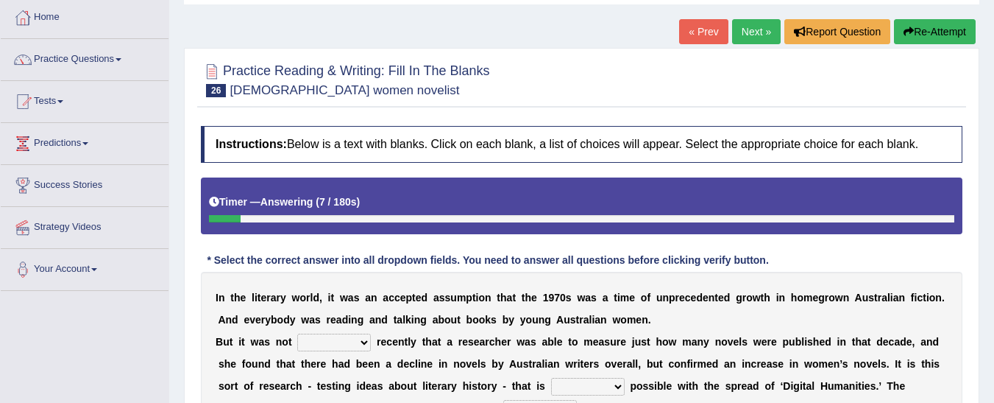
scroll to position [52, 0]
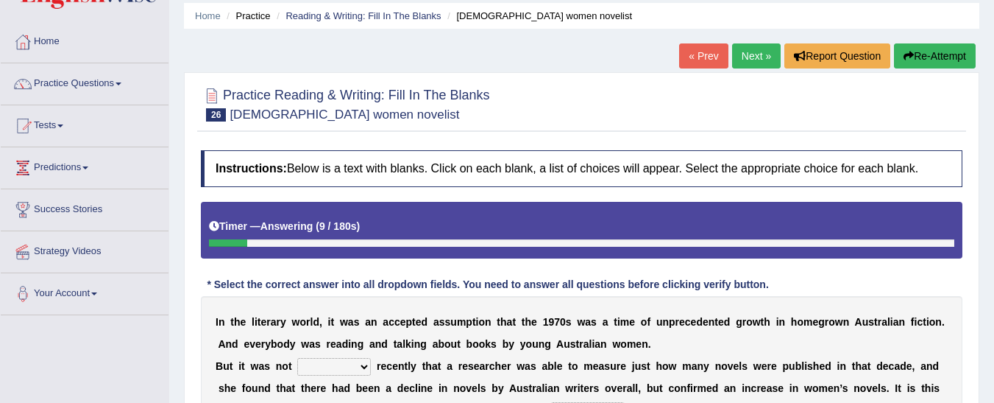
click at [935, 54] on button "Re-Attempt" at bounding box center [935, 55] width 82 height 25
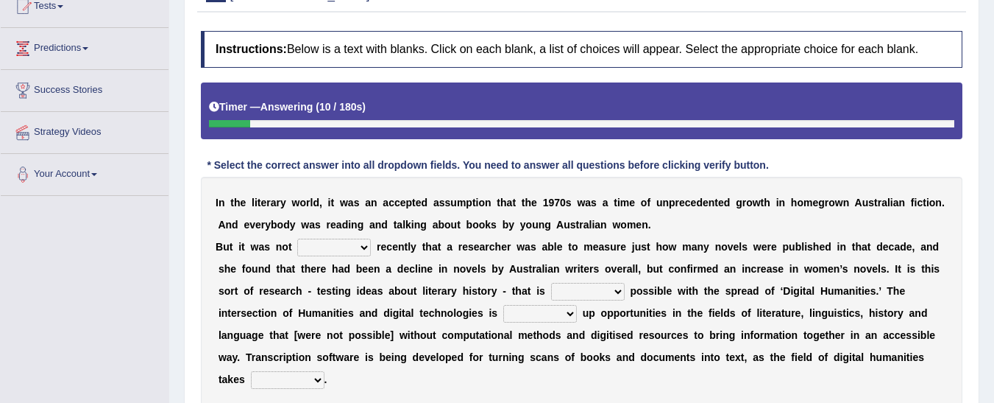
scroll to position [175, 0]
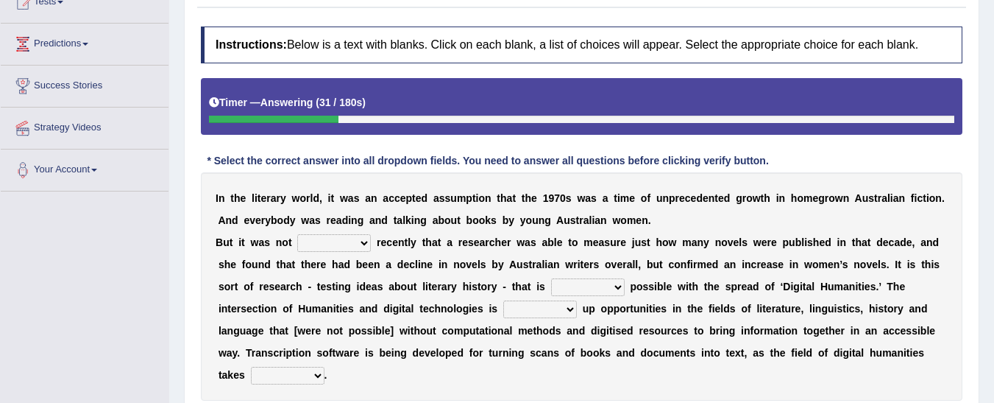
click at [314, 243] on select "still until rested done" at bounding box center [334, 243] width 74 height 18
select select "rested"
click at [297, 234] on select "still until rested done" at bounding box center [334, 243] width 74 height 18
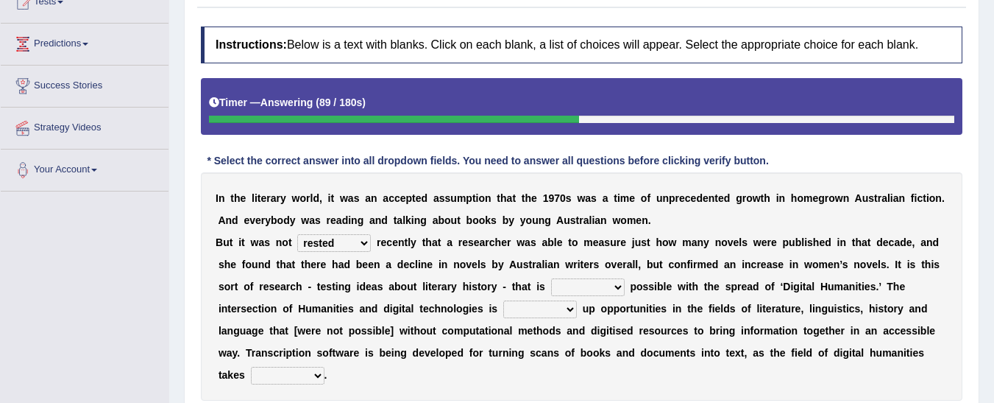
click at [551, 286] on select "getting growing staying becoming" at bounding box center [588, 287] width 74 height 18
select select "getting"
click at [551, 278] on select "getting growing staying becoming" at bounding box center [588, 287] width 74 height 18
click at [551, 283] on select "getting growing staying becoming" at bounding box center [588, 287] width 74 height 18
click at [657, 370] on div "I n t h e l i t e r a r y w o r l d , i t w a s a n a c c e p t e d a s s u m p…" at bounding box center [582, 286] width 762 height 228
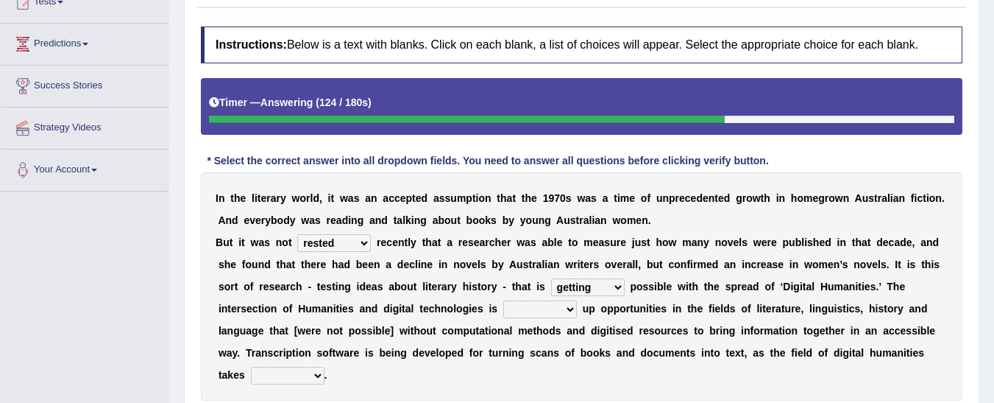
click at [657, 370] on div "I n t h e l i t e r a r y w o r l d , i t w a s a n a c c e p t e d a s s u m p…" at bounding box center [582, 286] width 762 height 228
click at [504, 309] on select "bringing showing accessing opening" at bounding box center [541, 309] width 74 height 18
select select "bringing"
click at [504, 300] on select "bringing showing accessing opening" at bounding box center [541, 309] width 74 height 18
click at [325, 367] on select "up in off down" at bounding box center [288, 376] width 74 height 18
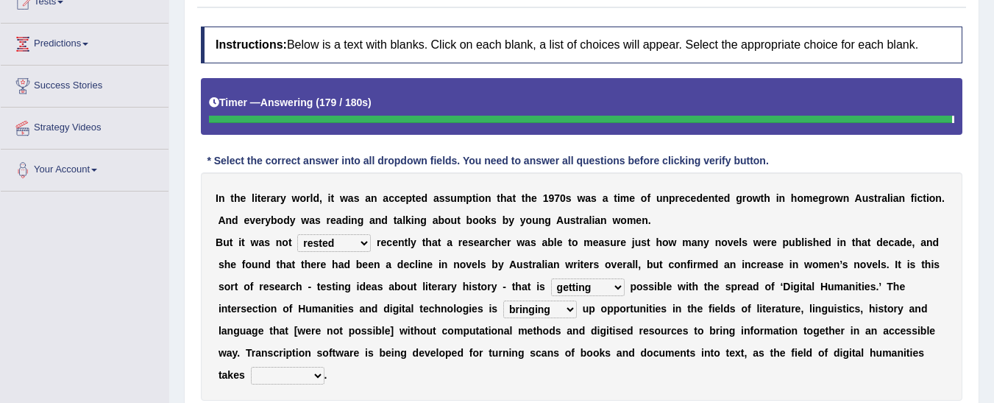
select select "in"
click at [325, 367] on select "up in off down" at bounding box center [288, 376] width 74 height 18
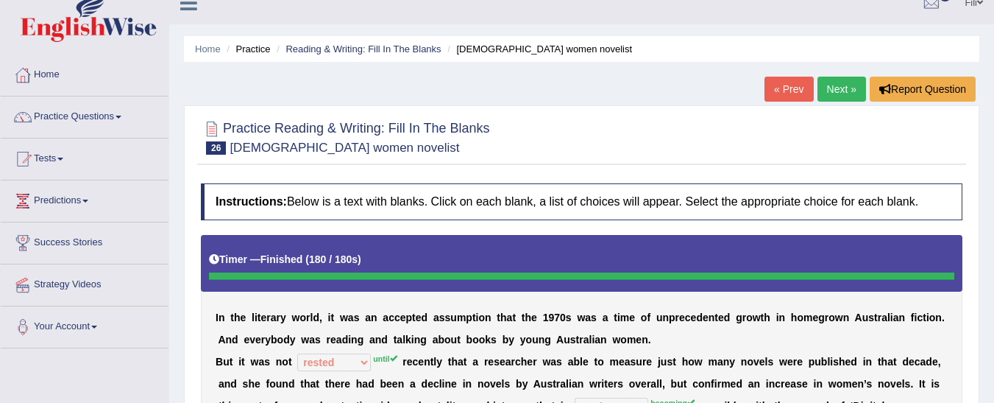
scroll to position [6, 0]
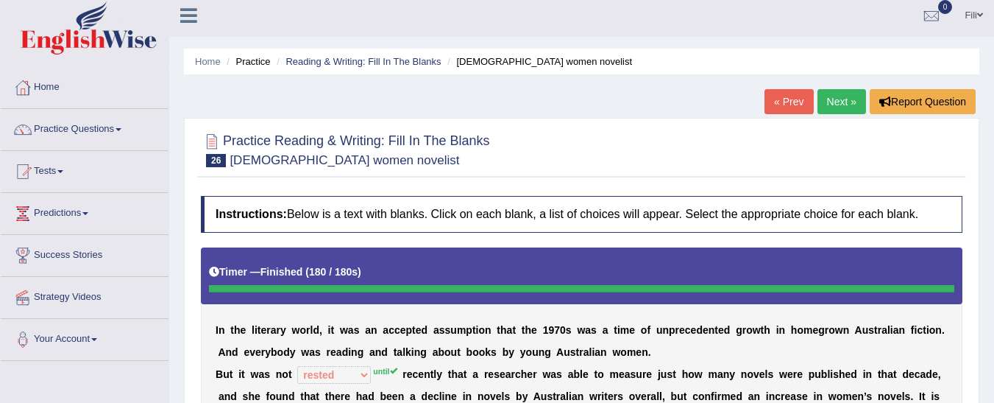
click at [833, 102] on link "Next »" at bounding box center [842, 101] width 49 height 25
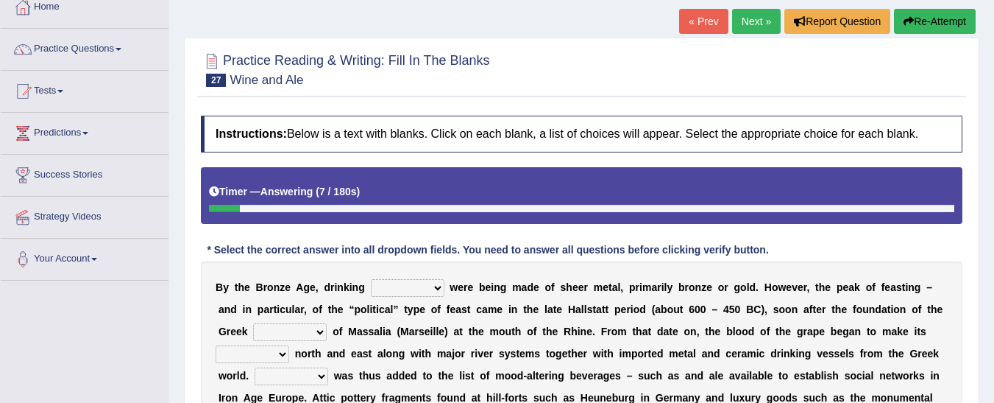
scroll to position [76, 0]
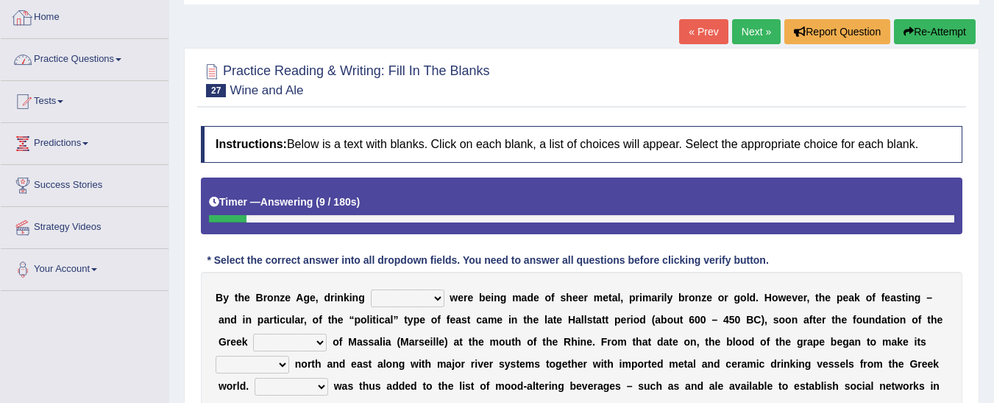
click at [124, 70] on link "Practice Questions" at bounding box center [85, 57] width 168 height 37
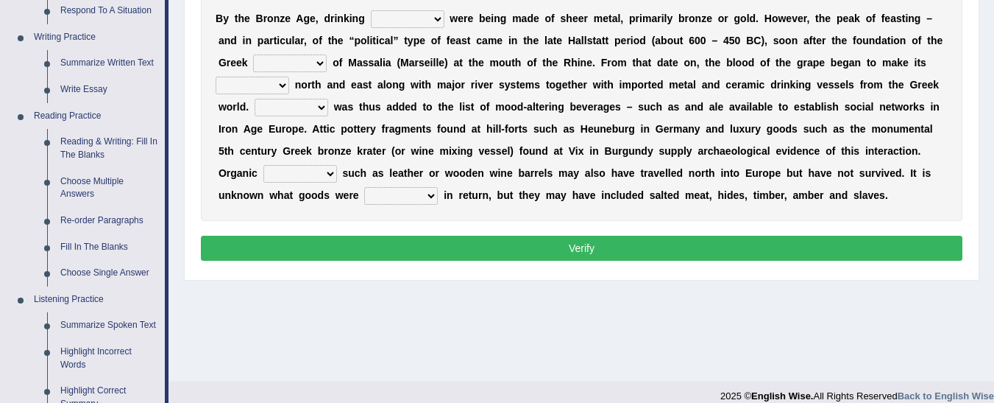
scroll to position [353, 0]
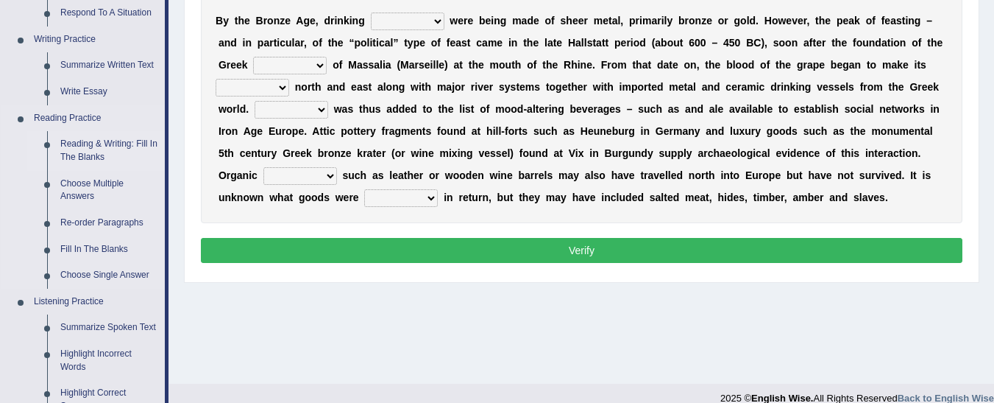
click at [99, 146] on link "Reading & Writing: Fill In The Blanks" at bounding box center [109, 150] width 111 height 39
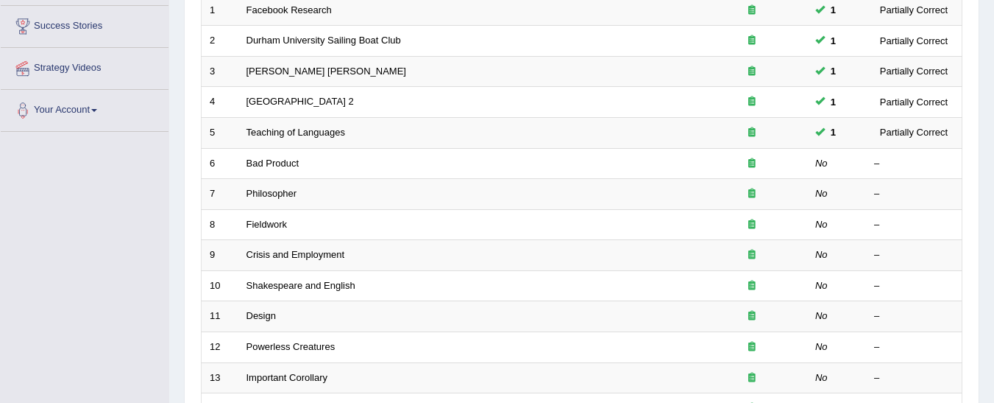
scroll to position [239, 0]
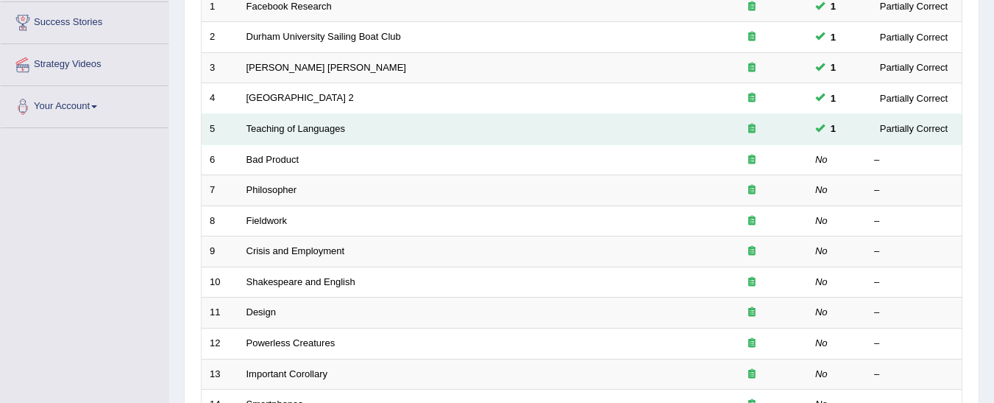
click at [770, 130] on div at bounding box center [752, 129] width 94 height 14
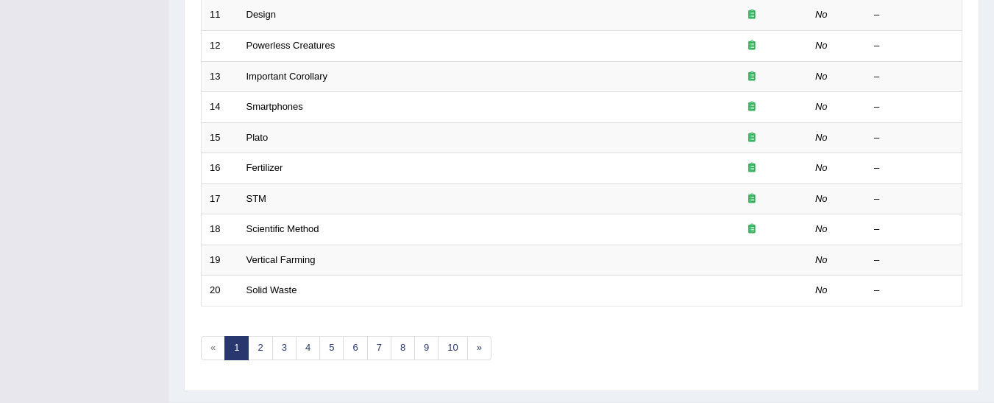
scroll to position [572, 0]
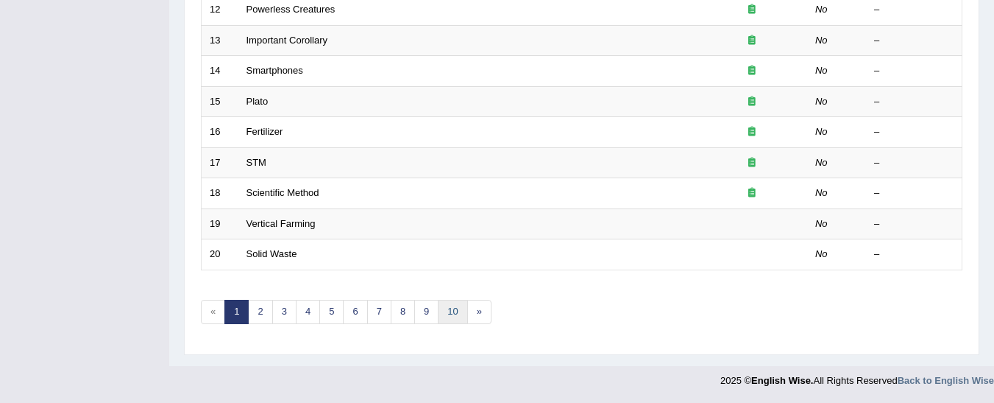
click at [453, 313] on link "10" at bounding box center [452, 312] width 29 height 24
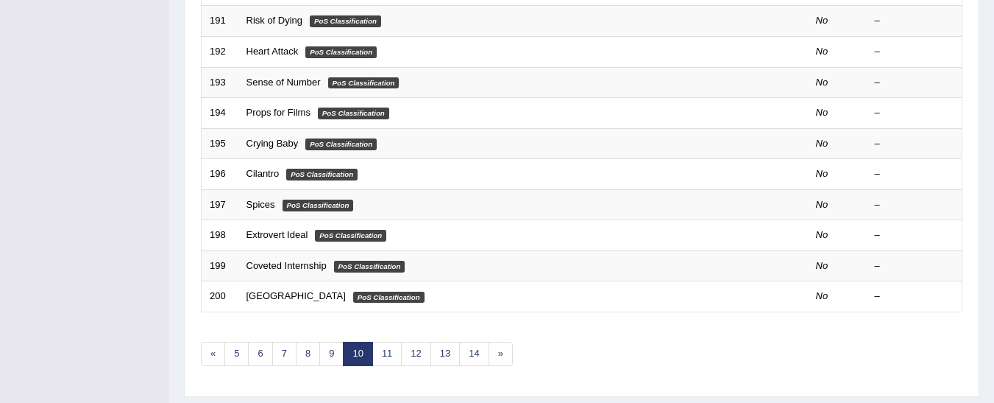
scroll to position [572, 0]
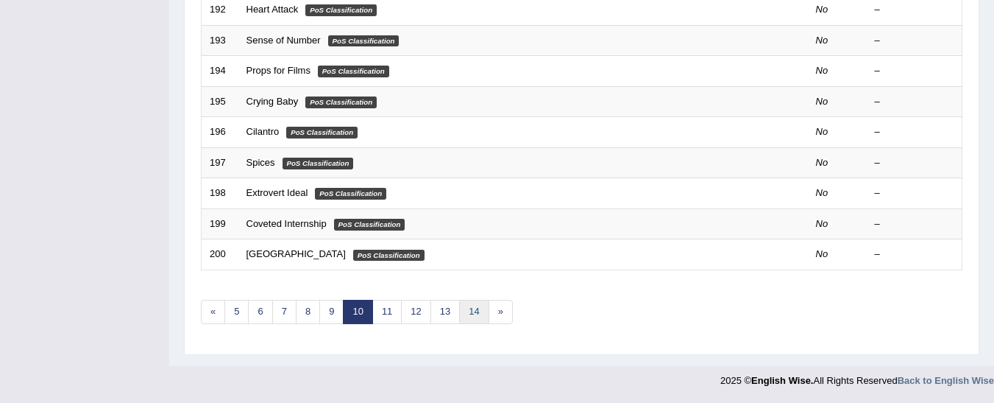
click at [486, 317] on link "14" at bounding box center [473, 312] width 29 height 24
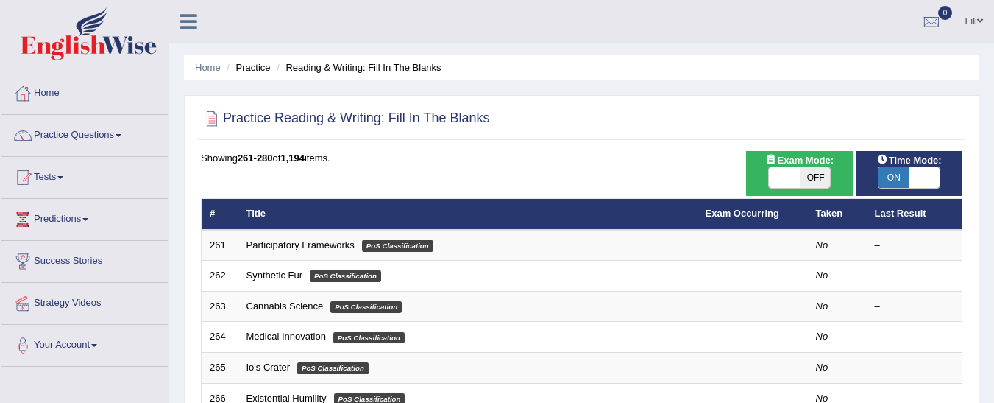
drag, startPoint x: 988, startPoint y: 130, endPoint x: 1001, endPoint y: 177, distance: 48.9
click at [994, 177] on html "Toggle navigation Home Practice Questions Speaking Practice Read Aloud Repeat S…" at bounding box center [497, 201] width 994 height 403
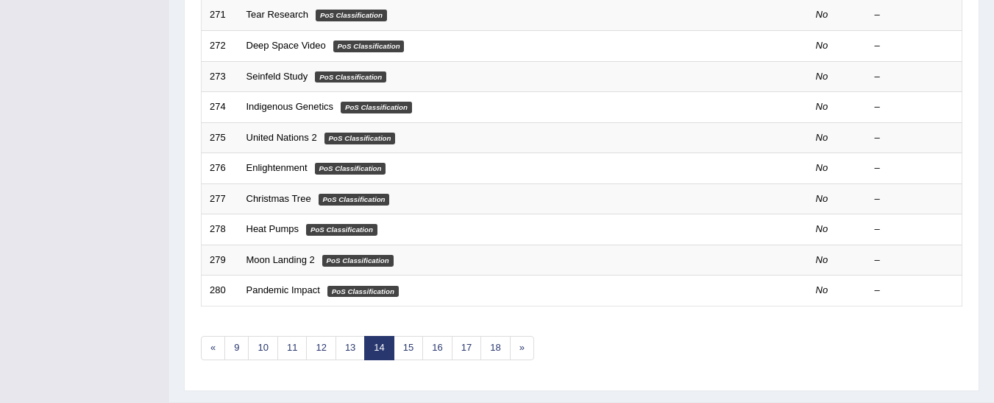
scroll to position [537, 0]
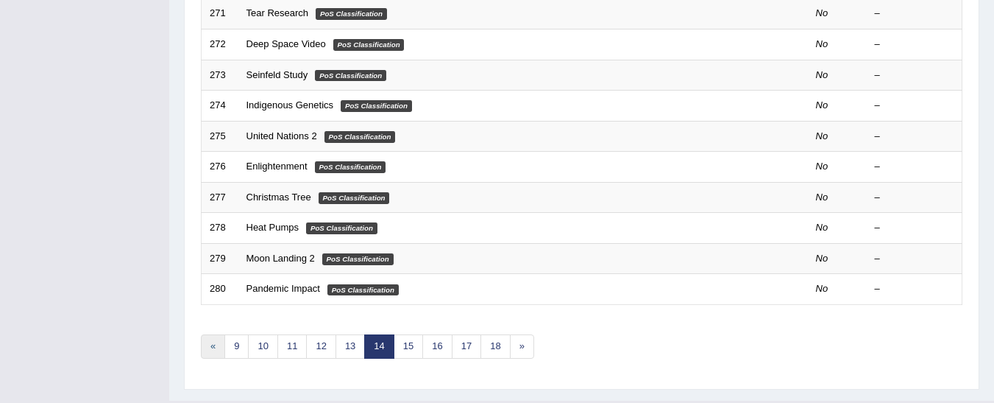
click at [213, 345] on link "«" at bounding box center [213, 346] width 24 height 24
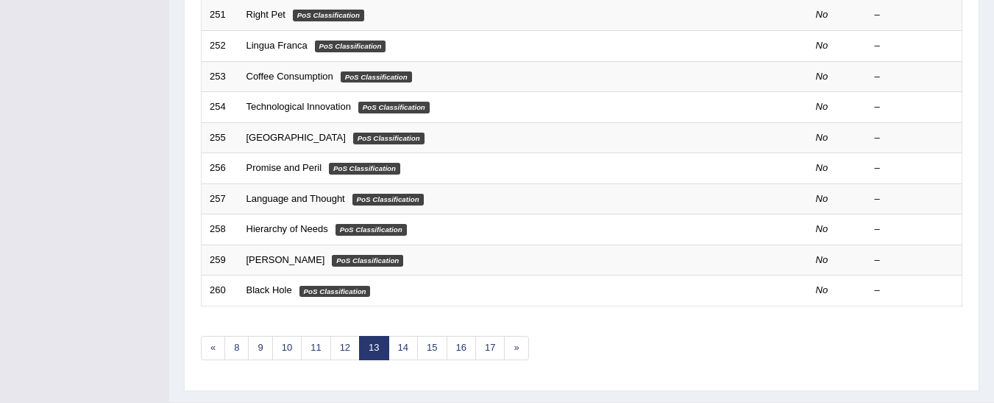
scroll to position [534, 0]
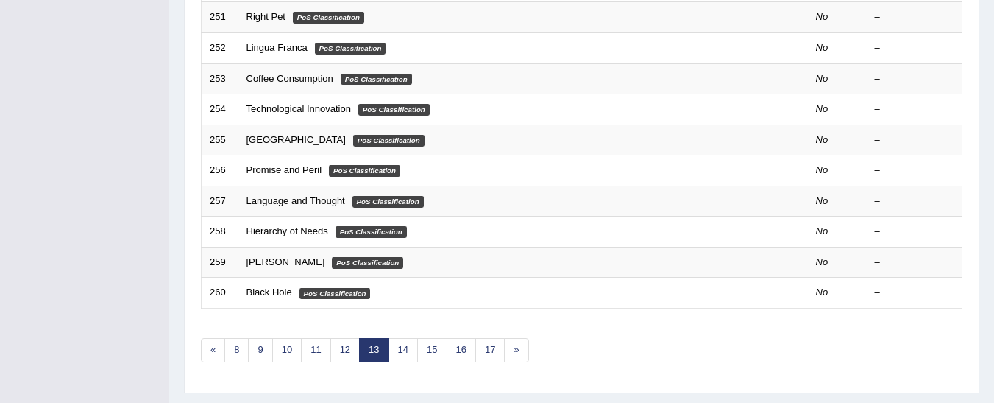
click at [205, 353] on link "«" at bounding box center [213, 350] width 24 height 24
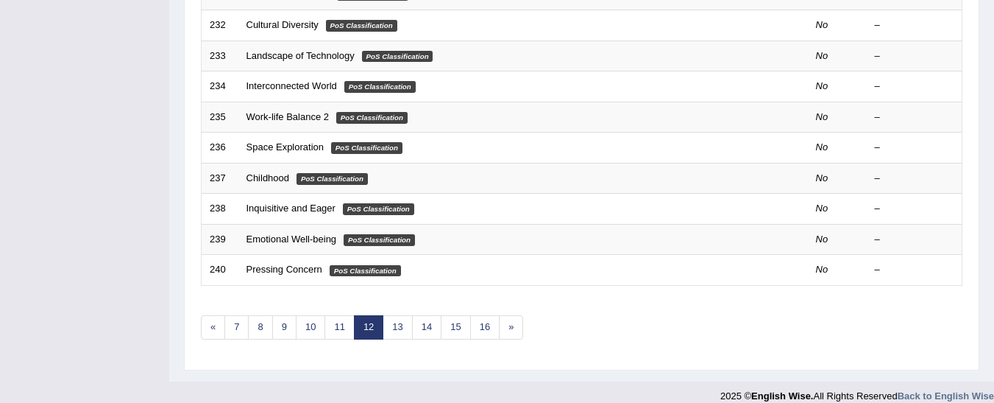
scroll to position [566, 0]
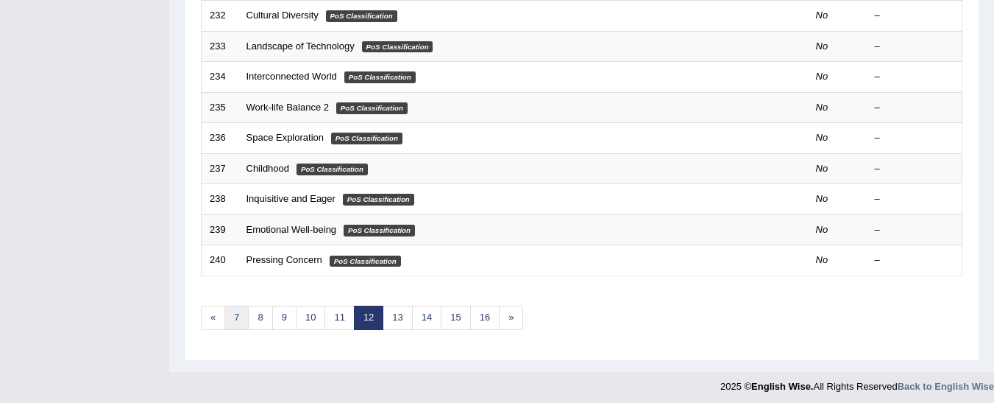
click at [228, 325] on link "7" at bounding box center [237, 317] width 24 height 24
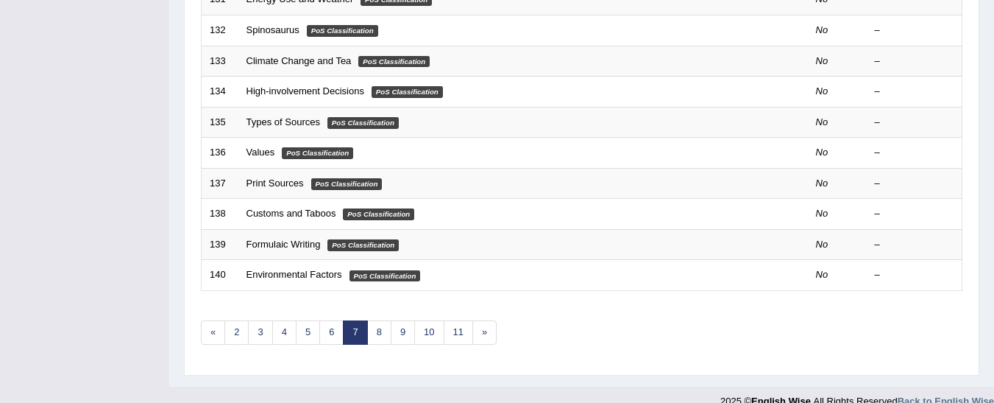
scroll to position [553, 0]
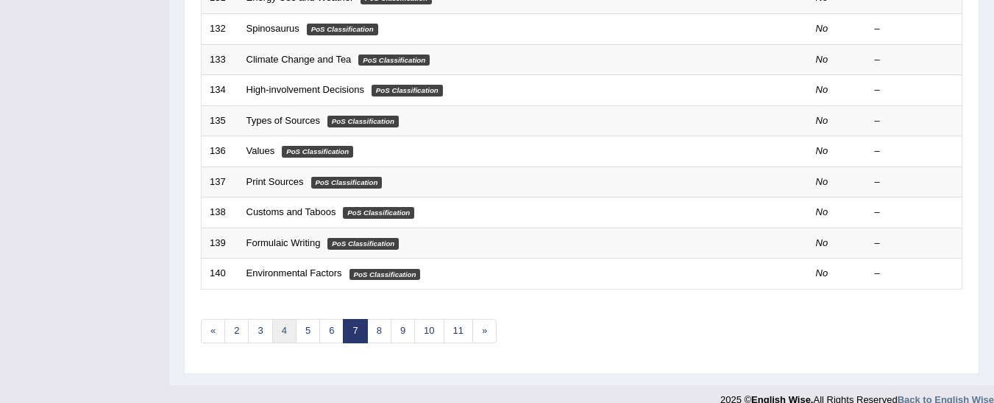
click at [292, 329] on link "4" at bounding box center [284, 331] width 24 height 24
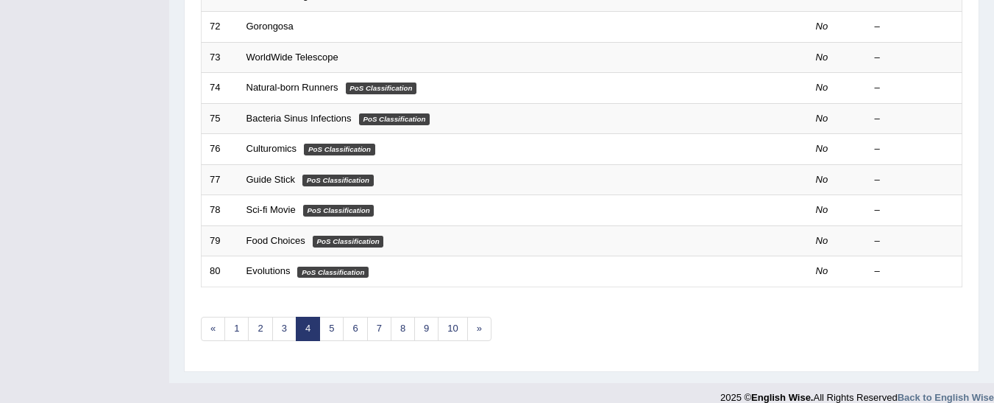
scroll to position [572, 0]
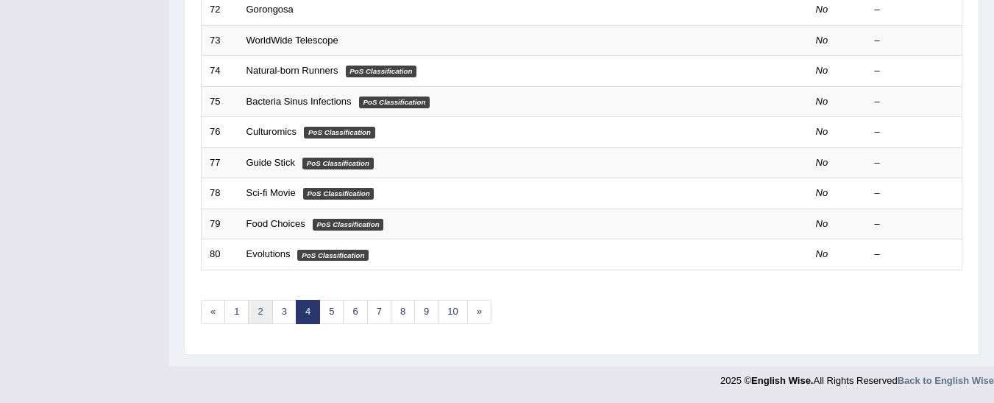
click at [259, 314] on link "2" at bounding box center [260, 312] width 24 height 24
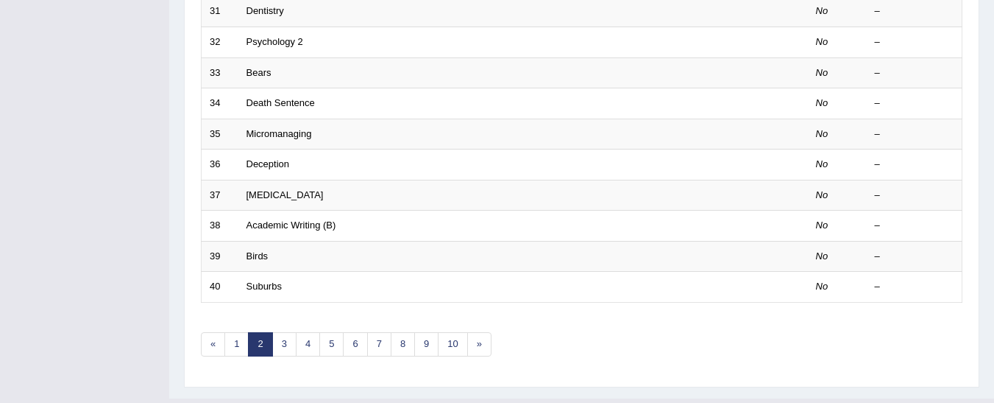
scroll to position [572, 0]
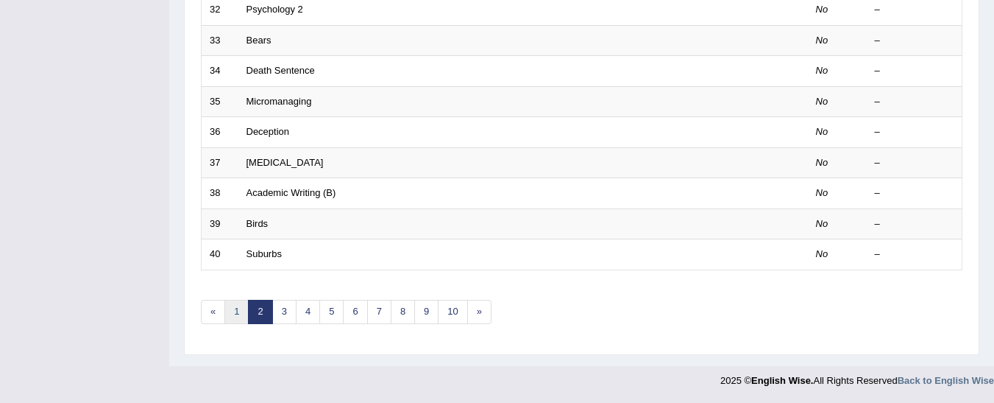
click at [237, 320] on link "1" at bounding box center [237, 312] width 24 height 24
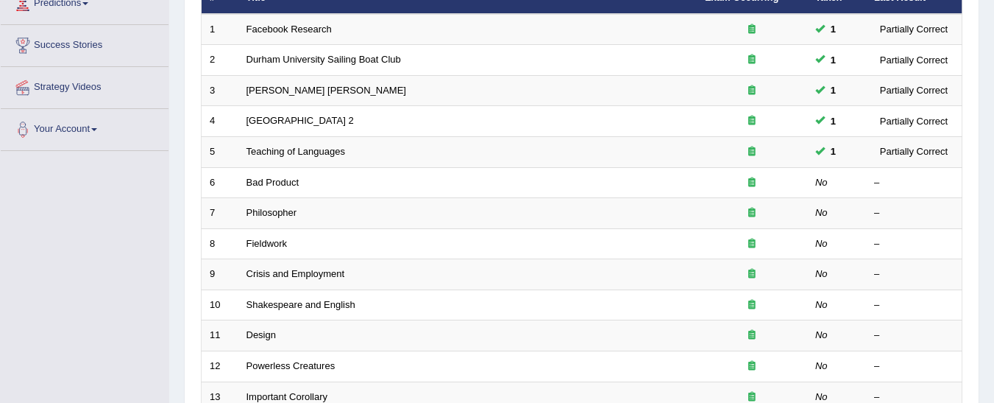
scroll to position [219, 0]
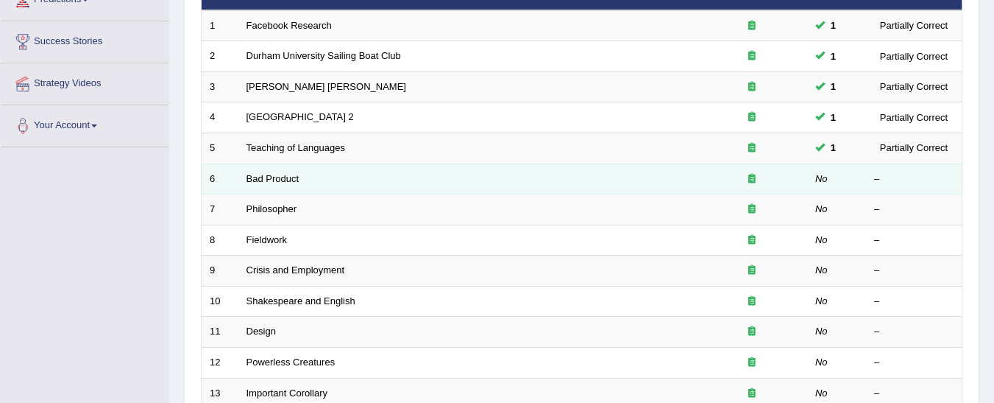
click at [628, 182] on td "Bad Product" at bounding box center [468, 178] width 459 height 31
click at [273, 179] on link "Bad Product" at bounding box center [273, 178] width 53 height 11
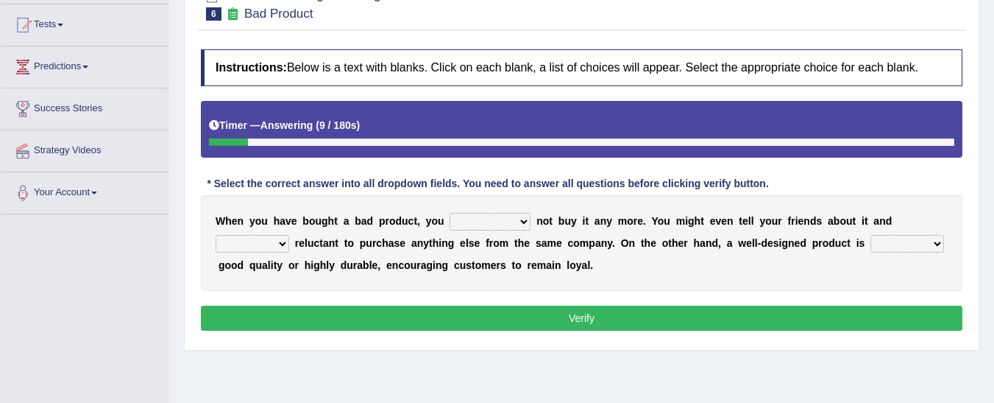
scroll to position [158, 0]
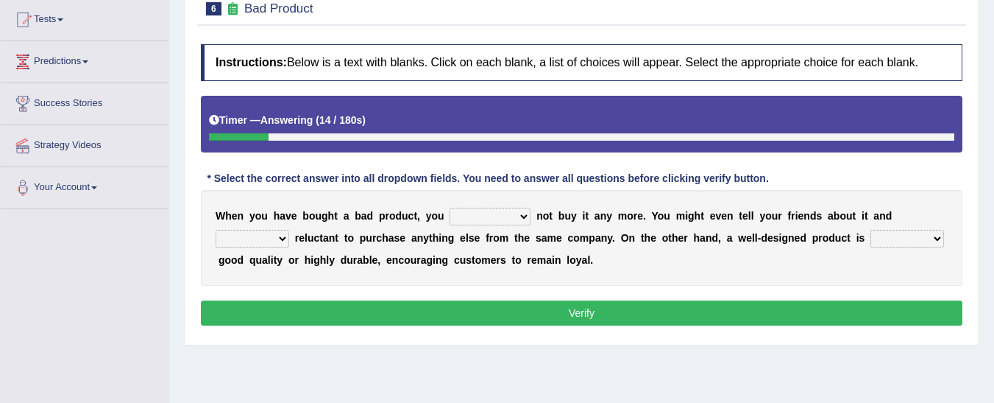
click at [484, 214] on select "would have should have should" at bounding box center [490, 217] width 81 height 18
select select "should have"
click at [450, 208] on select "would have should have should" at bounding box center [490, 217] width 81 height 18
click at [289, 230] on select "is are be being" at bounding box center [253, 239] width 74 height 18
select select "being"
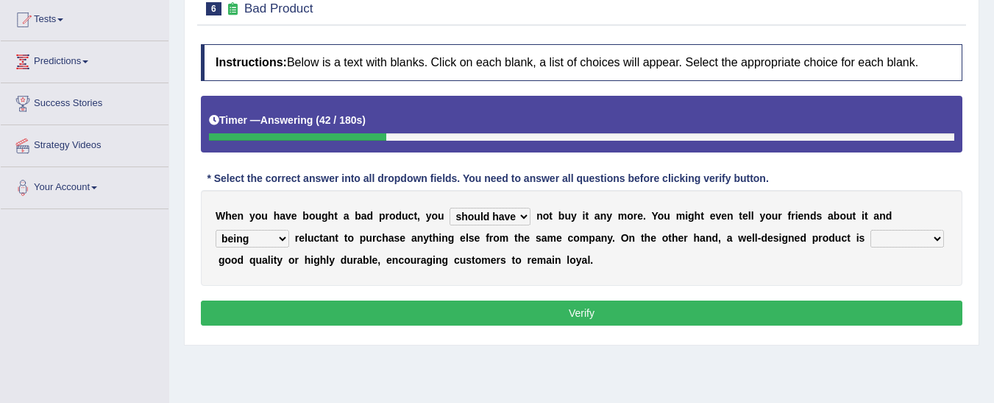
click at [289, 230] on select "is are be being" at bounding box center [253, 239] width 74 height 18
click at [871, 236] on select "both also neither either" at bounding box center [908, 239] width 74 height 18
select select "both"
click at [871, 230] on select "both also neither either" at bounding box center [908, 239] width 74 height 18
click at [671, 306] on button "Verify" at bounding box center [582, 312] width 762 height 25
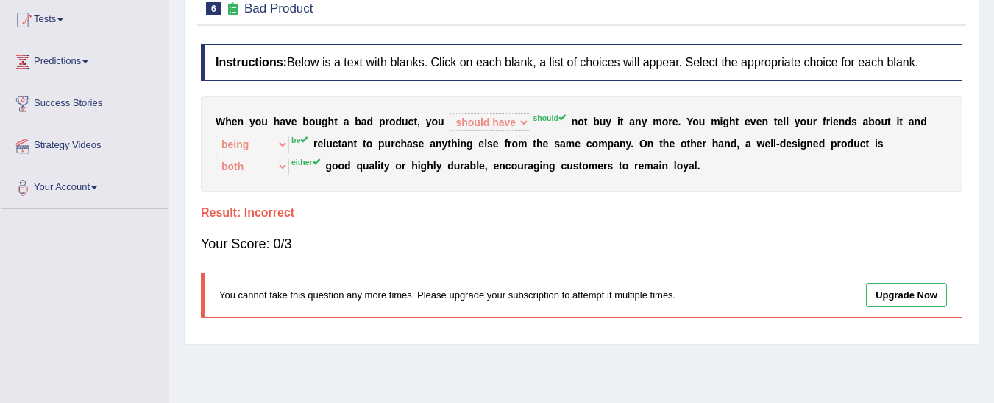
scroll to position [0, 0]
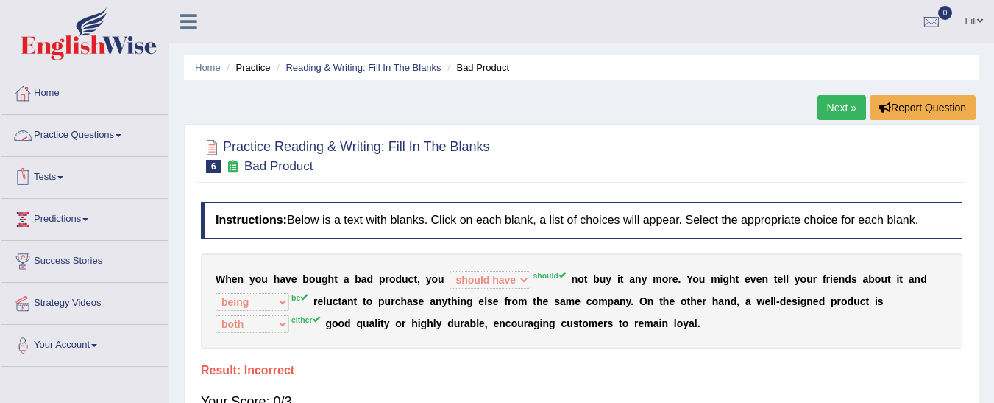
click at [93, 128] on link "Practice Questions" at bounding box center [85, 133] width 168 height 37
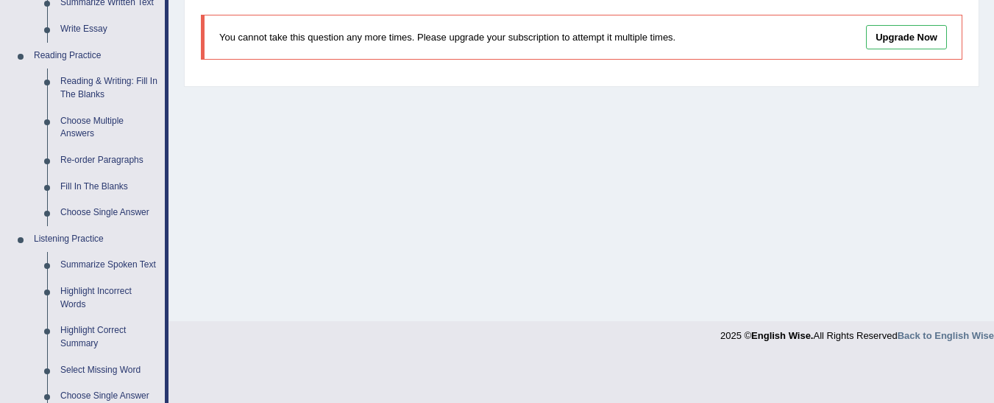
scroll to position [422, 0]
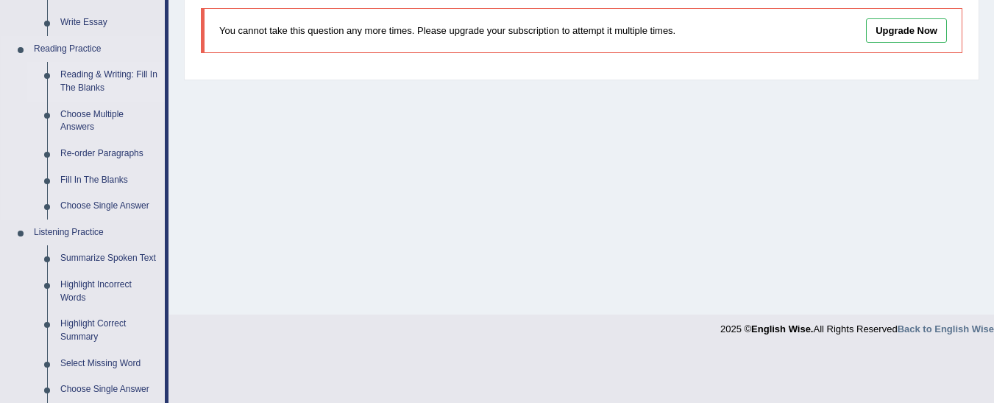
click at [80, 86] on link "Reading & Writing: Fill In The Blanks" at bounding box center [109, 81] width 111 height 39
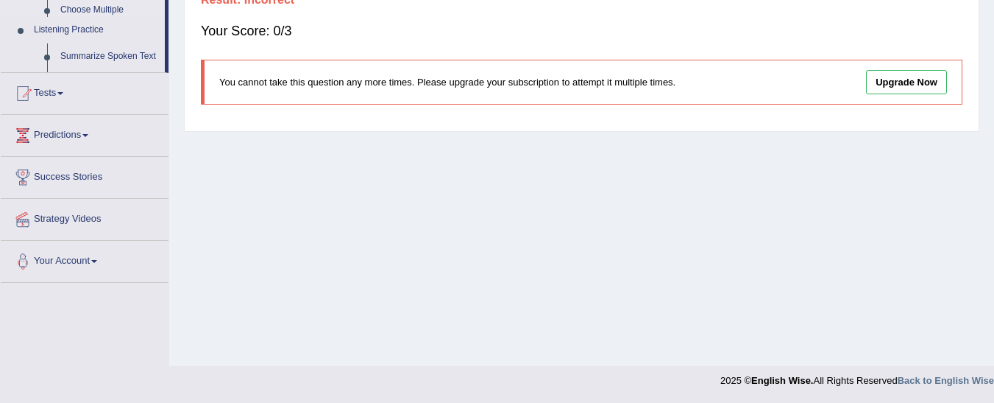
scroll to position [191, 0]
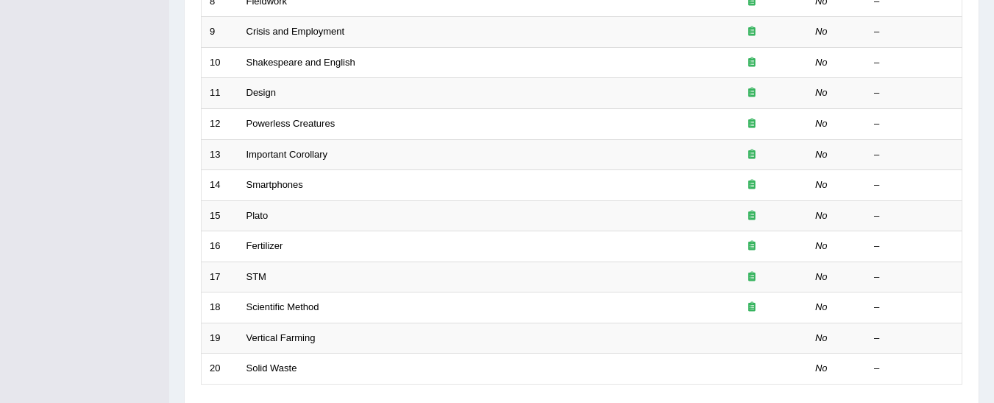
scroll to position [467, 0]
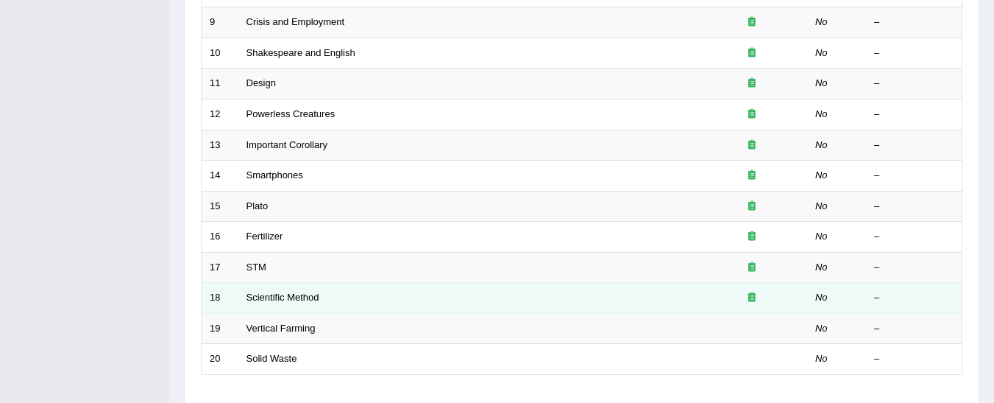
click at [609, 289] on td "Scientific Method" at bounding box center [468, 298] width 459 height 31
click at [308, 298] on link "Scientific Method" at bounding box center [283, 297] width 73 height 11
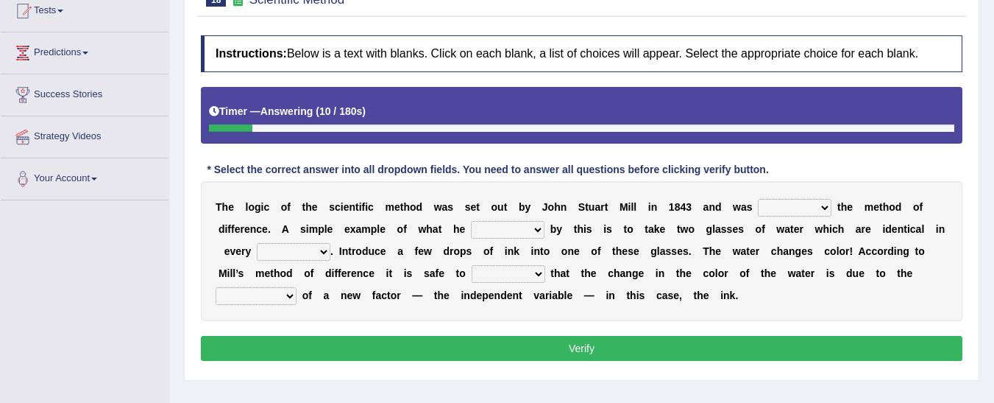
scroll to position [171, 0]
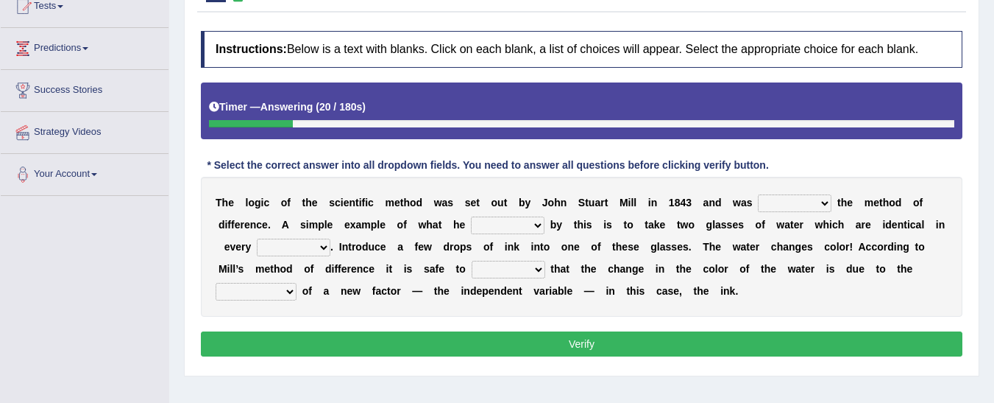
click at [758, 203] on select "pointed claimed demanded named" at bounding box center [795, 203] width 74 height 18
select select "claimed"
click at [758, 194] on select "pointed claimed demanded named" at bounding box center [795, 203] width 74 height 18
click at [471, 225] on select "capped charged found meant" at bounding box center [508, 225] width 74 height 18
select select "found"
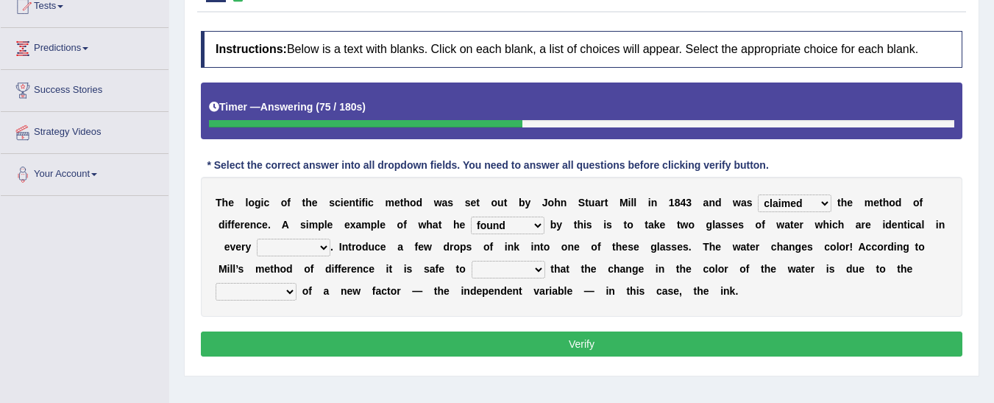
click at [471, 216] on select "capped charged found meant" at bounding box center [508, 225] width 74 height 18
click at [265, 247] on select "thought identity measure respect" at bounding box center [294, 248] width 74 height 18
click at [257, 239] on select "thought identity measure respect" at bounding box center [294, 248] width 74 height 18
click at [275, 245] on select "thought identity measure respect" at bounding box center [294, 248] width 74 height 18
select select "measure"
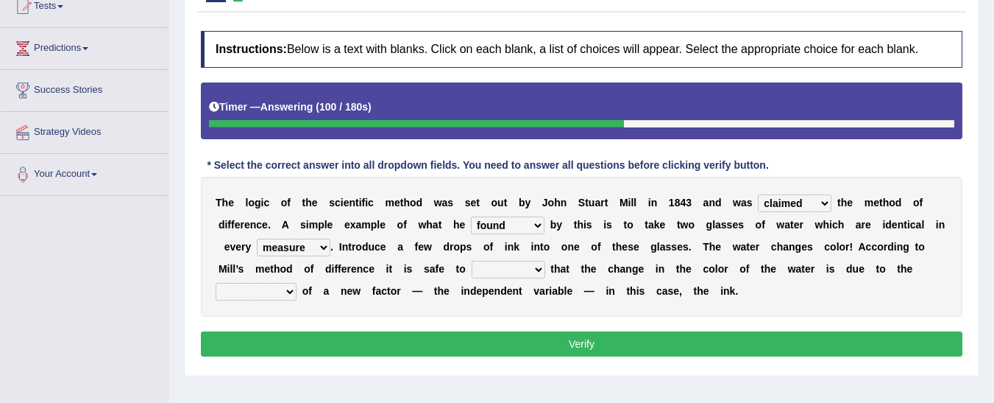
click at [257, 239] on select "thought identity measure respect" at bounding box center [294, 248] width 74 height 18
click at [472, 266] on select "assume discuss prefer acclaim" at bounding box center [509, 270] width 74 height 18
click at [297, 283] on select "introduction magnitude preparation purification" at bounding box center [256, 292] width 81 height 18
select select "purification"
click at [297, 283] on select "introduction magnitude preparation purification" at bounding box center [256, 292] width 81 height 18
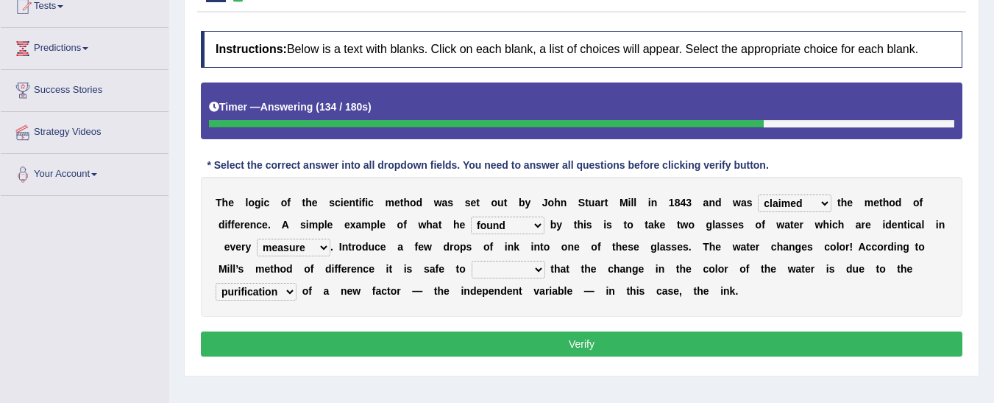
click at [472, 268] on select "assume discuss prefer acclaim" at bounding box center [509, 270] width 74 height 18
select select "prefer"
click at [472, 261] on select "assume discuss prefer acclaim" at bounding box center [509, 270] width 74 height 18
click at [384, 343] on button "Verify" at bounding box center [582, 343] width 762 height 25
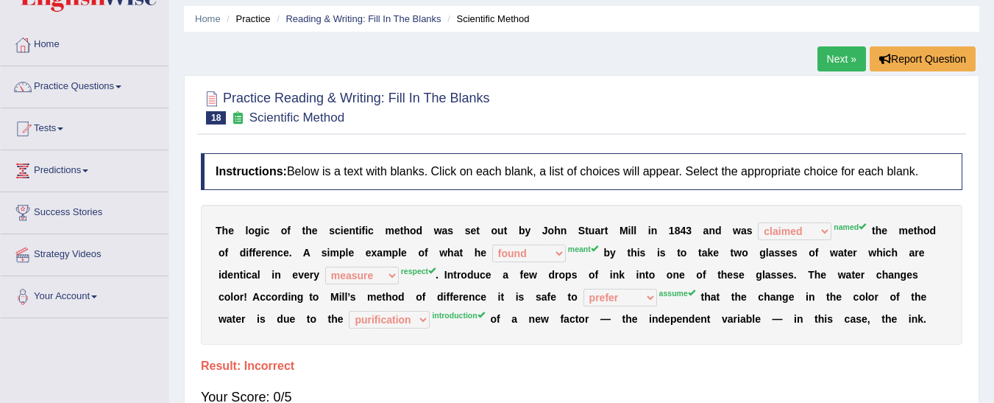
scroll to position [0, 0]
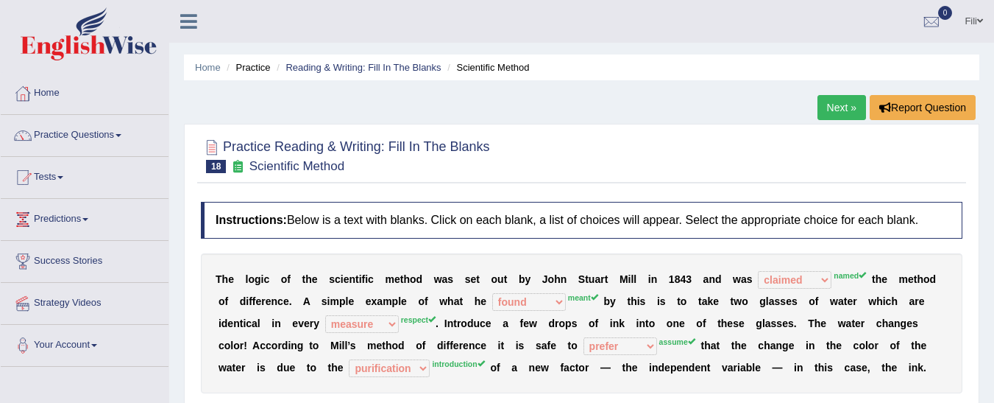
click at [56, 135] on link "Practice Questions" at bounding box center [85, 133] width 168 height 37
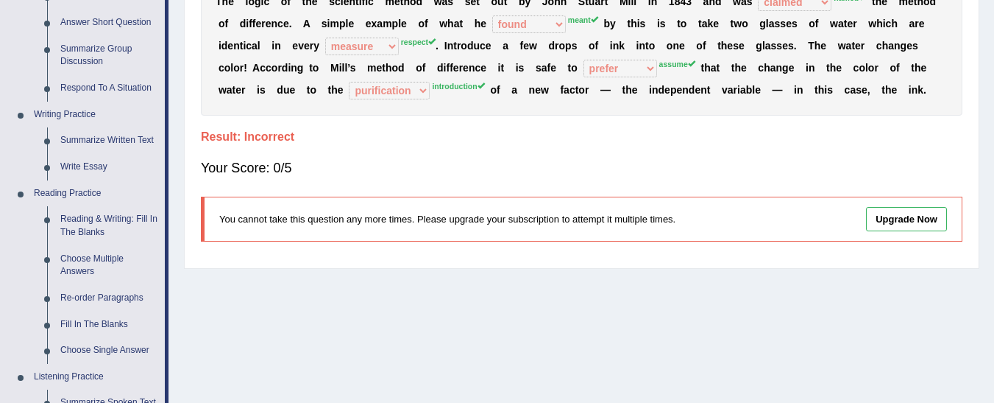
scroll to position [280, 0]
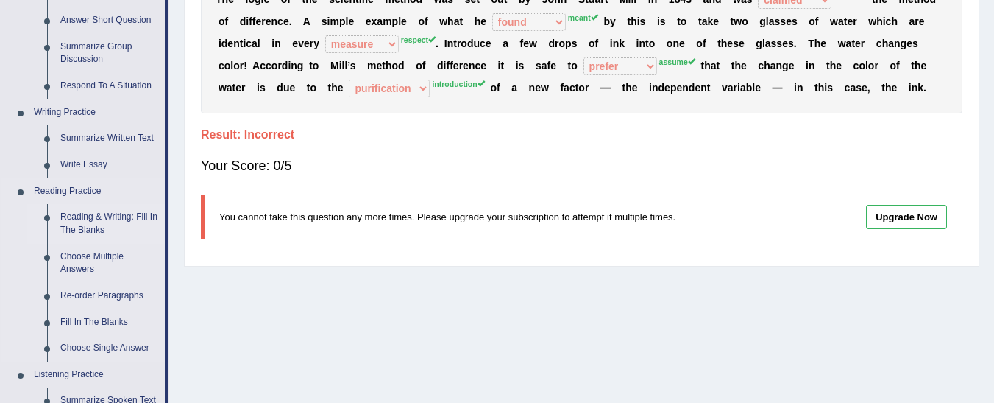
click at [93, 222] on link "Reading & Writing: Fill In The Blanks" at bounding box center [109, 223] width 111 height 39
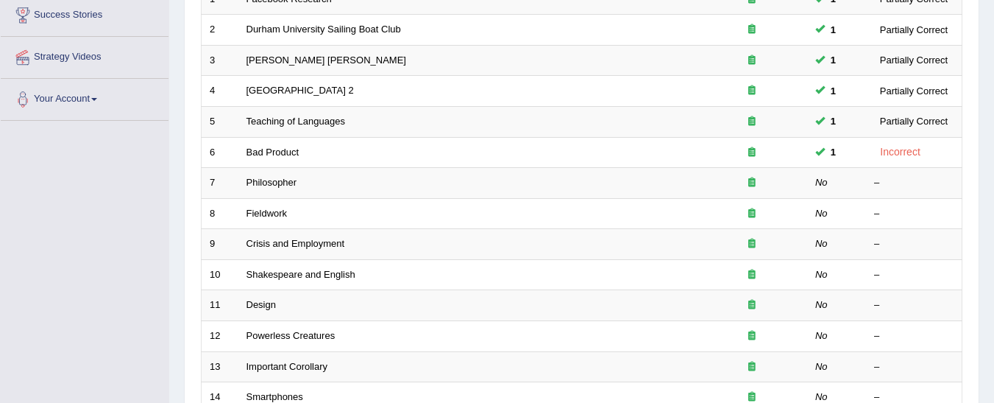
scroll to position [239, 0]
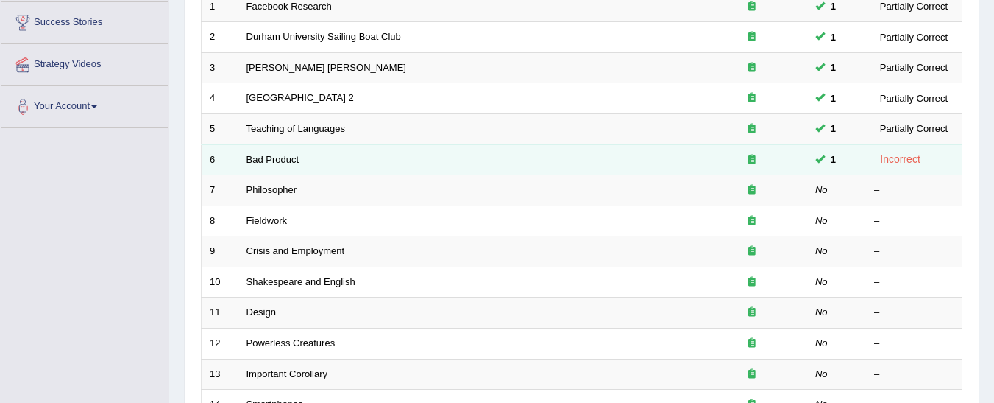
click at [284, 158] on link "Bad Product" at bounding box center [273, 159] width 53 height 11
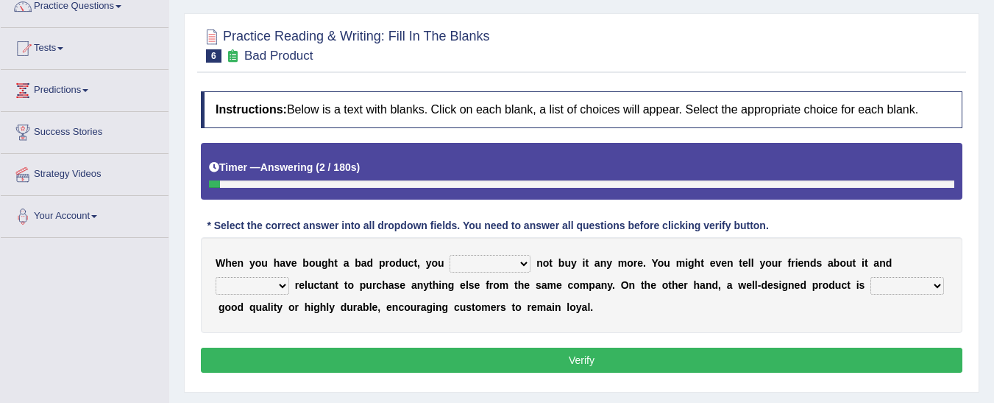
scroll to position [133, 0]
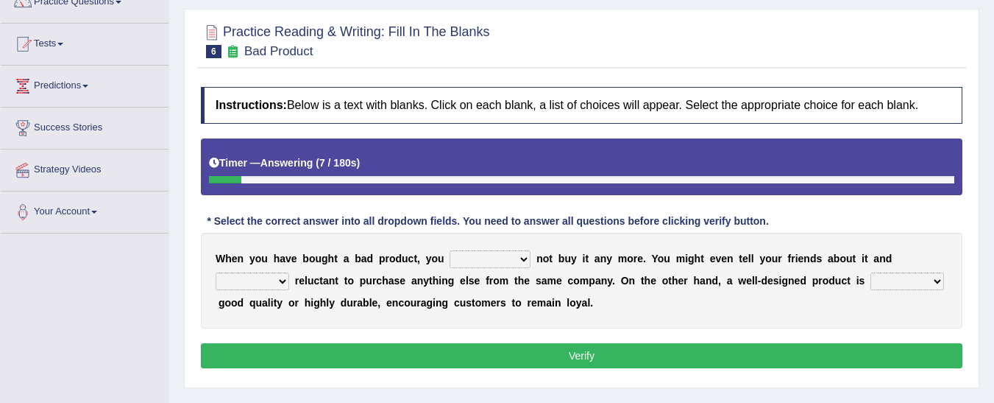
click at [471, 258] on select "would have should have should" at bounding box center [490, 259] width 81 height 18
select select "would"
click at [450, 250] on select "would have should have should" at bounding box center [490, 259] width 81 height 18
click at [289, 272] on select "is are be being" at bounding box center [253, 281] width 74 height 18
select select "is"
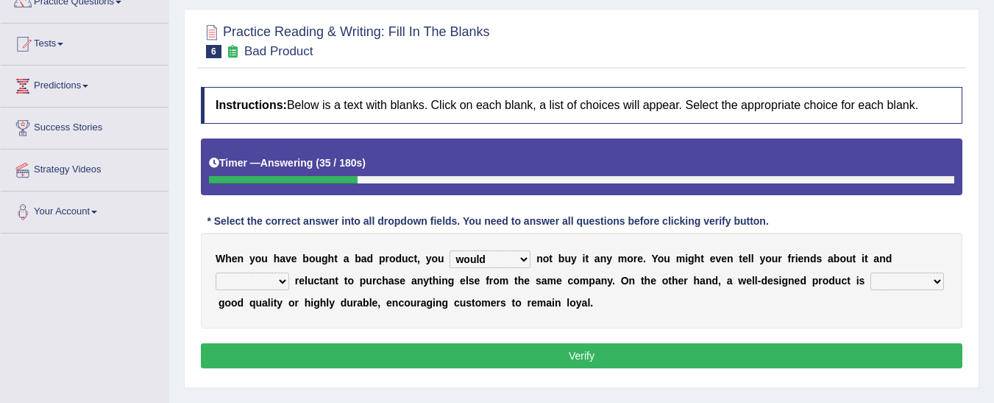
click at [289, 272] on select "is are be being" at bounding box center [253, 281] width 74 height 18
click at [871, 280] on select "both also neither either" at bounding box center [908, 281] width 74 height 18
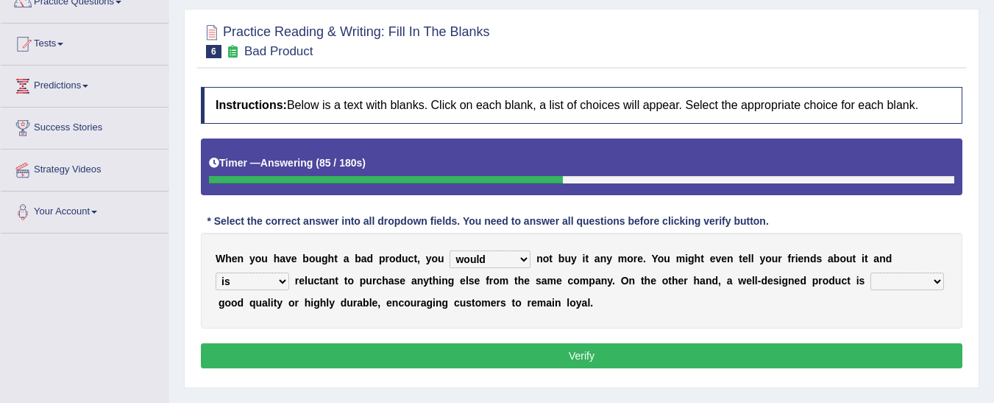
select select "neither"
click at [871, 272] on select "both also neither either" at bounding box center [908, 281] width 74 height 18
click at [773, 356] on button "Verify" at bounding box center [582, 355] width 762 height 25
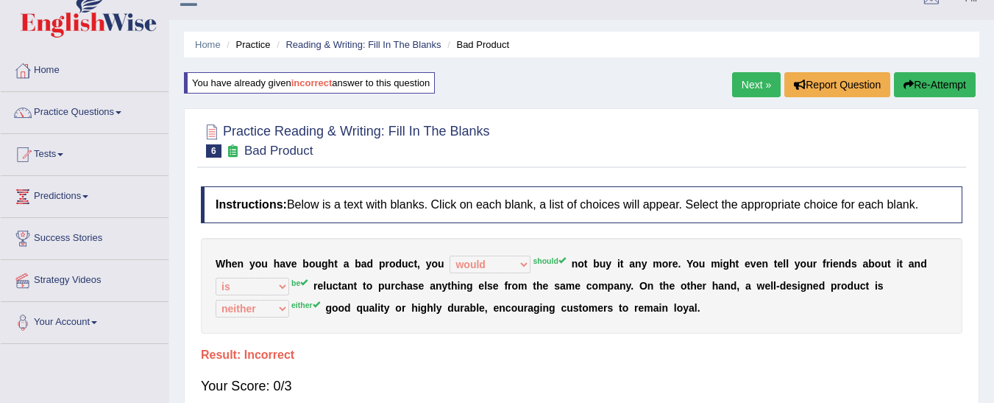
scroll to position [7, 0]
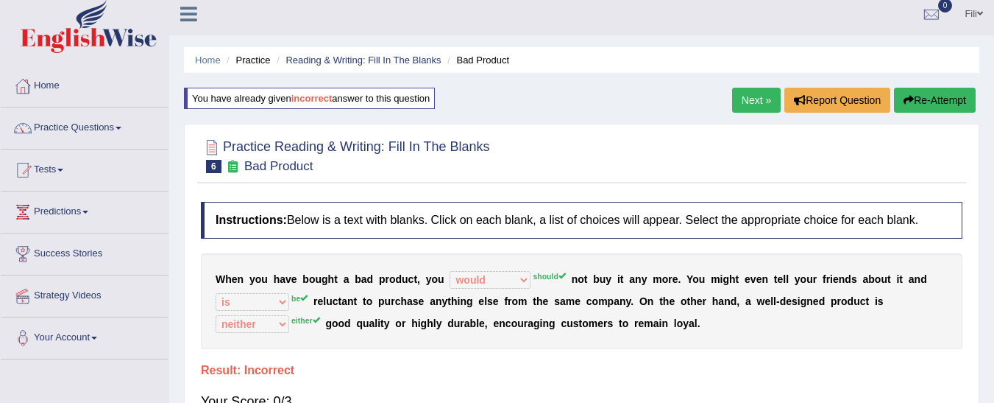
click at [749, 102] on link "Next »" at bounding box center [756, 100] width 49 height 25
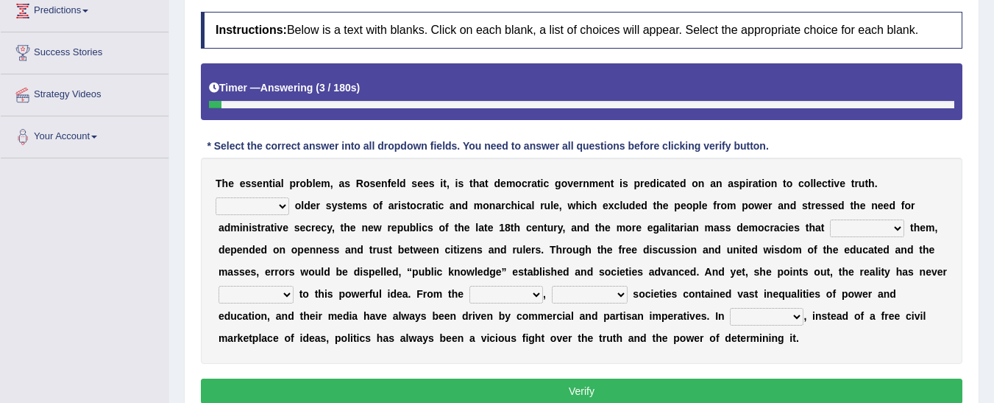
scroll to position [210, 0]
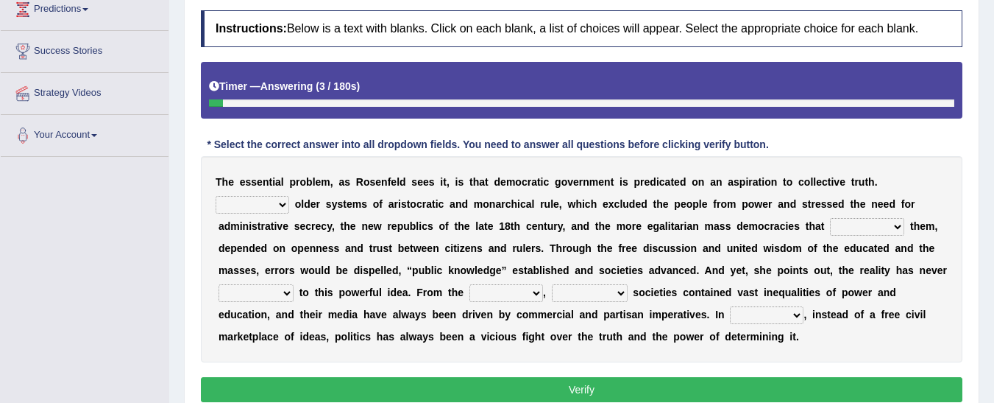
drag, startPoint x: 0, startPoint y: 0, endPoint x: 1004, endPoint y: 176, distance: 1019.4
click at [289, 196] on select "Like Unlike Likely Safely" at bounding box center [253, 205] width 74 height 18
select select "Unlike"
click at [289, 196] on select "Like Unlike Likely Safely" at bounding box center [253, 205] width 74 height 18
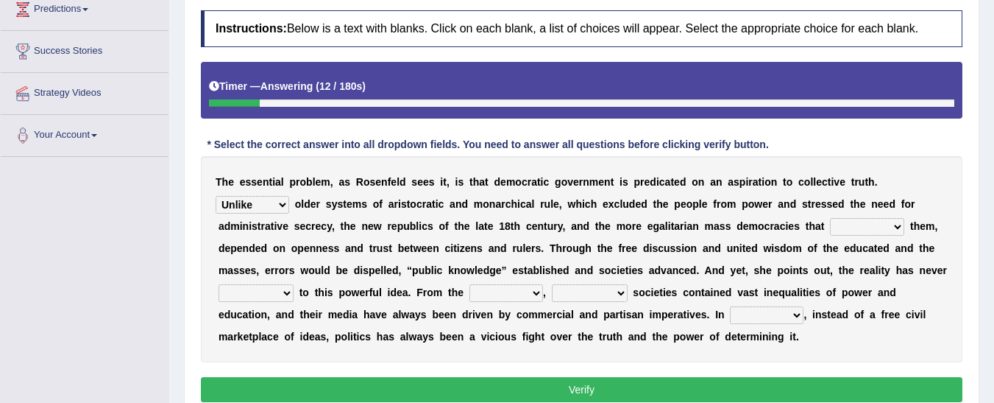
click at [830, 222] on select "readed grated succeeded printed" at bounding box center [867, 227] width 74 height 18
select select "succeeded"
click at [830, 218] on select "readed grated succeeded printed" at bounding box center [867, 227] width 74 height 18
click at [470, 292] on select "outset ranged stood caught" at bounding box center [507, 293] width 74 height 18
select select "outset"
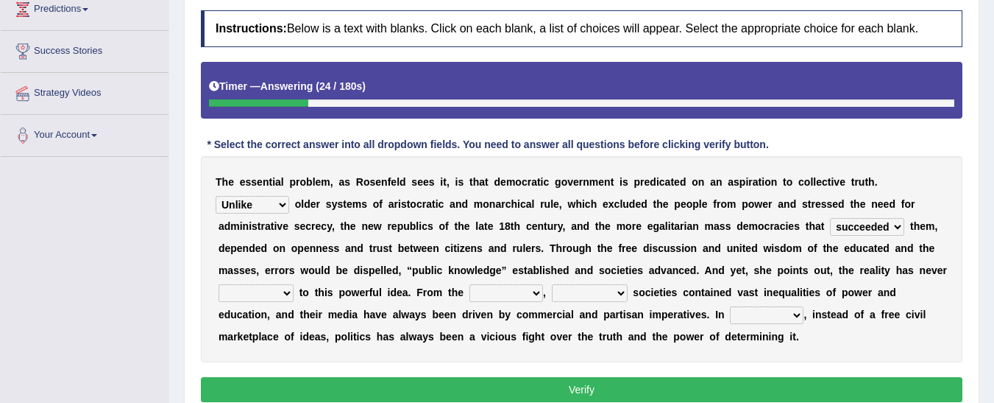
click at [470, 284] on select "outset ranged stood caught" at bounding box center [507, 293] width 74 height 18
click at [599, 335] on b "t" at bounding box center [601, 337] width 4 height 12
click at [552, 290] on select "freedom democratic media stilled" at bounding box center [590, 293] width 76 height 18
select select "democratic"
click at [552, 284] on select "freedom democratic media stilled" at bounding box center [590, 293] width 76 height 18
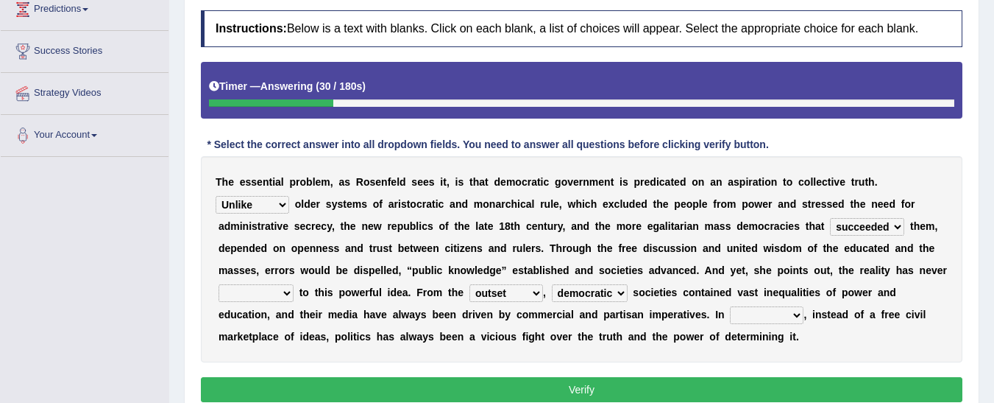
click at [294, 284] on select "saved up stood up brought up lived up" at bounding box center [256, 293] width 75 height 18
select select "lived up"
click at [294, 284] on select "saved up stood up brought up lived up" at bounding box center [256, 293] width 75 height 18
click at [730, 308] on select "power practice ideas fought" at bounding box center [767, 315] width 74 height 18
select select "practice"
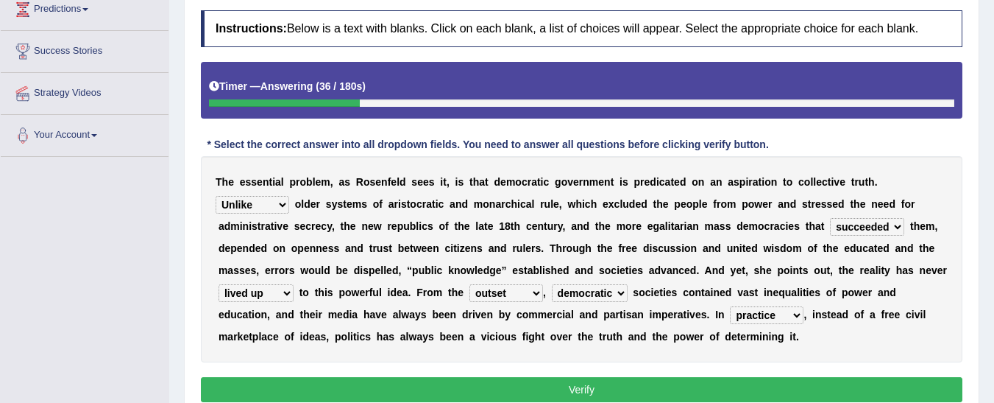
click at [730, 306] on select "power practice ideas fought" at bounding box center [767, 315] width 74 height 18
click at [478, 383] on button "Verify" at bounding box center [582, 389] width 762 height 25
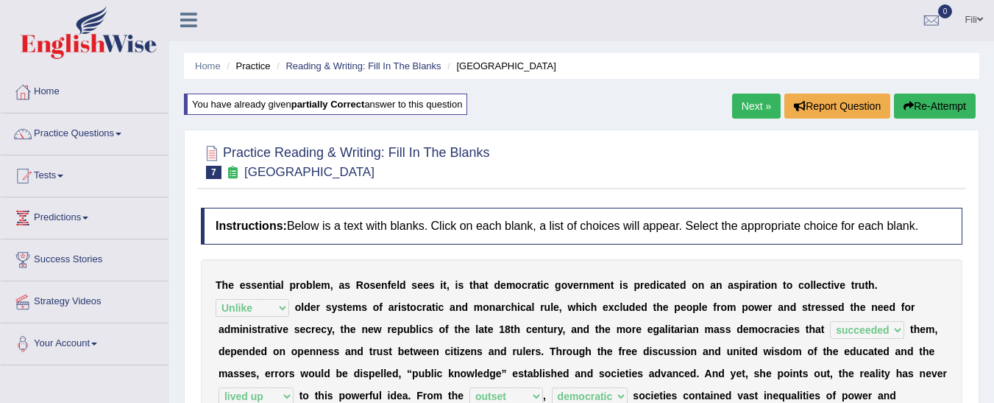
scroll to position [0, 0]
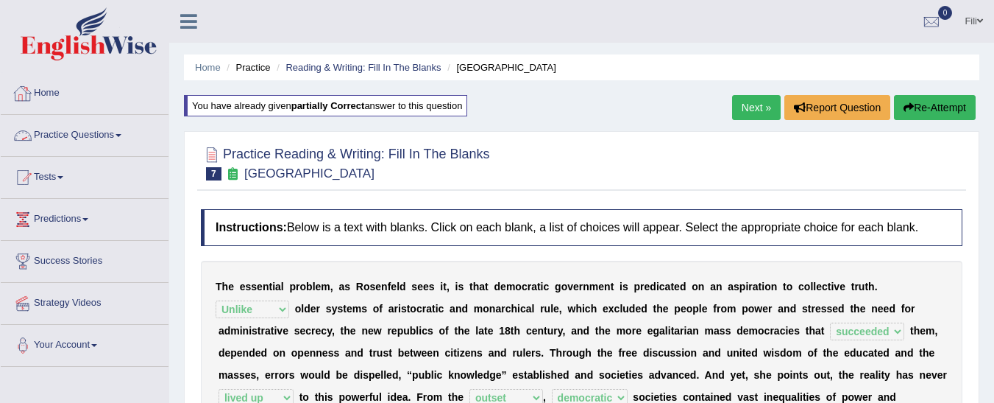
click at [99, 134] on link "Practice Questions" at bounding box center [85, 133] width 168 height 37
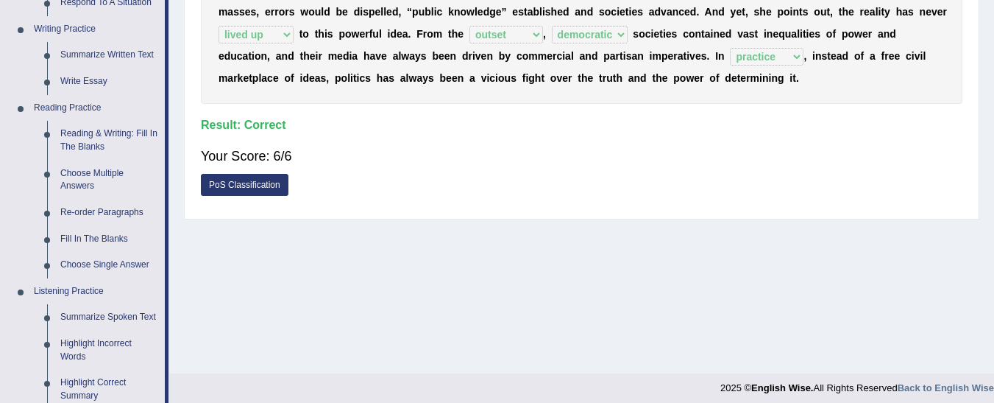
scroll to position [377, 0]
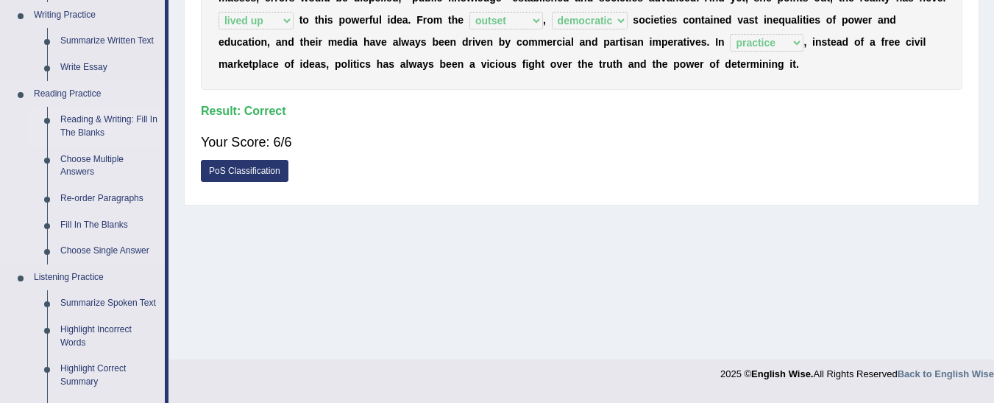
click at [82, 131] on link "Reading & Writing: Fill In The Blanks" at bounding box center [109, 126] width 111 height 39
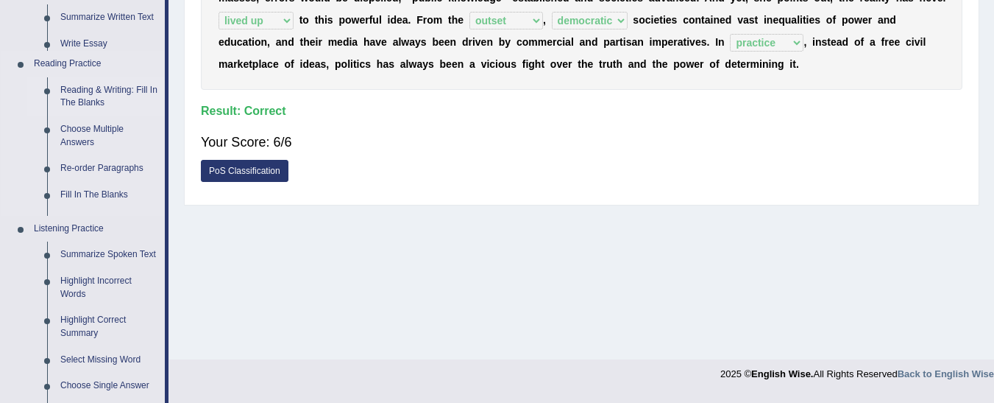
scroll to position [226, 0]
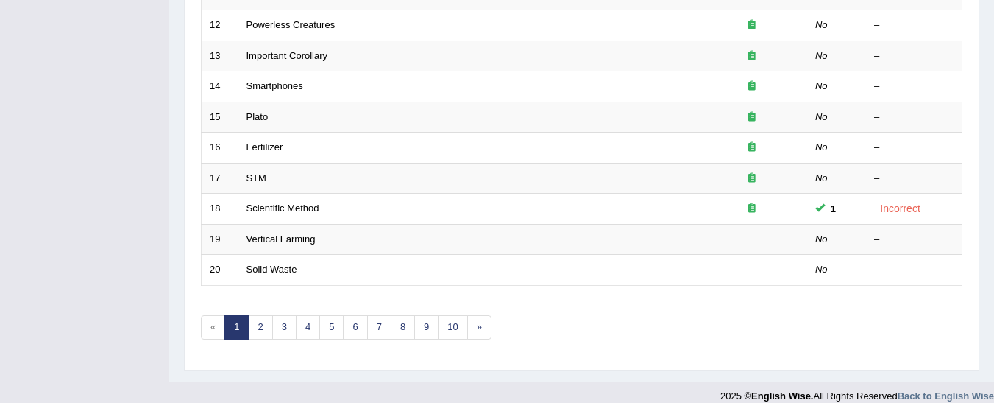
scroll to position [572, 0]
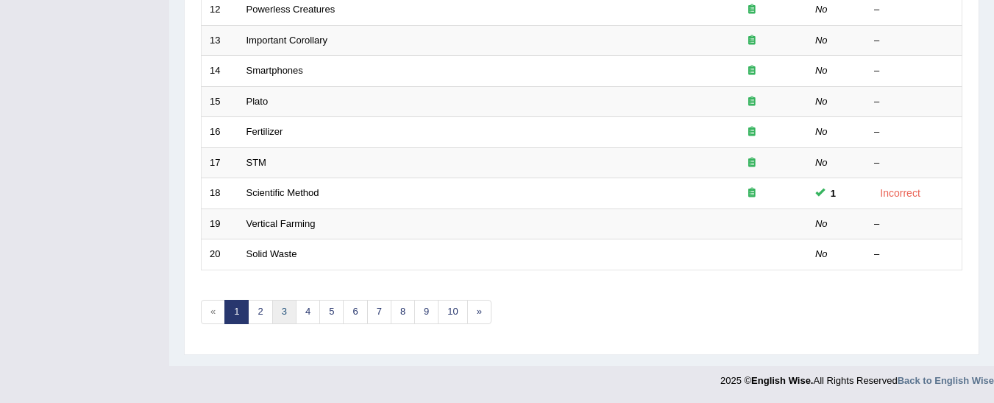
click at [281, 309] on link "3" at bounding box center [284, 312] width 24 height 24
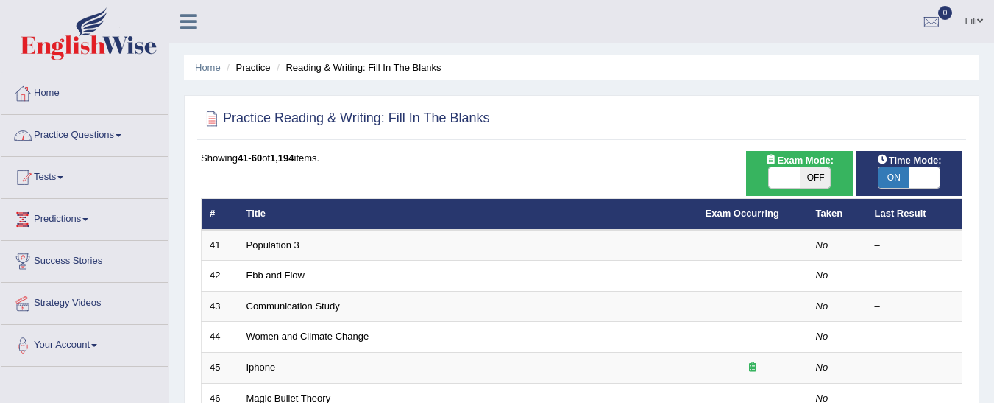
click at [74, 136] on link "Practice Questions" at bounding box center [85, 133] width 168 height 37
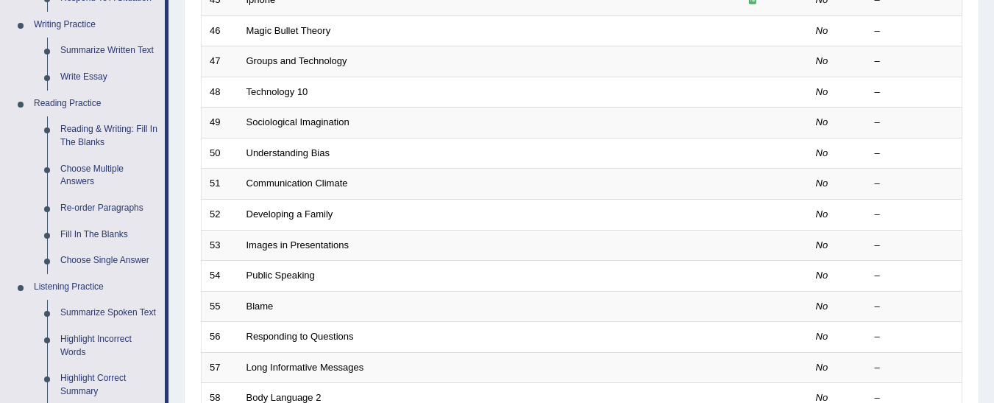
scroll to position [379, 0]
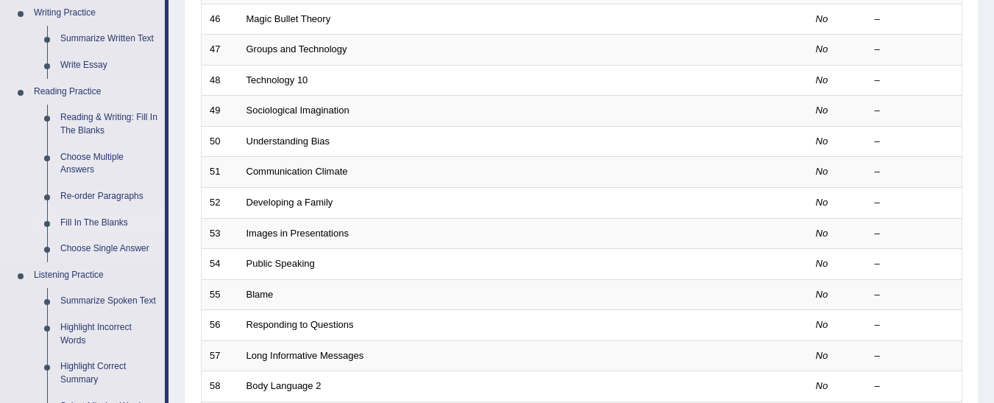
click at [112, 225] on link "Fill In The Blanks" at bounding box center [109, 223] width 111 height 27
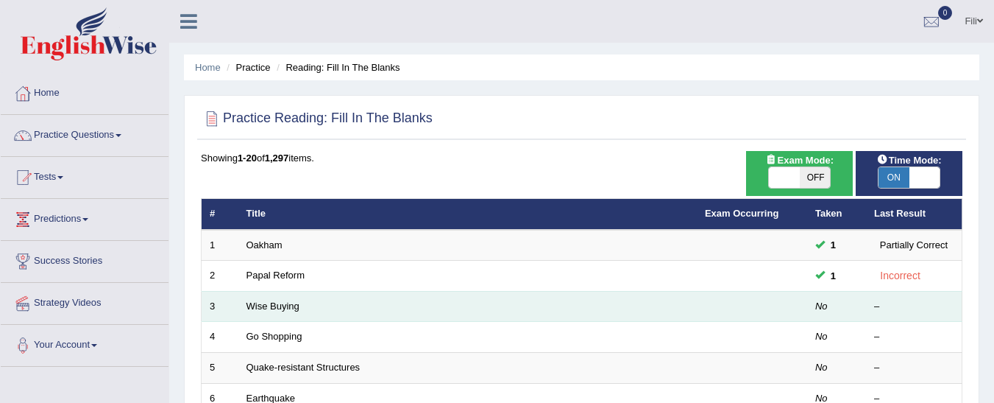
click at [344, 301] on td "Wise Buying" at bounding box center [468, 306] width 459 height 31
click at [263, 308] on link "Wise Buying" at bounding box center [273, 305] width 53 height 11
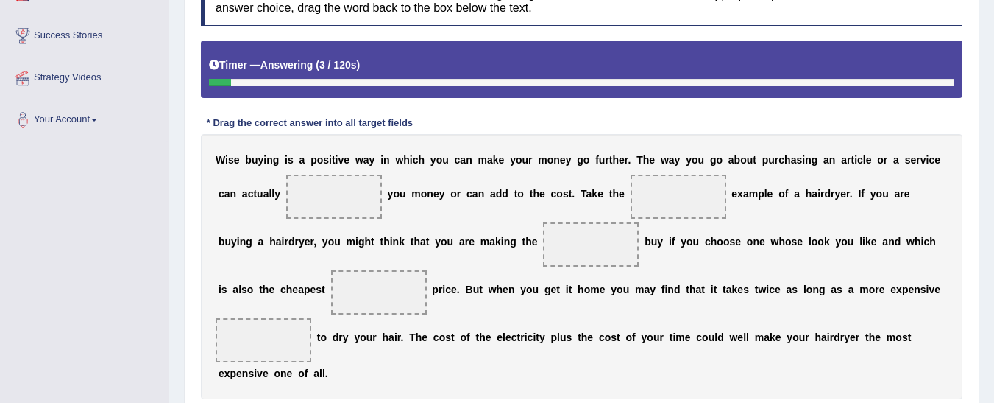
scroll to position [230, 0]
